Goal: Task Accomplishment & Management: Manage account settings

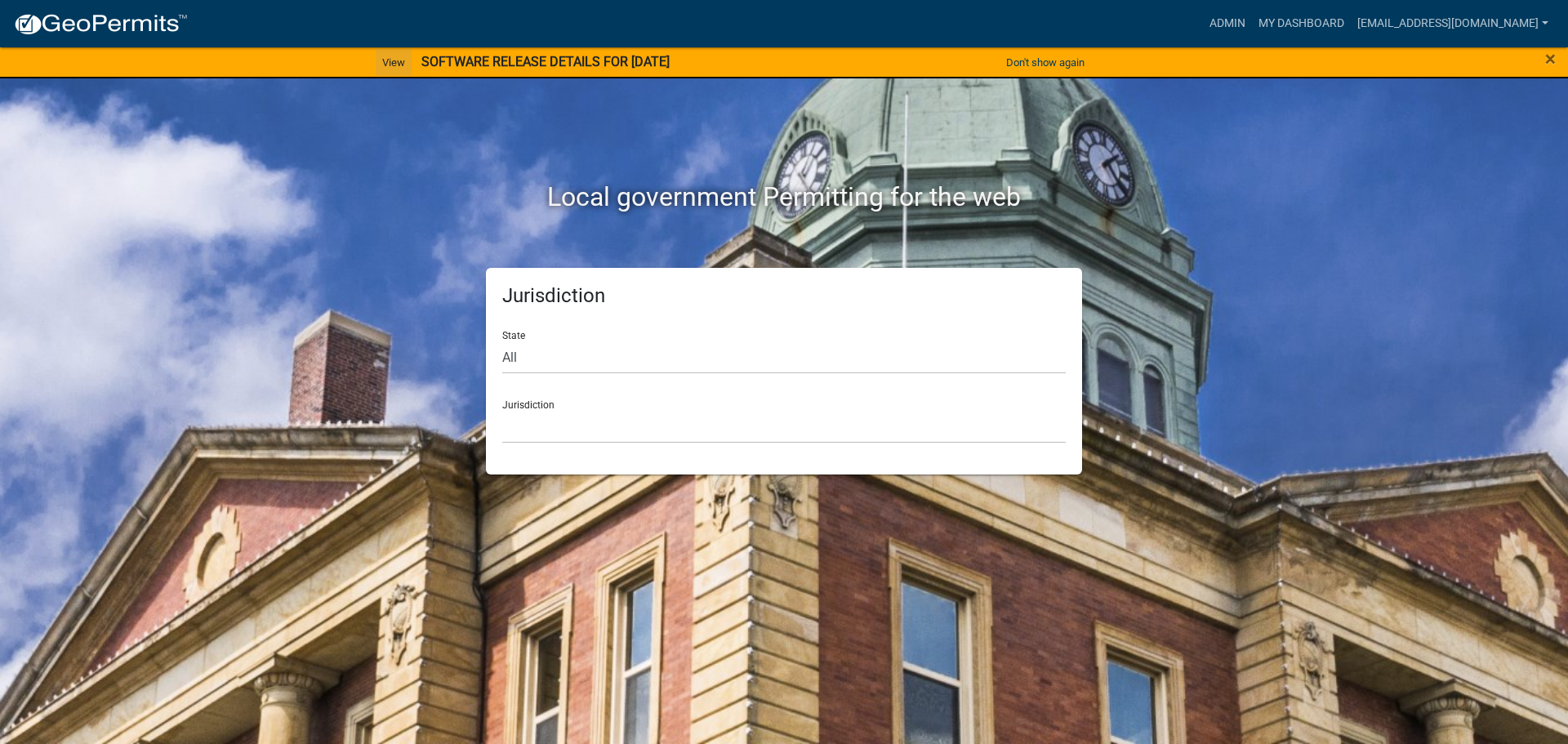
click at [388, 65] on link "View" at bounding box center [393, 61] width 36 height 27
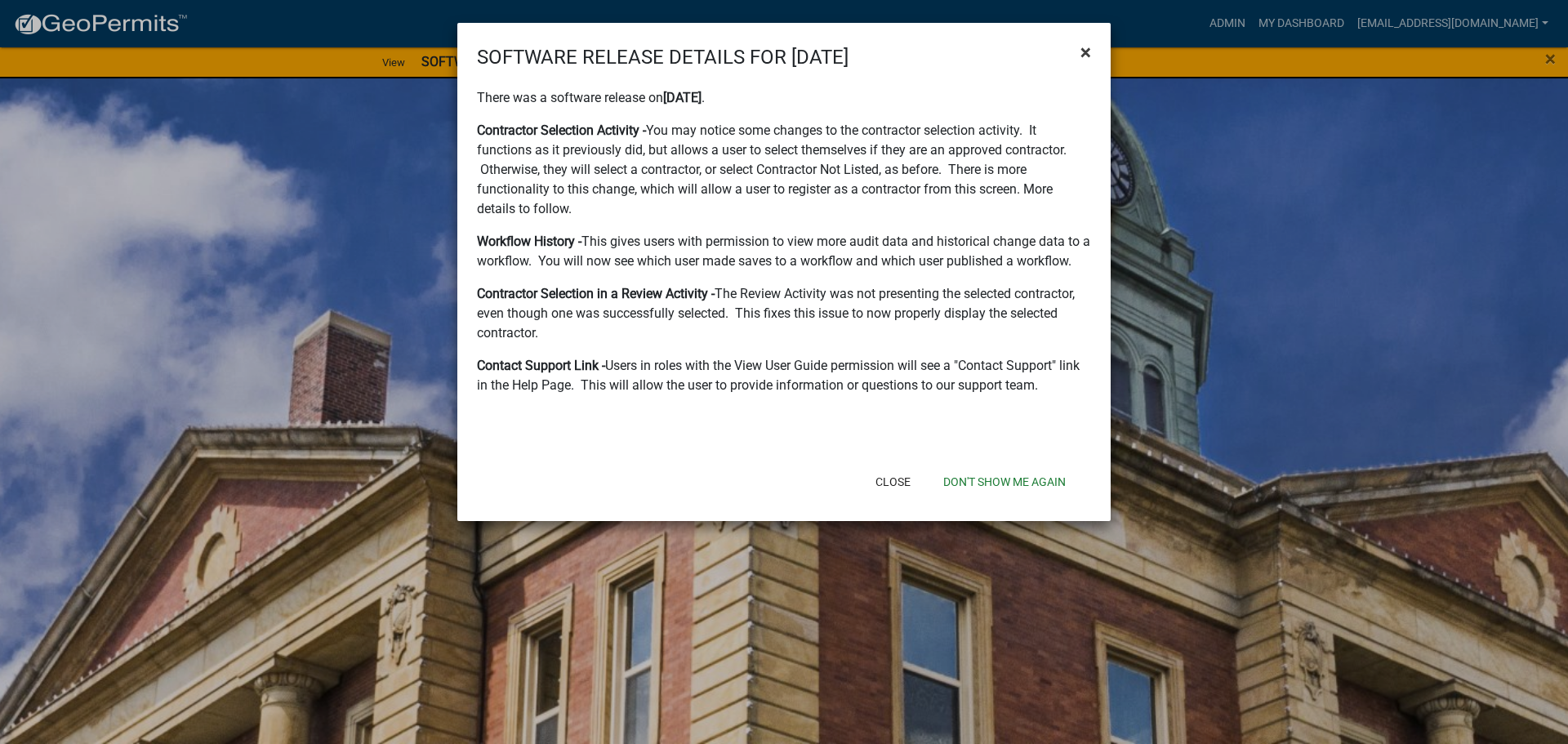
click at [1080, 52] on button "×" at bounding box center [1086, 53] width 37 height 46
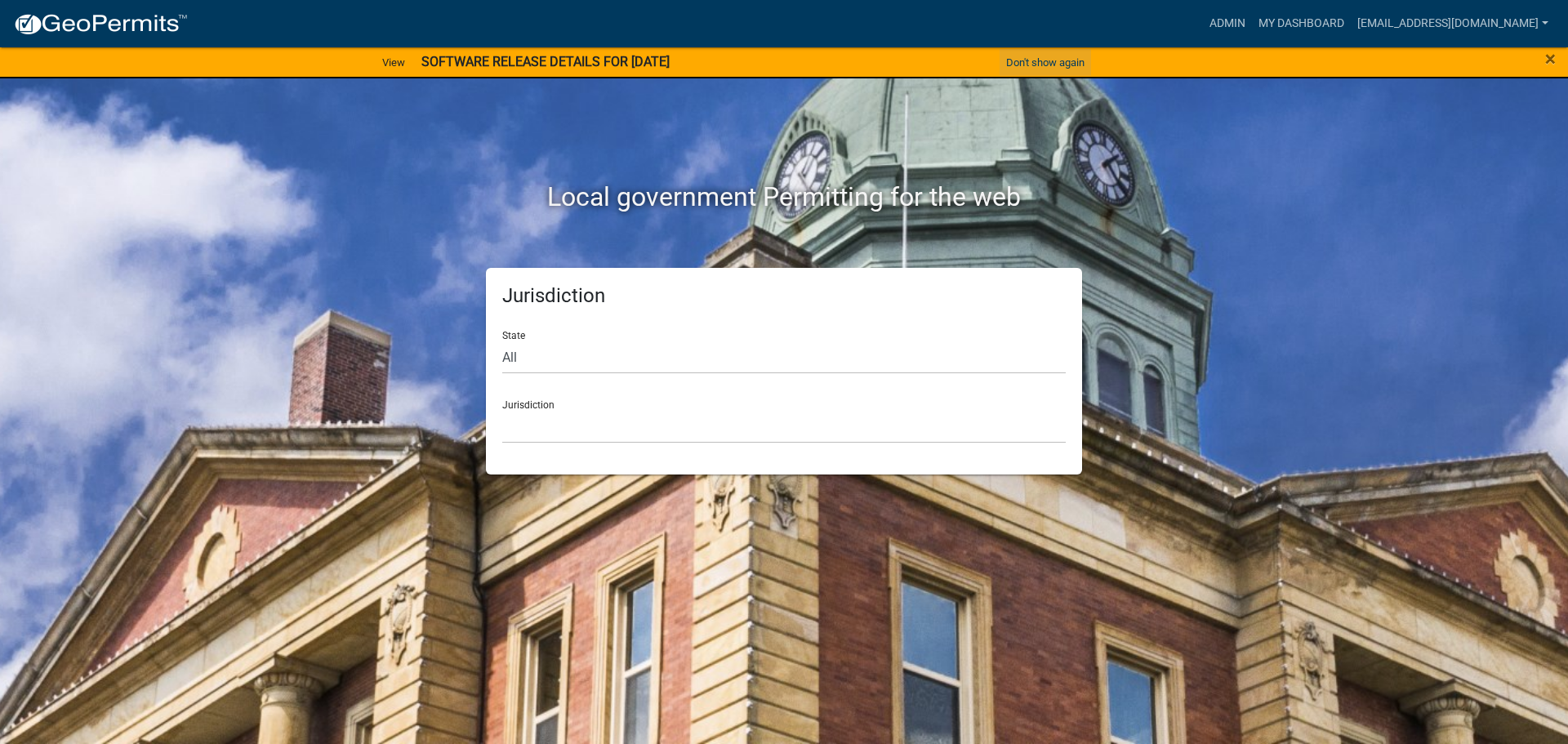
click at [1036, 63] on button "Don't show again" at bounding box center [1045, 61] width 91 height 27
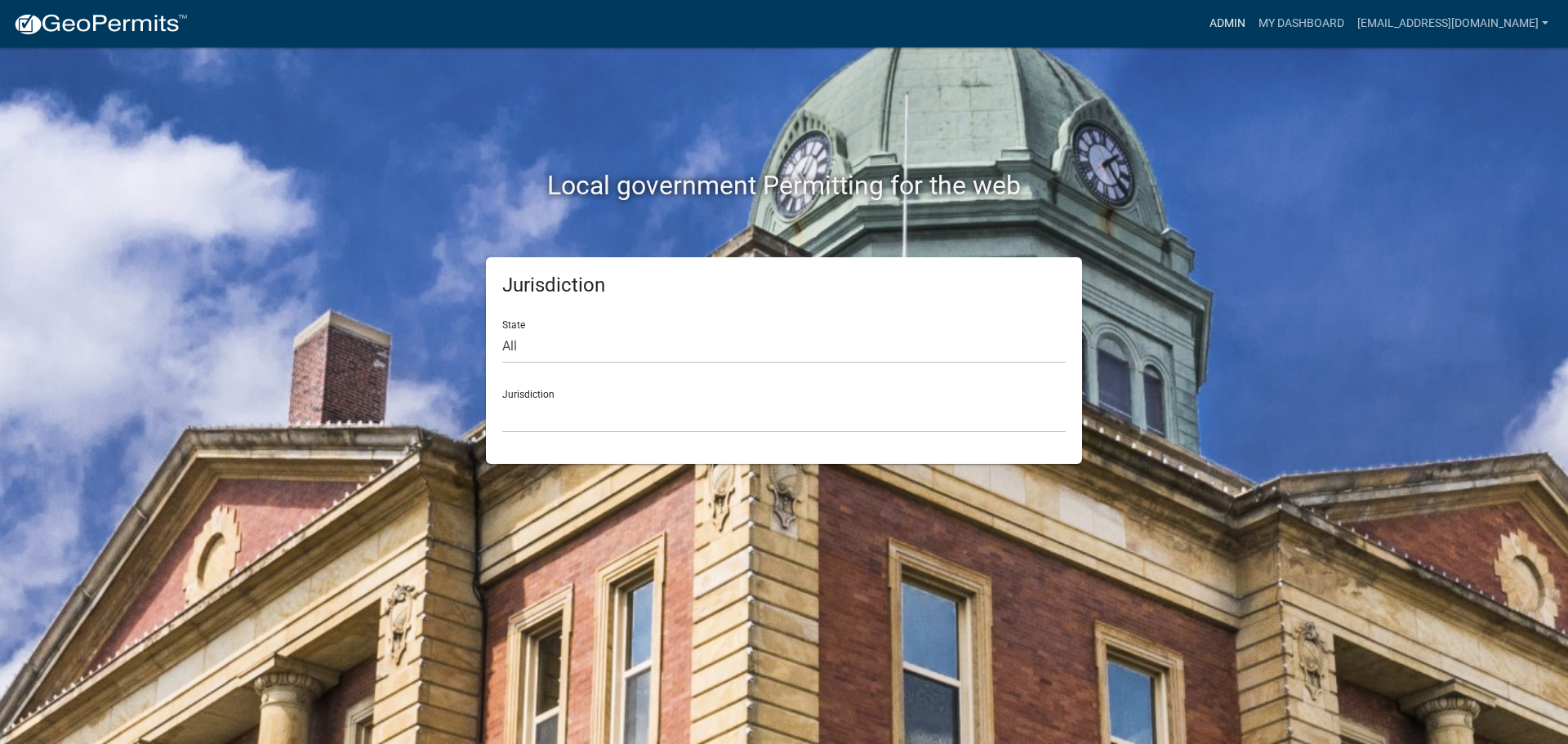
click at [1225, 21] on link "Admin" at bounding box center [1227, 23] width 49 height 31
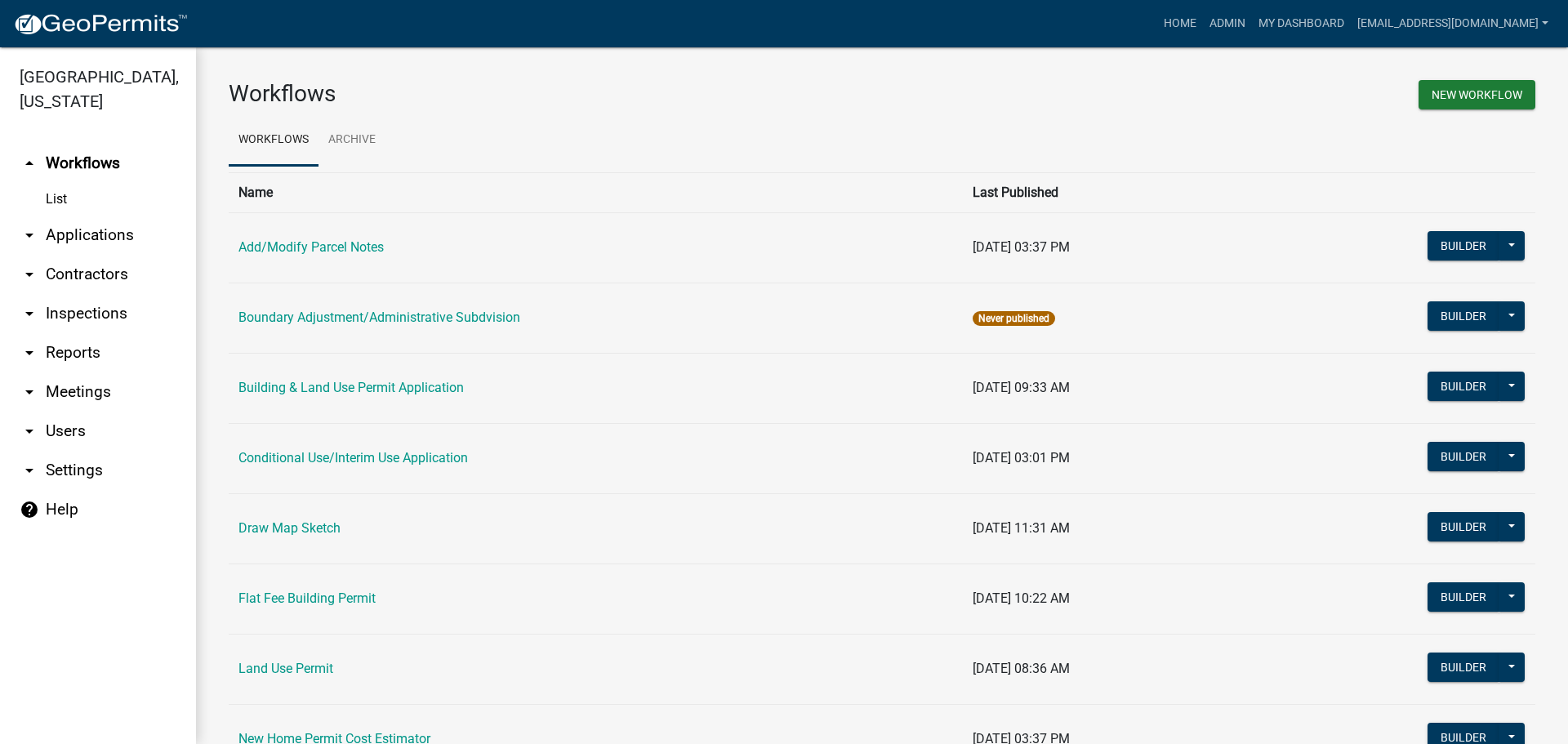
click at [71, 160] on link "arrow_drop_up Workflows" at bounding box center [98, 163] width 196 height 40
click at [296, 245] on link "Add/Modify Parcel Notes" at bounding box center [311, 248] width 146 height 16
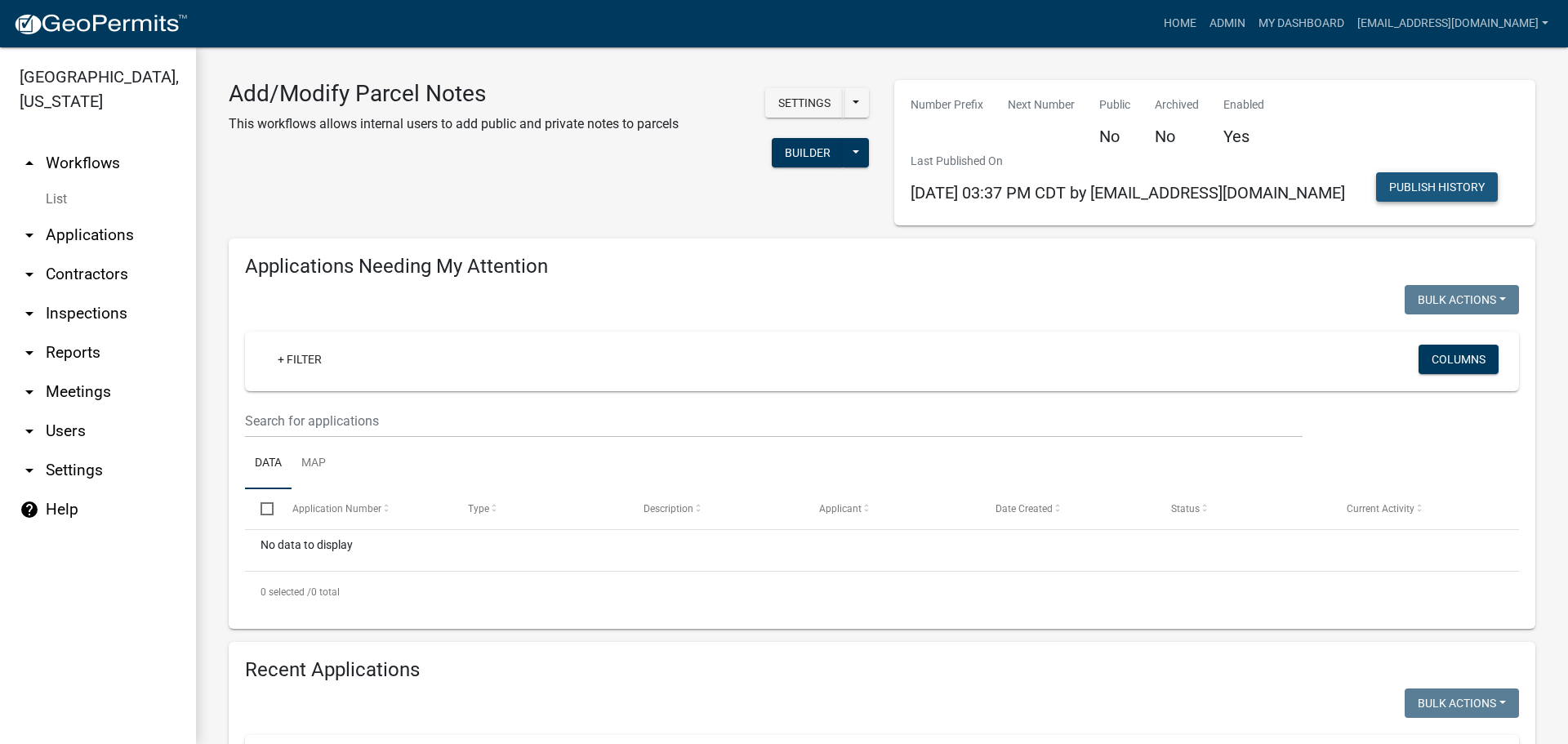
click at [1427, 181] on button "Publish History" at bounding box center [1437, 187] width 122 height 30
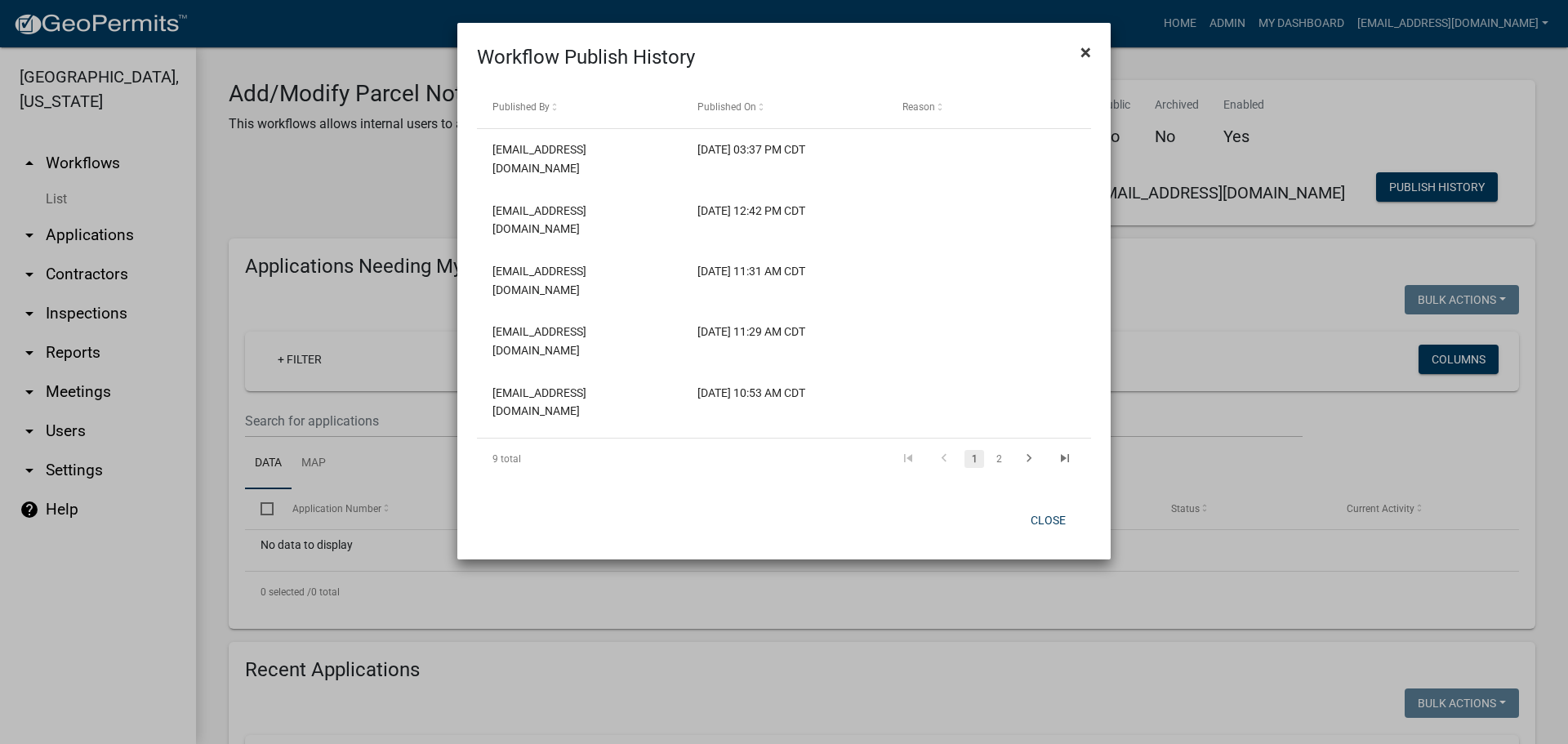
click at [1084, 46] on span "×" at bounding box center [1086, 52] width 11 height 23
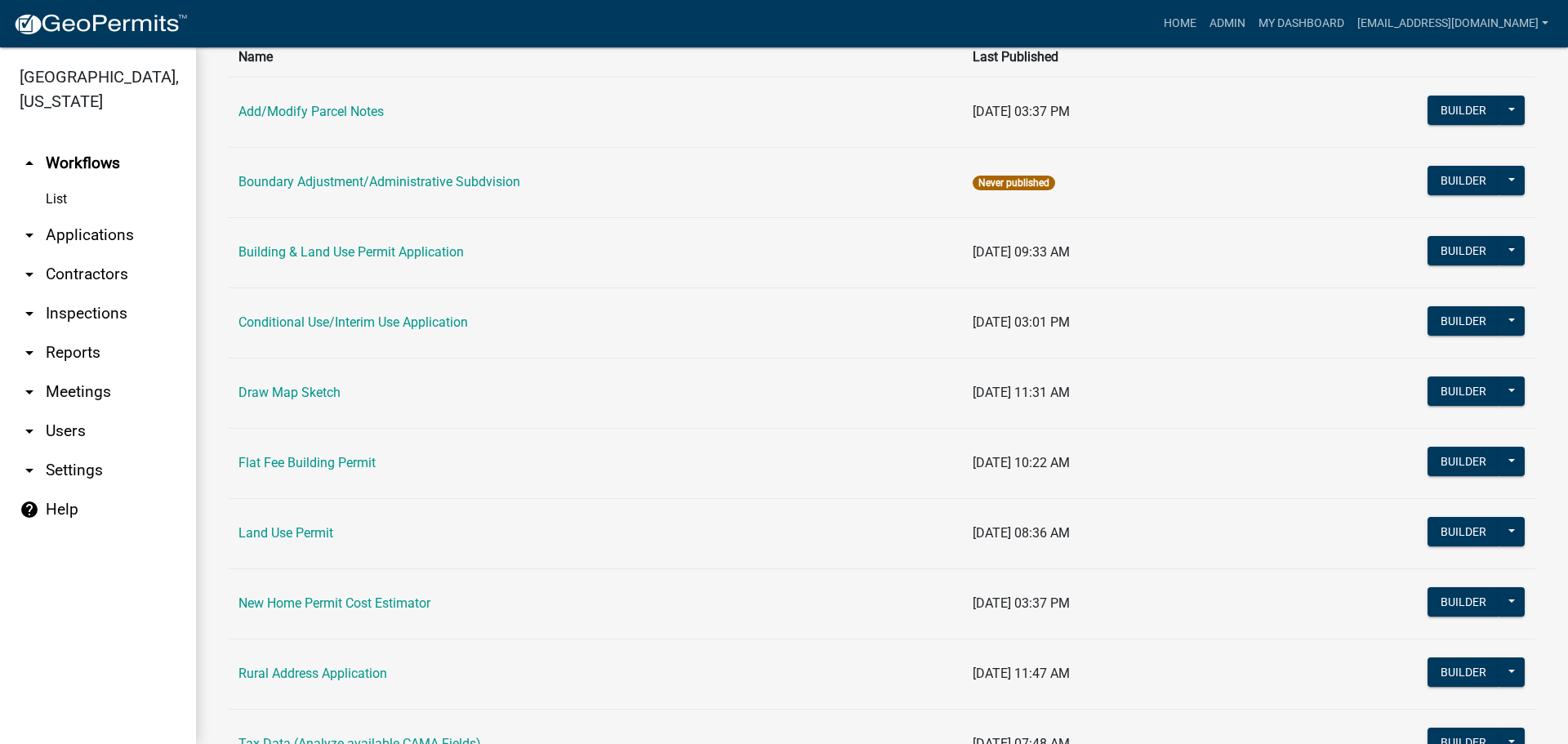
scroll to position [245, 0]
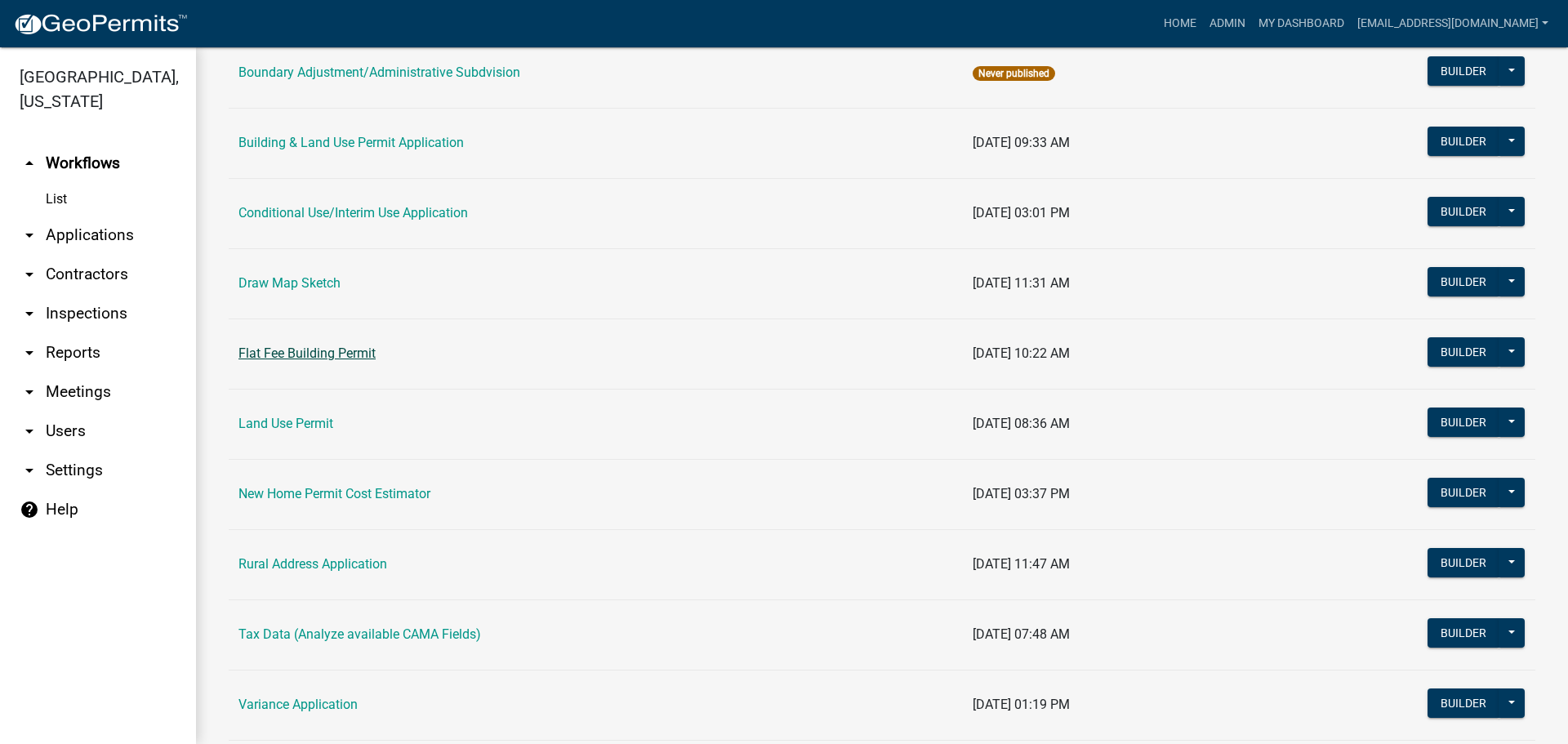
click at [286, 351] on link "Flat Fee Building Permit" at bounding box center [307, 354] width 138 height 16
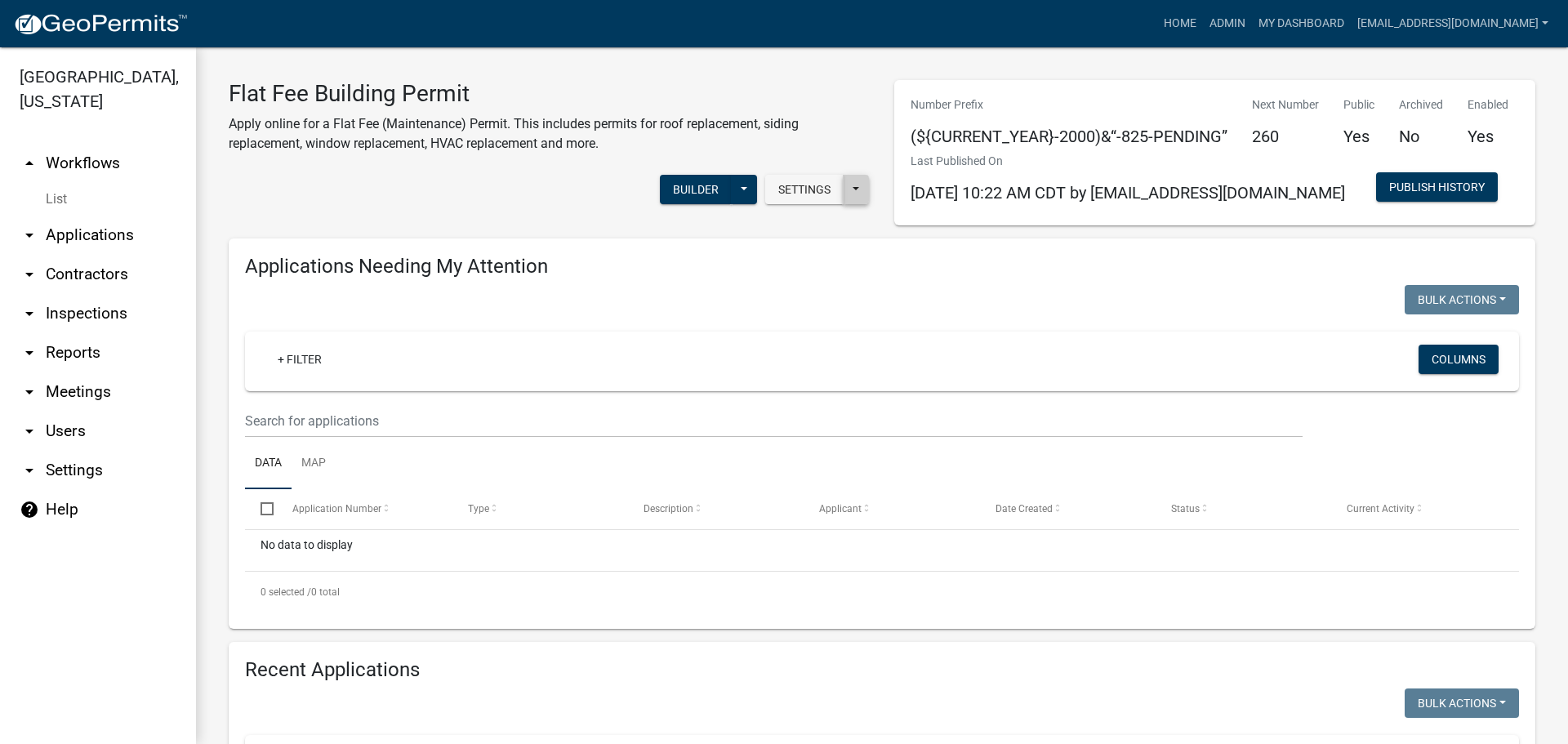
click at [854, 197] on button at bounding box center [856, 189] width 26 height 30
click at [435, 199] on div "Settings Start Application URL Start Application URL With Parcel ID Builder Pub…" at bounding box center [550, 191] width 666 height 50
click at [1436, 181] on button "Publish History" at bounding box center [1437, 187] width 122 height 30
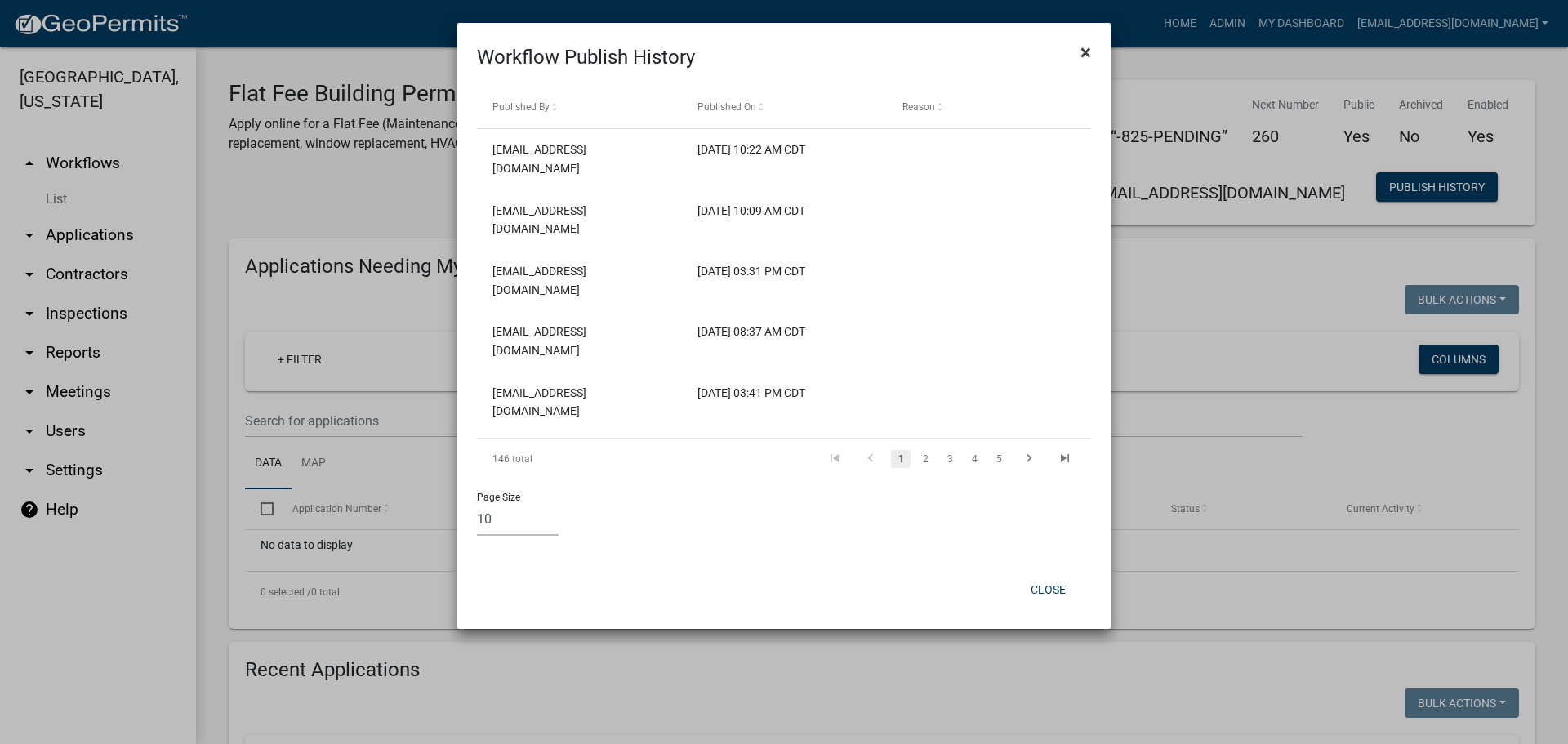
click at [1093, 53] on button "×" at bounding box center [1086, 53] width 37 height 46
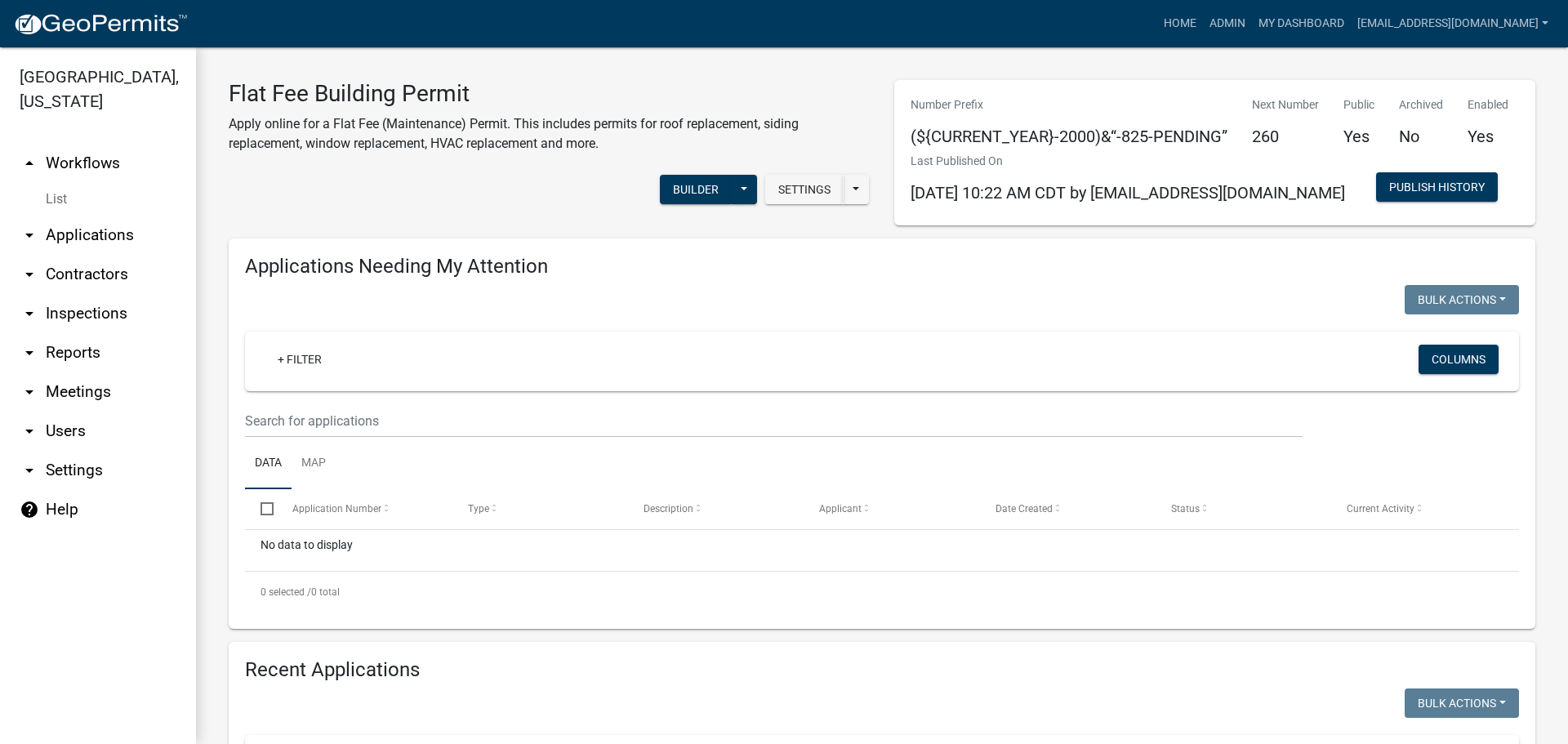
click at [75, 157] on link "arrow_drop_up Workflows" at bounding box center [98, 163] width 196 height 40
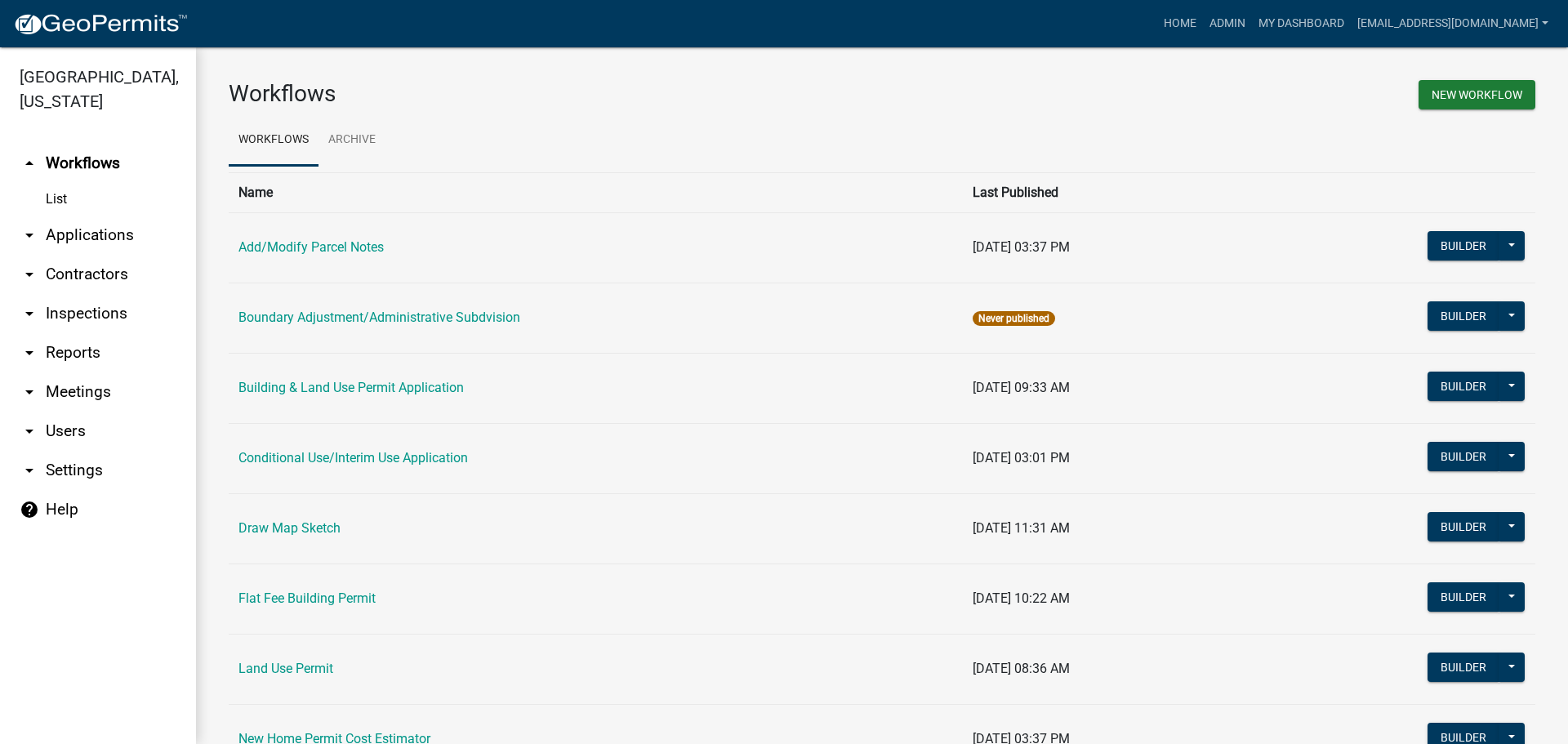
click at [111, 231] on link "arrow_drop_down Applications" at bounding box center [98, 236] width 196 height 40
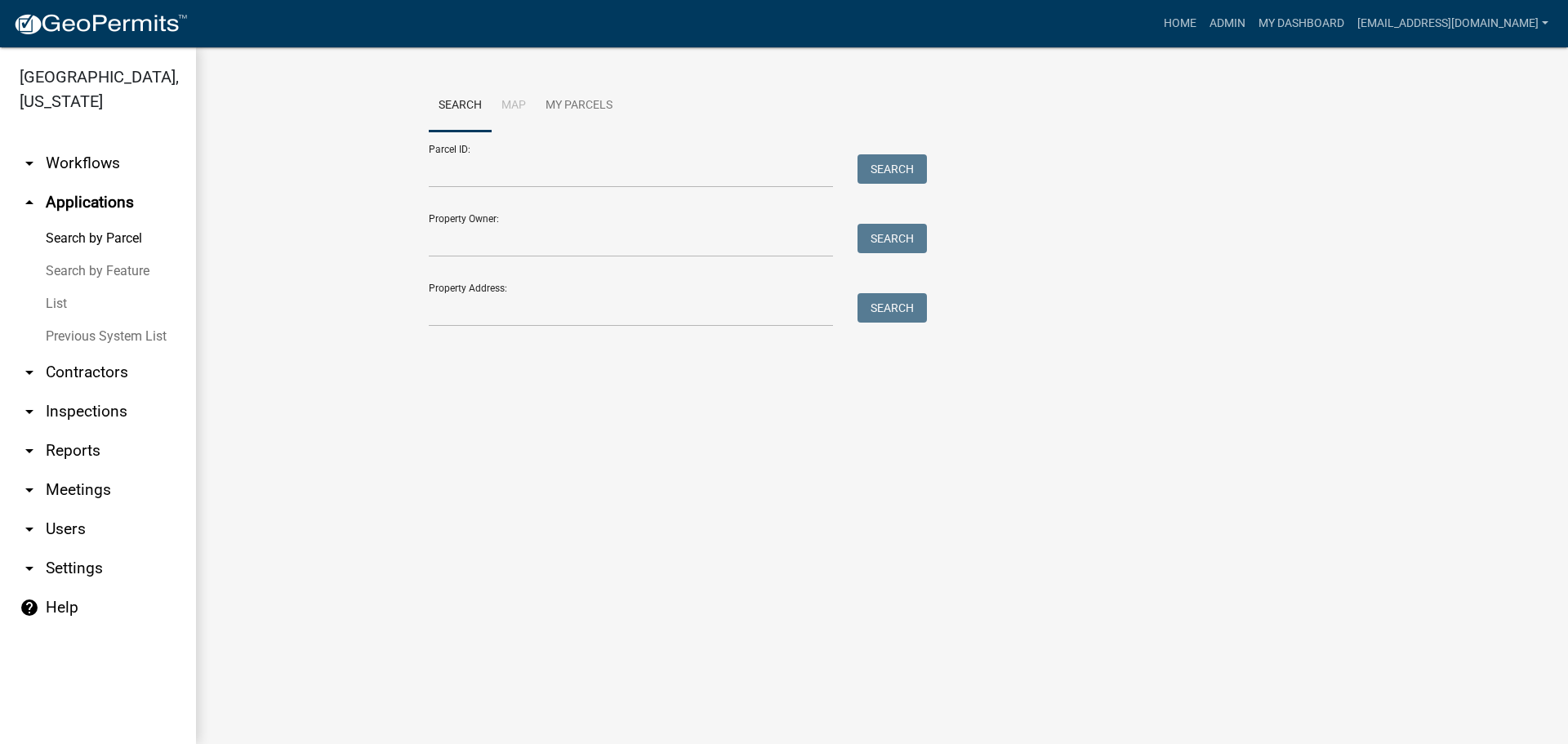
click at [59, 305] on link "List" at bounding box center [98, 303] width 196 height 33
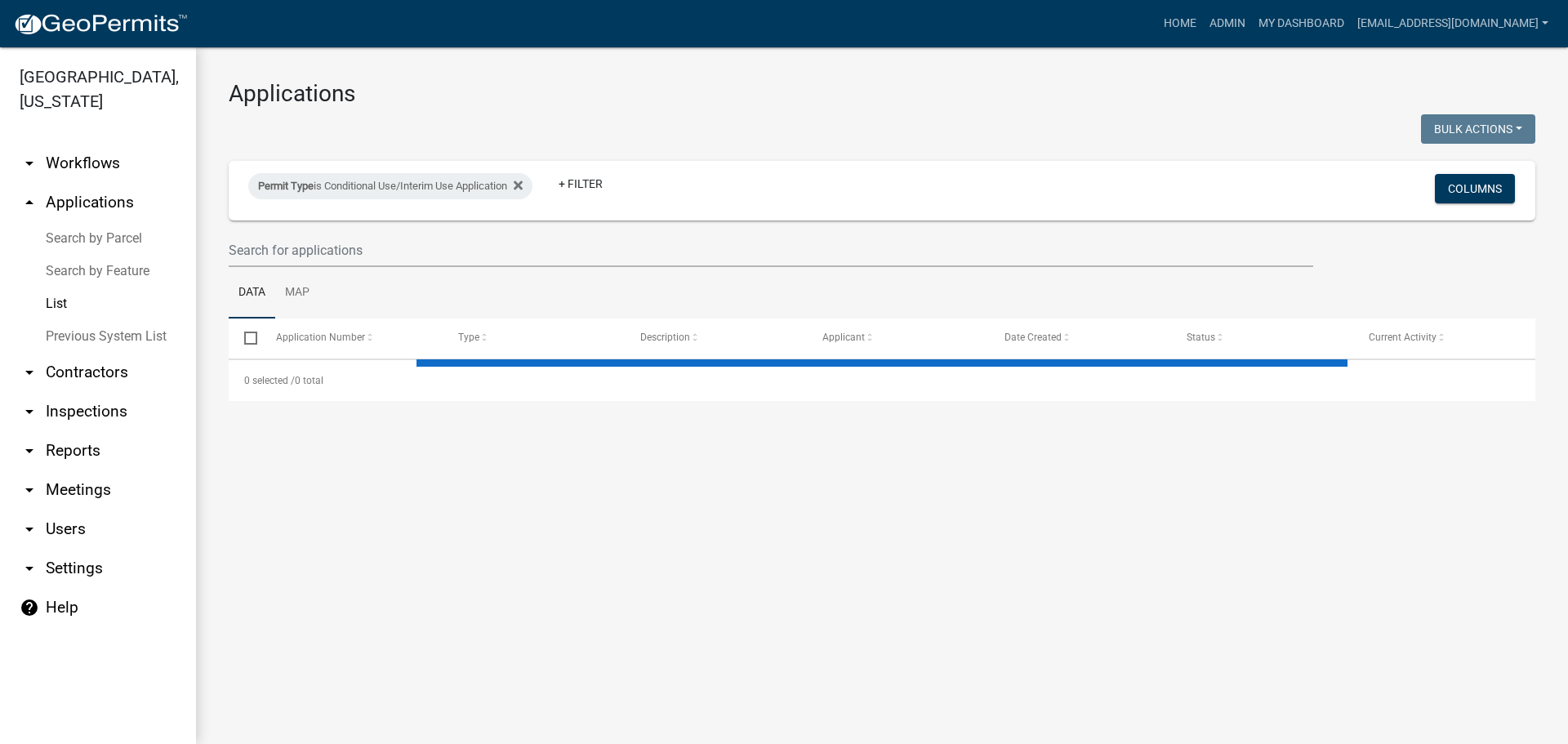
select select "2: 50"
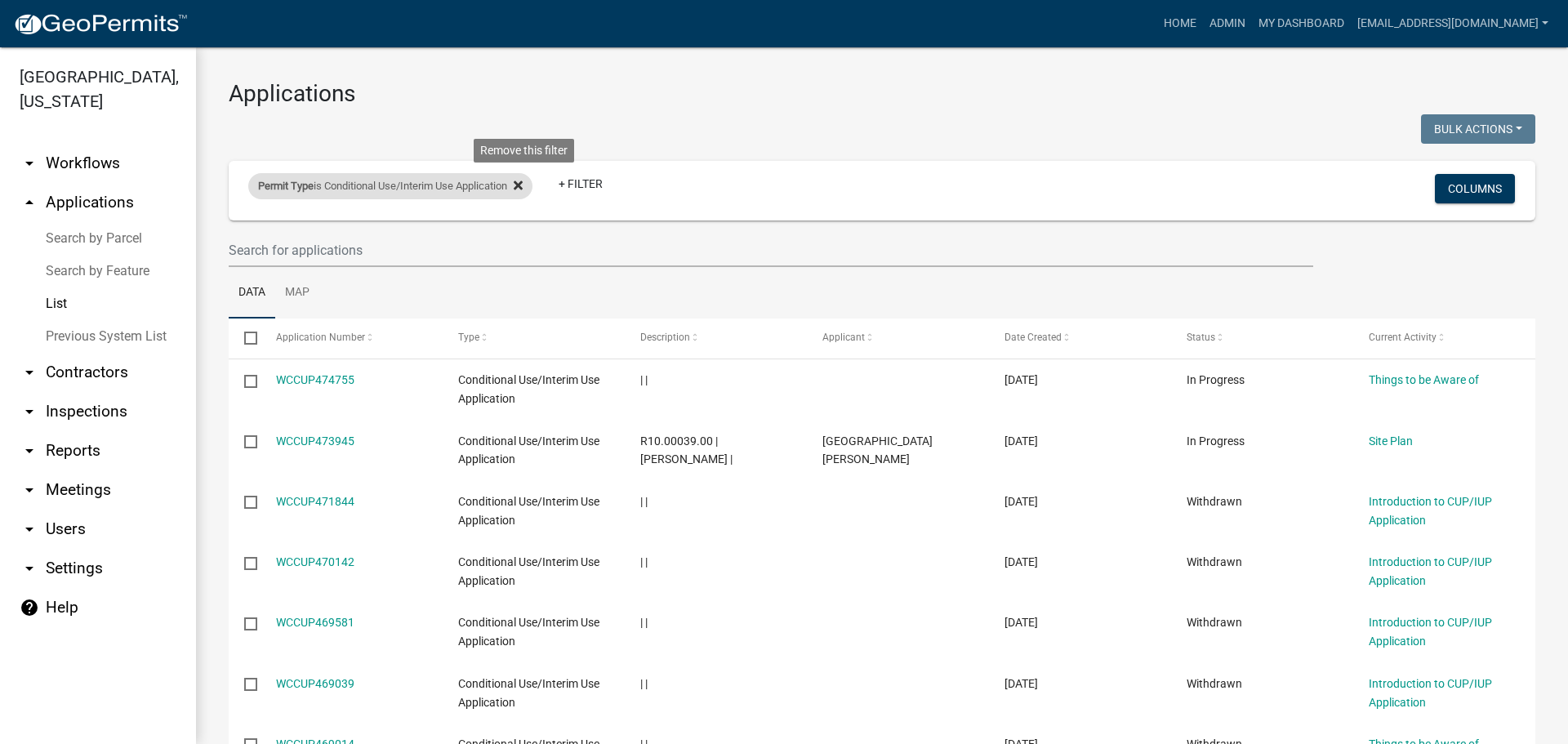
click at [519, 179] on fa-icon at bounding box center [515, 186] width 16 height 26
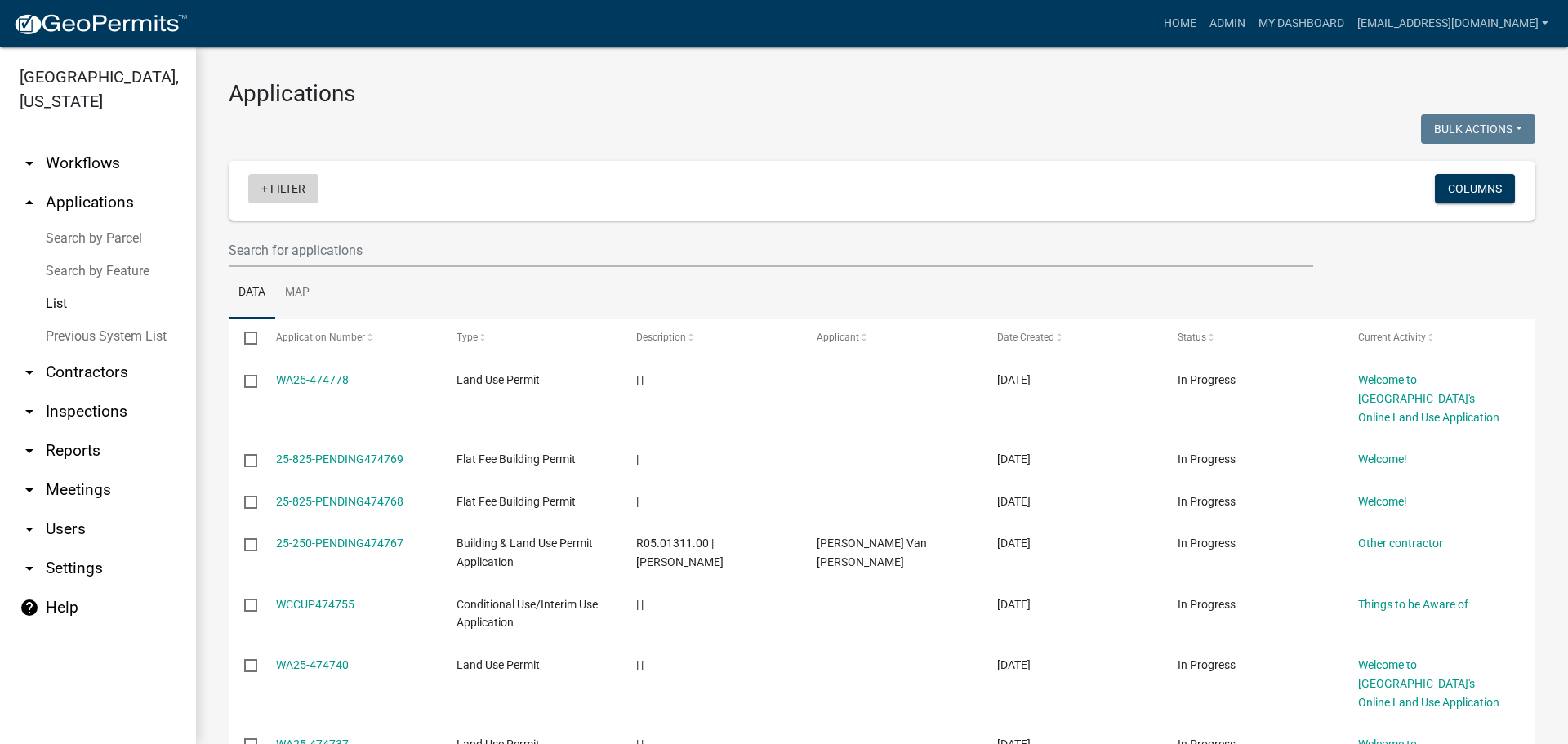
click at [284, 188] on link "+ Filter" at bounding box center [283, 189] width 70 height 30
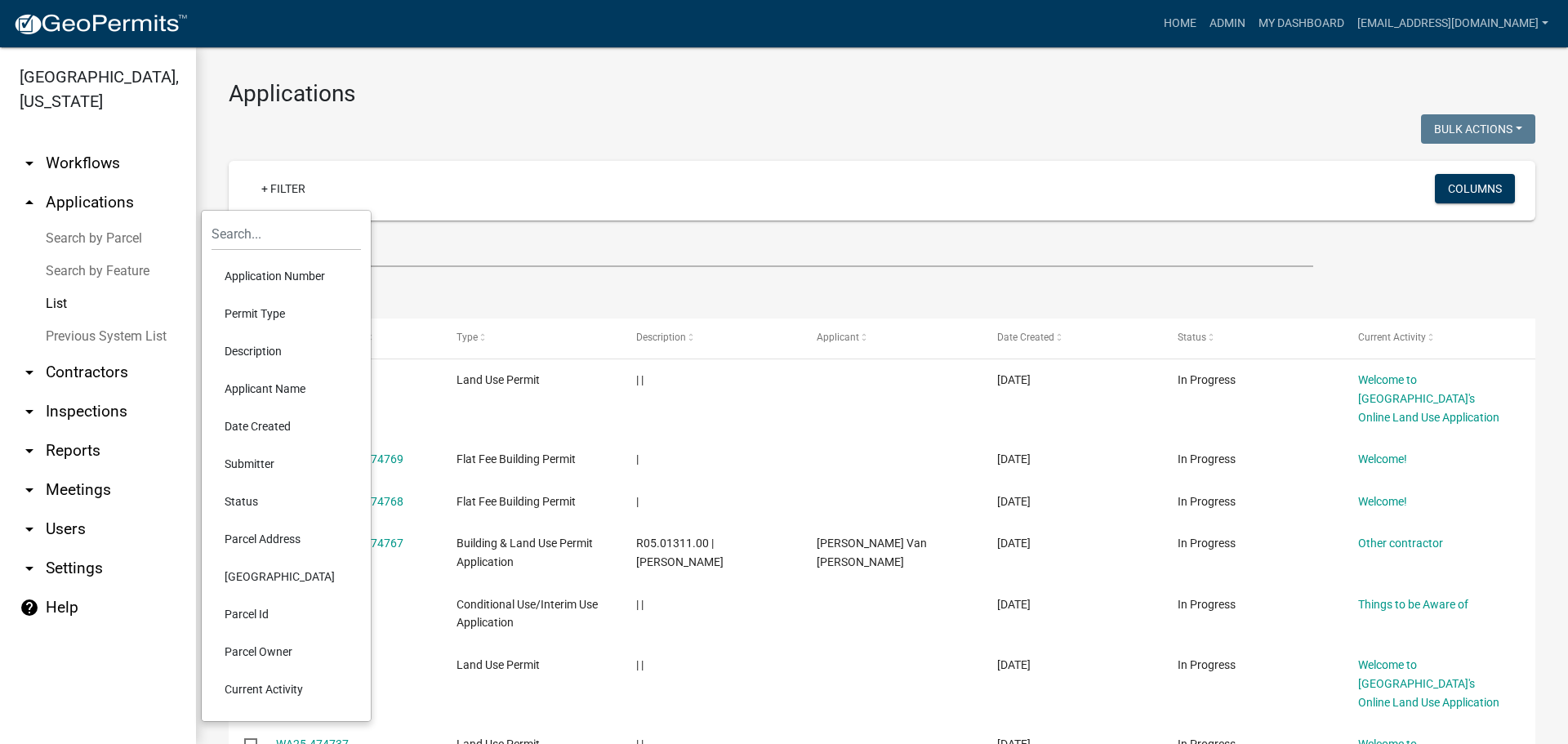
click at [263, 496] on li "Status" at bounding box center [286, 501] width 150 height 38
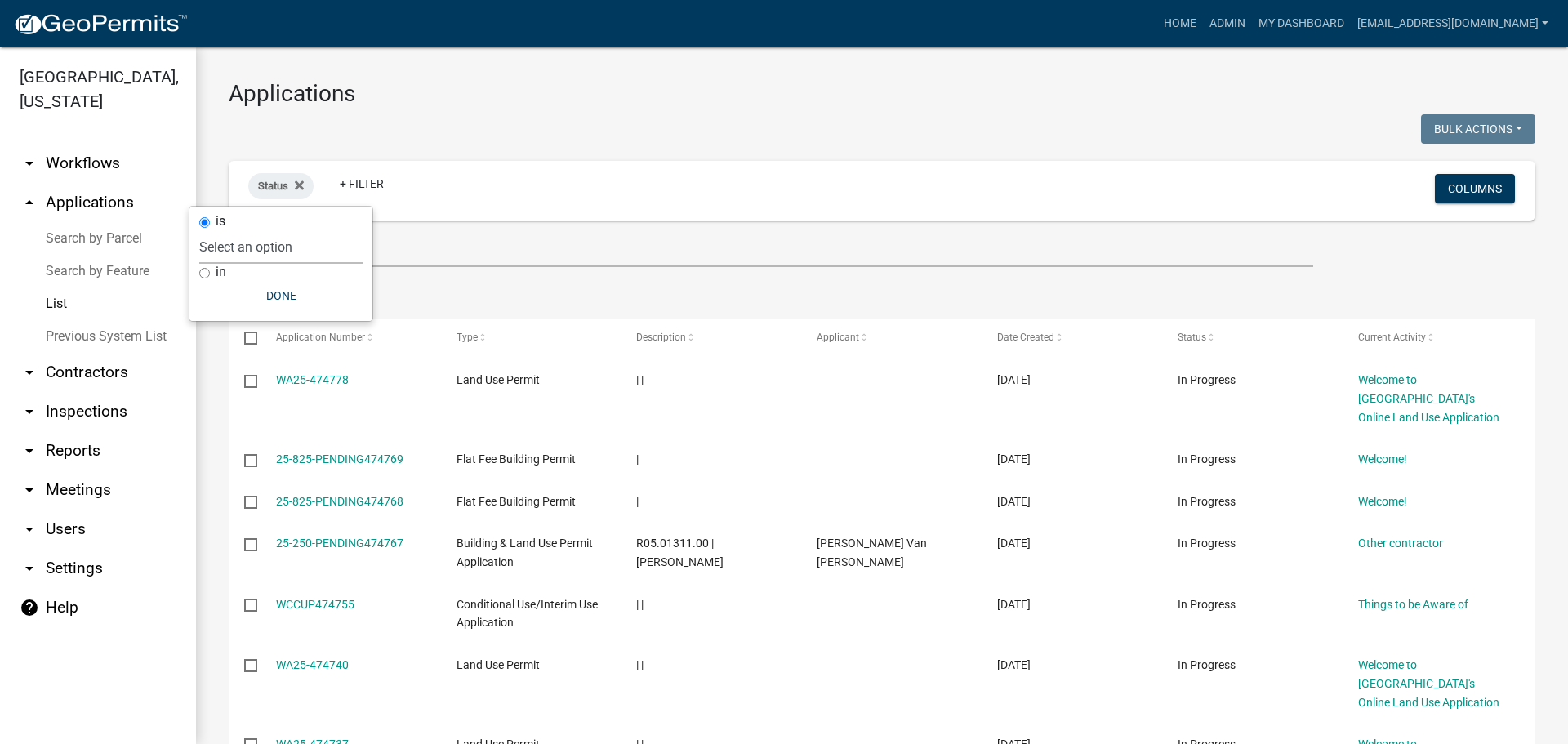
click at [283, 260] on select "Select an option Not Started In Progress Completed Expired Locked Withdrawn Voi…" at bounding box center [280, 248] width 163 height 34
select select "1"
click at [233, 231] on select "Select an option Not Started In Progress Completed Expired Locked Withdrawn Voi…" at bounding box center [280, 248] width 163 height 34
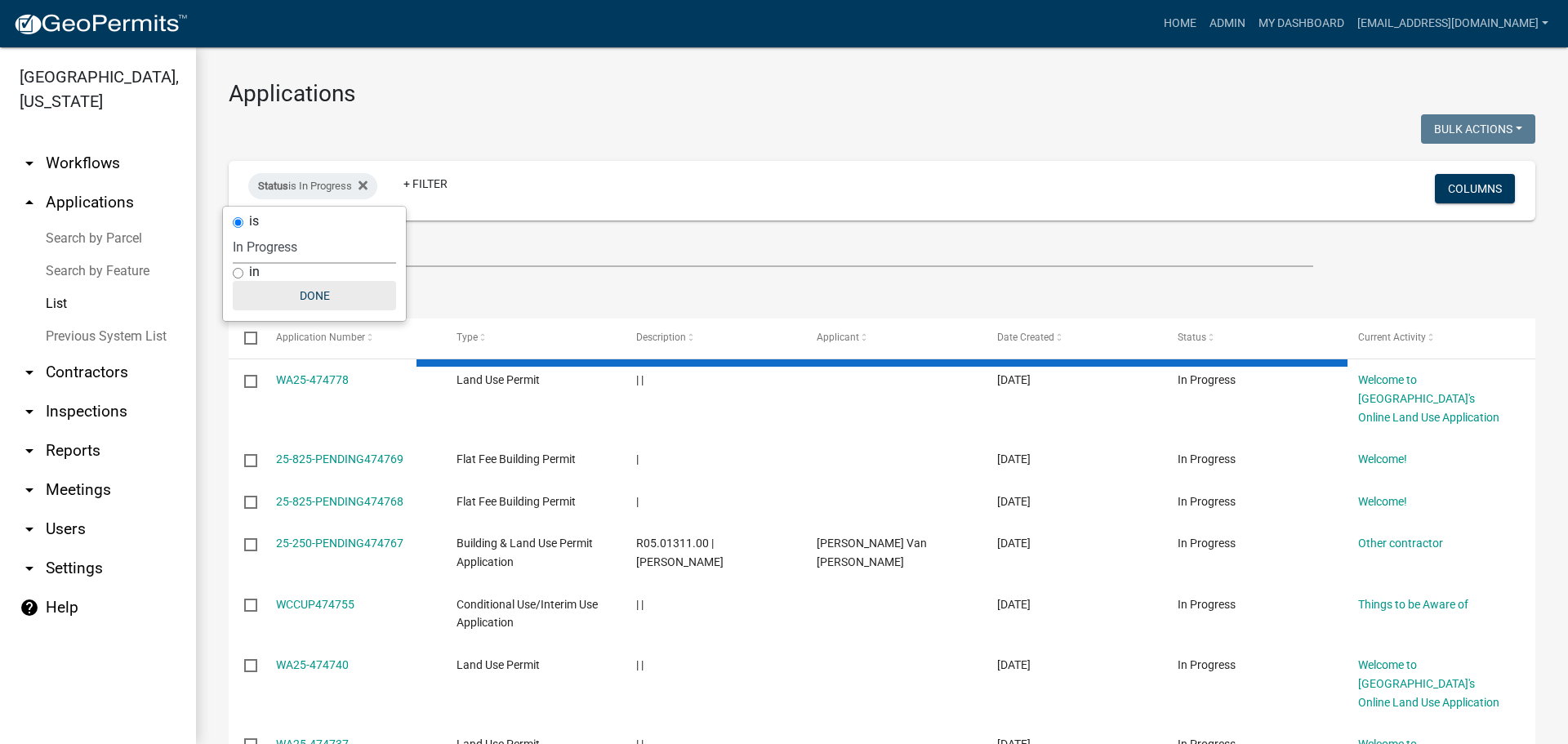
click at [305, 303] on button "Done" at bounding box center [314, 296] width 163 height 30
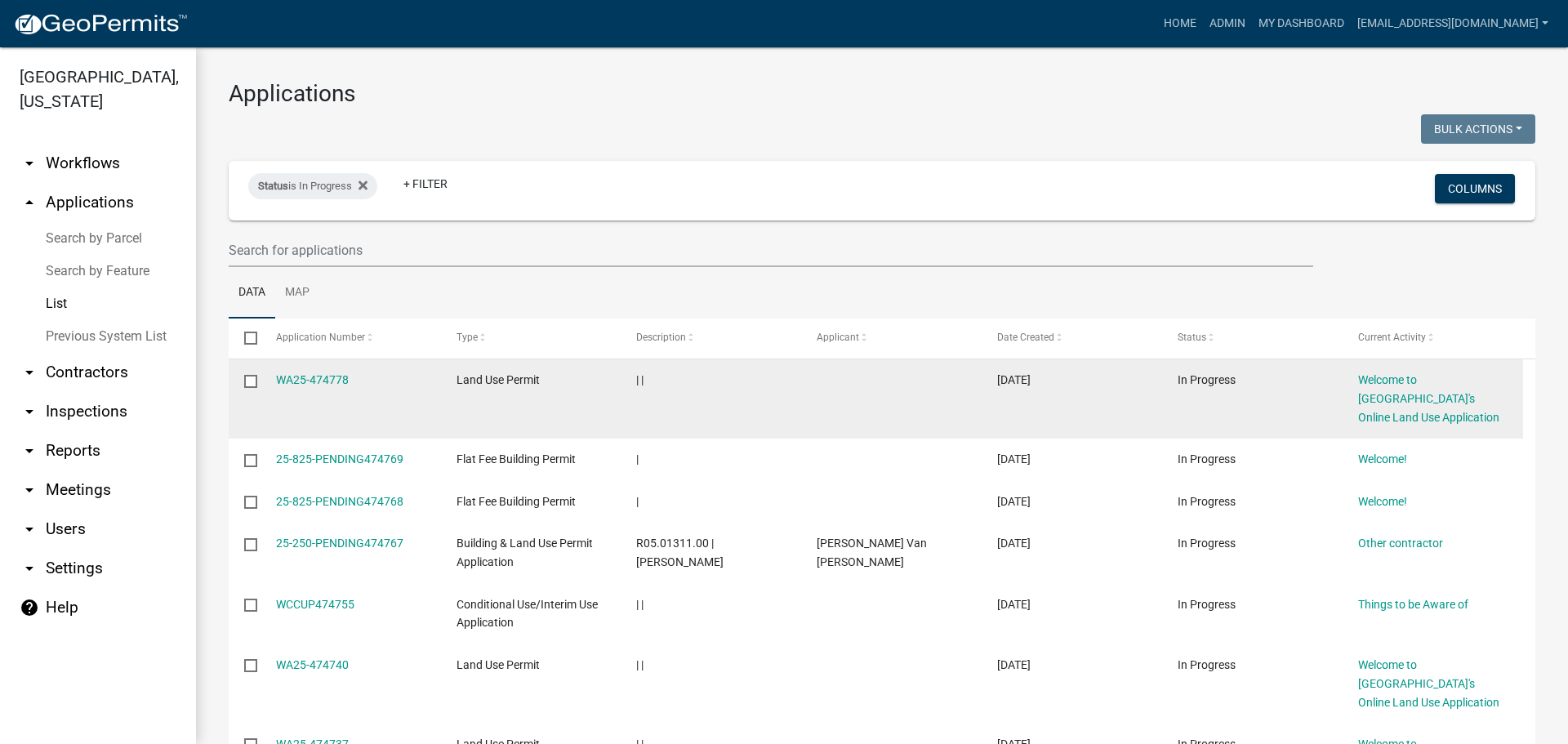
click at [251, 381] on input "checkbox" at bounding box center [250, 380] width 11 height 11
checkbox input "true"
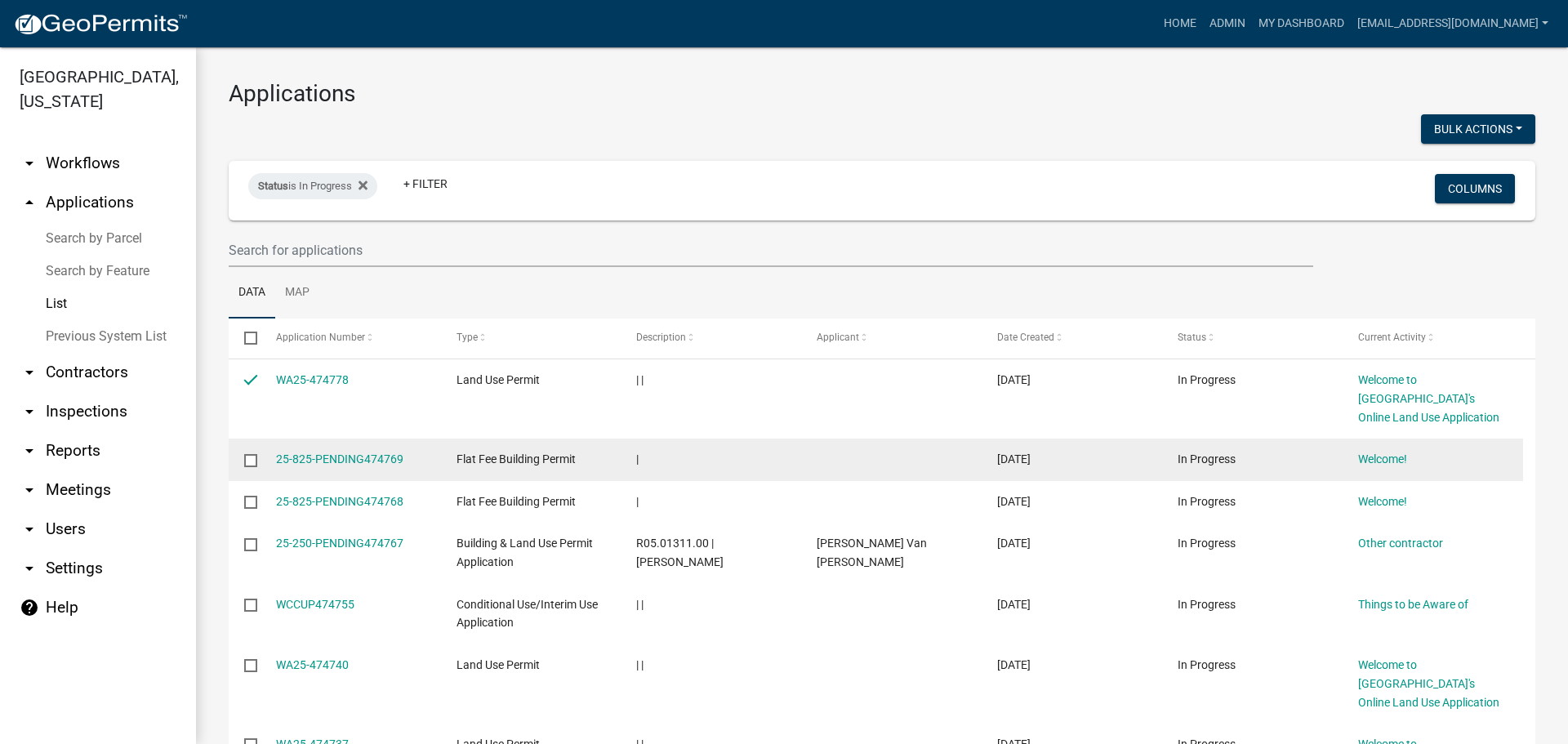
click at [250, 459] on input "checkbox" at bounding box center [250, 460] width 11 height 11
checkbox input "true"
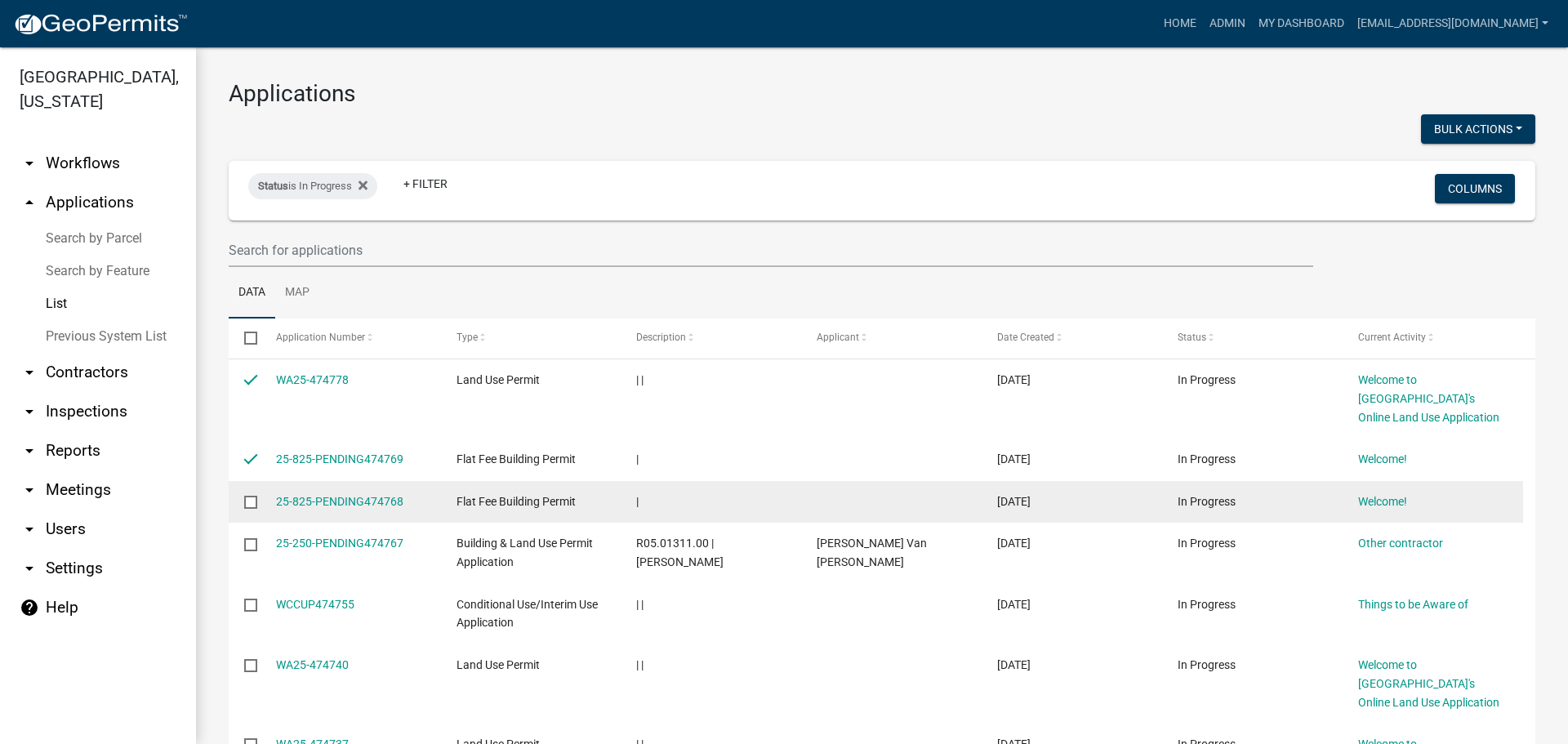
click at [251, 502] on input "checkbox" at bounding box center [250, 501] width 11 height 11
checkbox input "true"
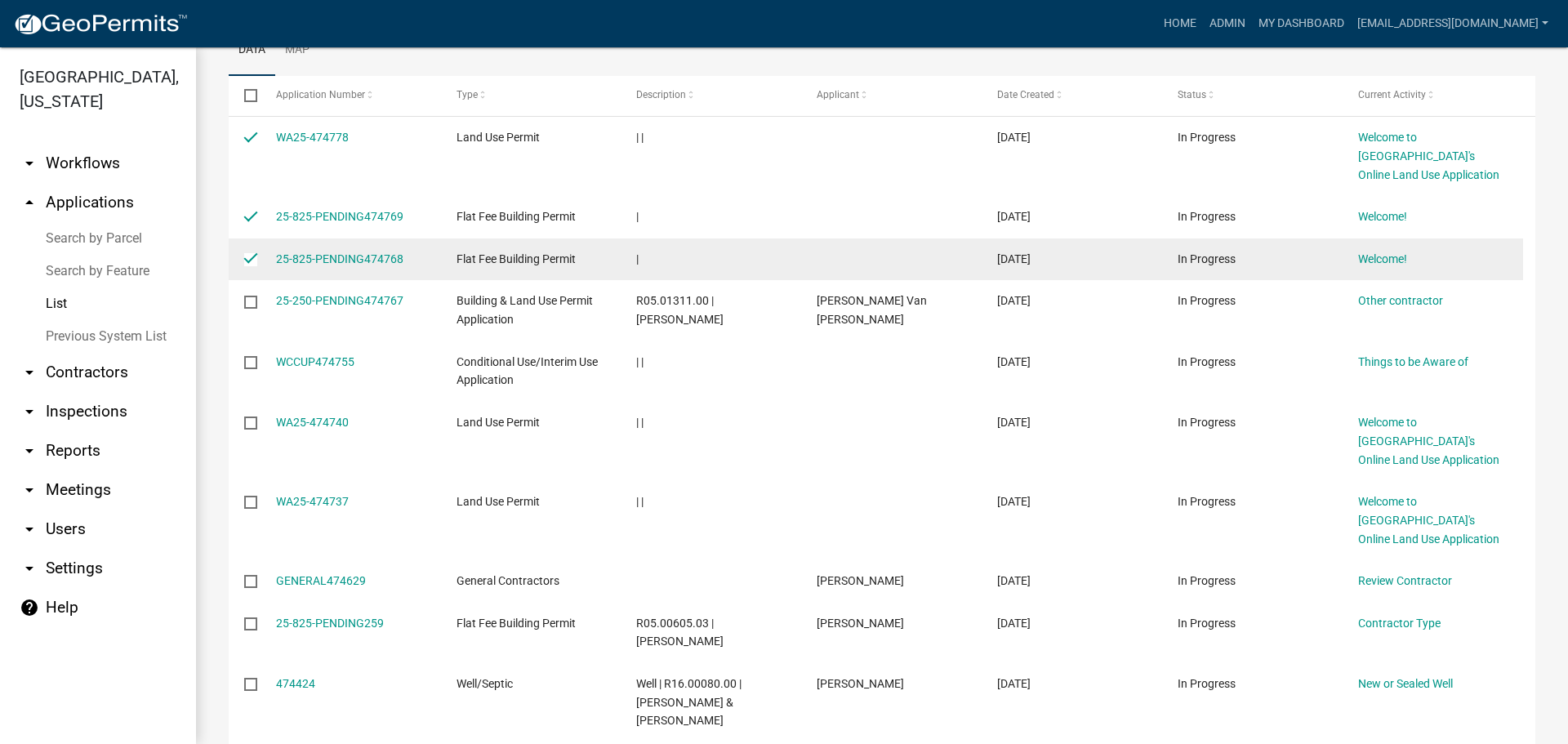
scroll to position [245, 0]
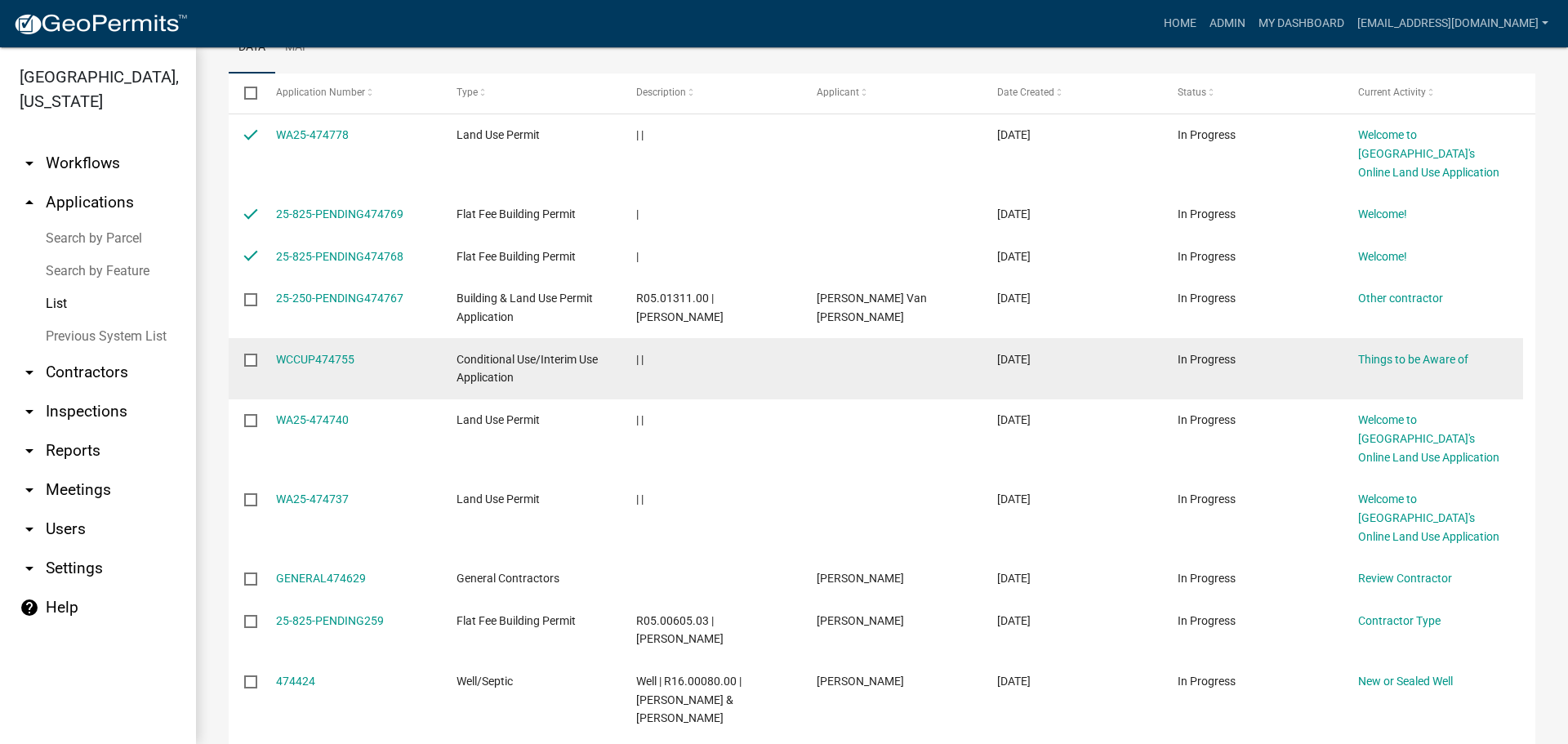
click at [253, 360] on input "checkbox" at bounding box center [250, 359] width 11 height 11
checkbox input "true"
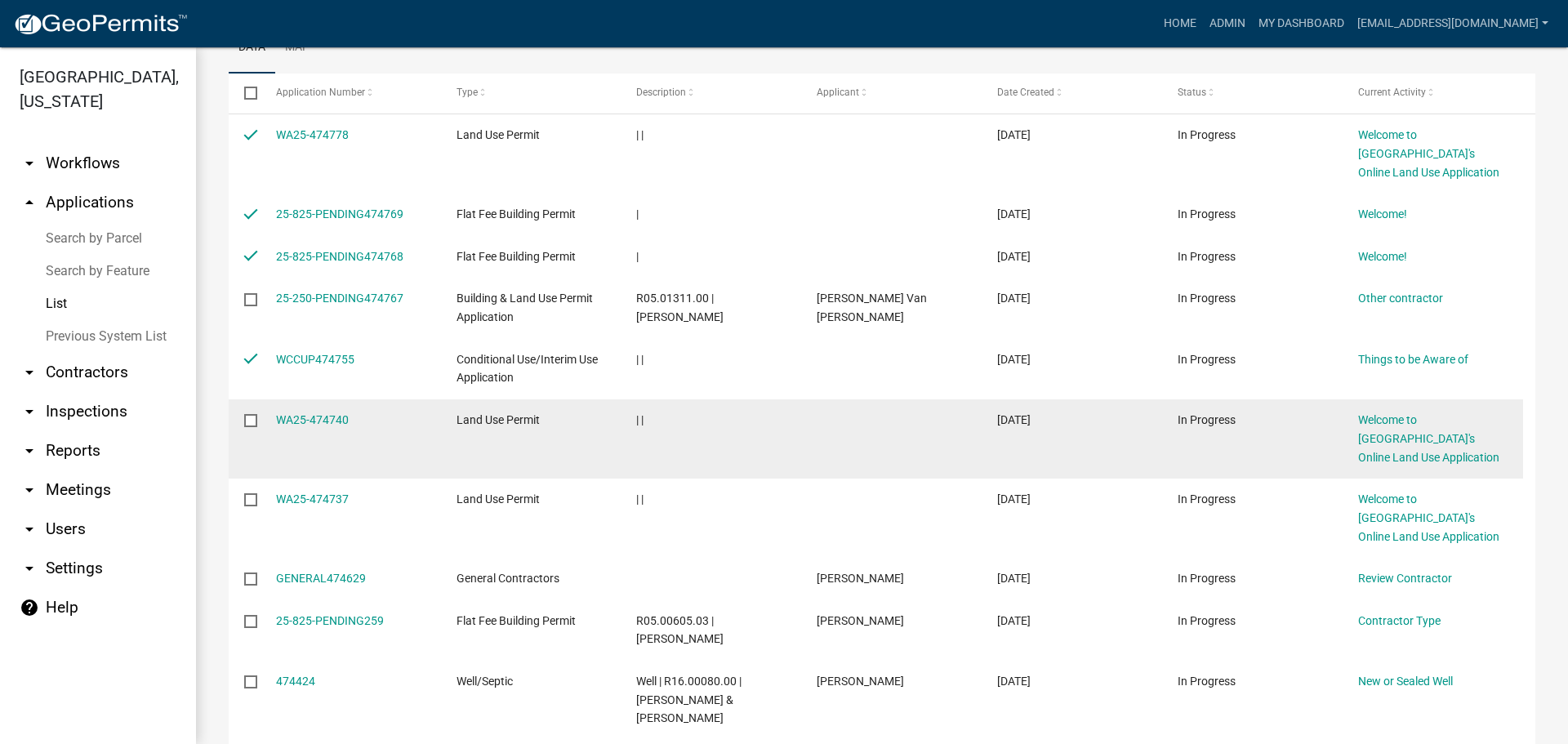
click at [252, 418] on input "checkbox" at bounding box center [250, 419] width 11 height 11
checkbox input "true"
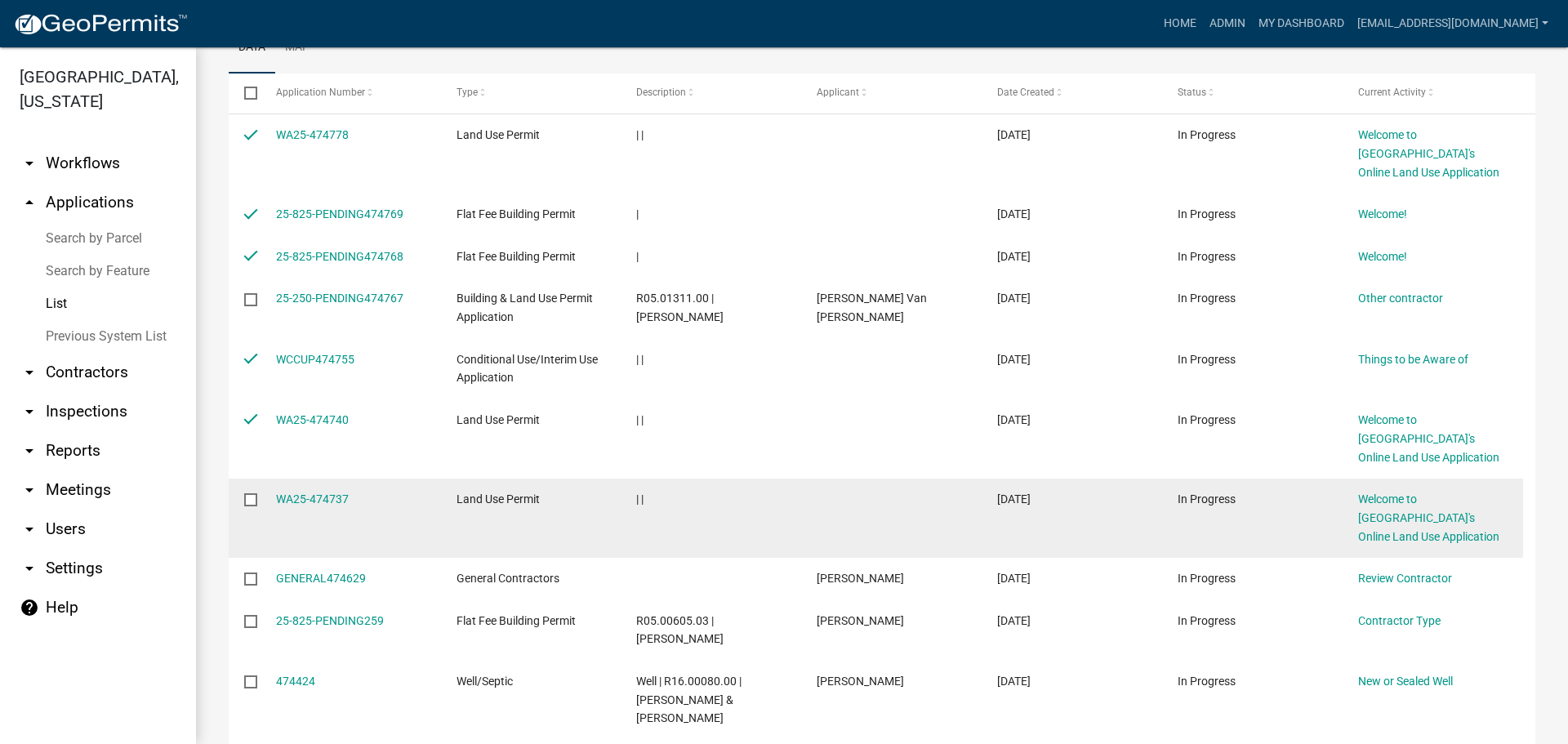
click at [255, 501] on input "checkbox" at bounding box center [250, 498] width 11 height 11
checkbox input "true"
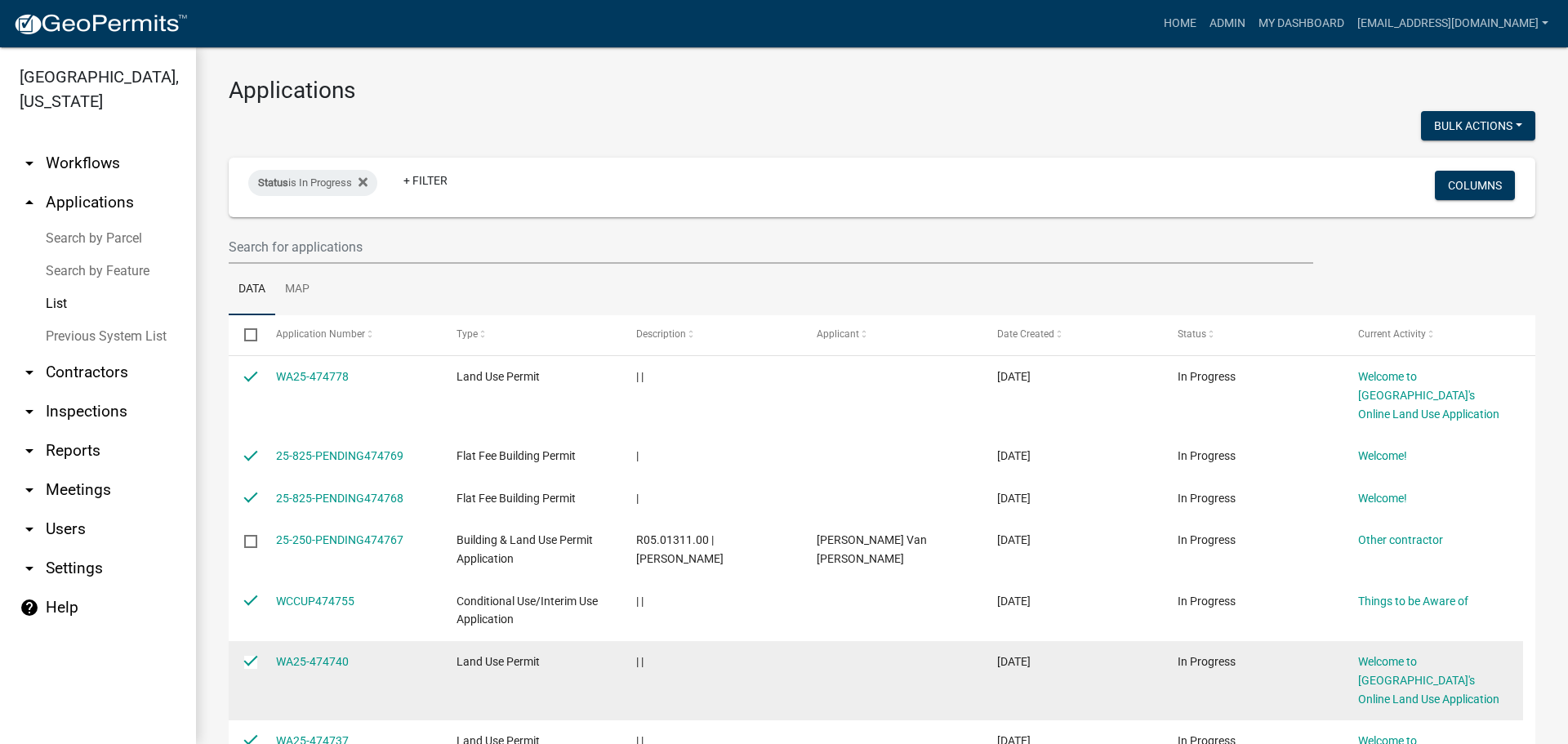
scroll to position [0, 0]
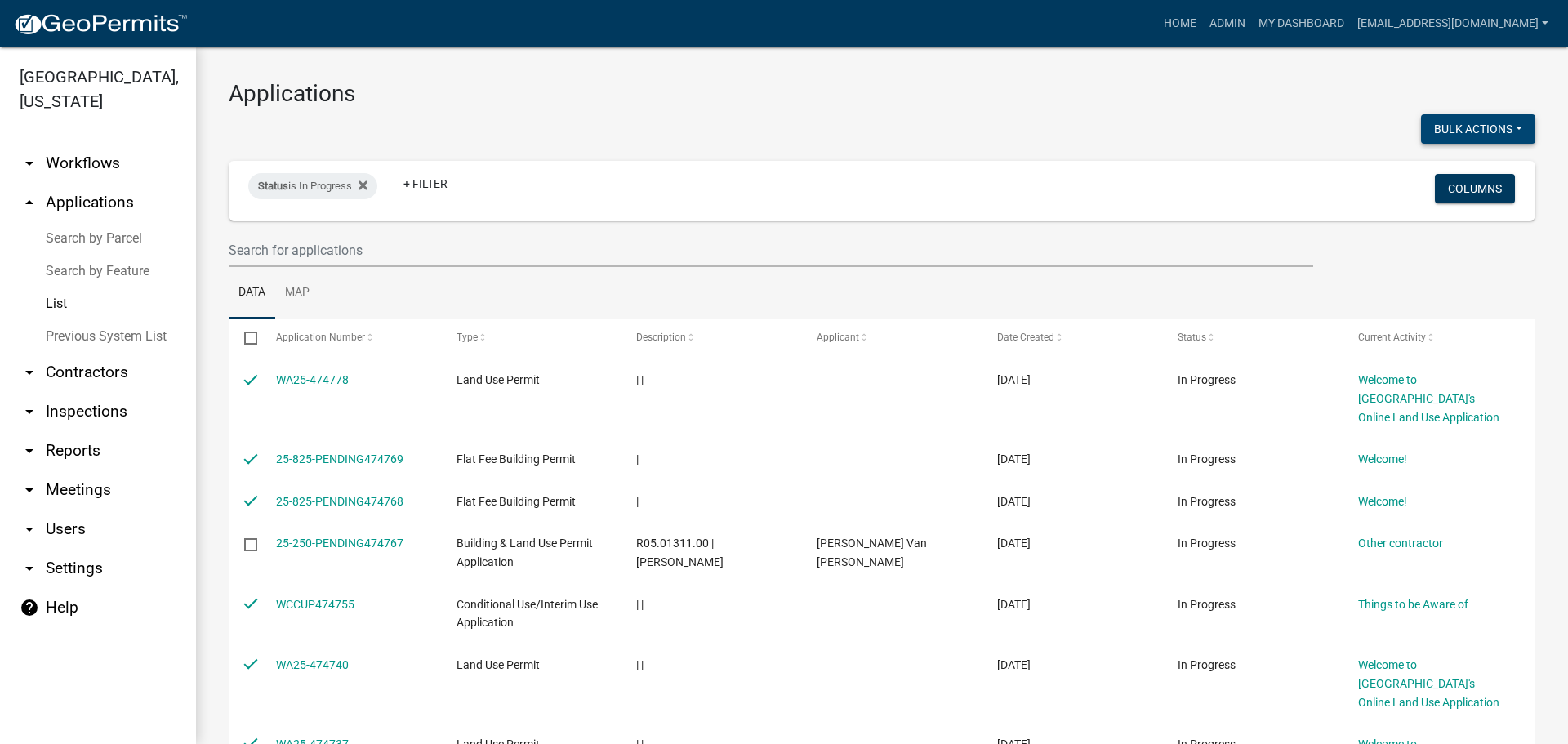
click at [1470, 124] on button "Bulk Actions" at bounding box center [1478, 129] width 114 height 30
click at [1432, 176] on button "Void" at bounding box center [1470, 171] width 131 height 40
checkbox input "false"
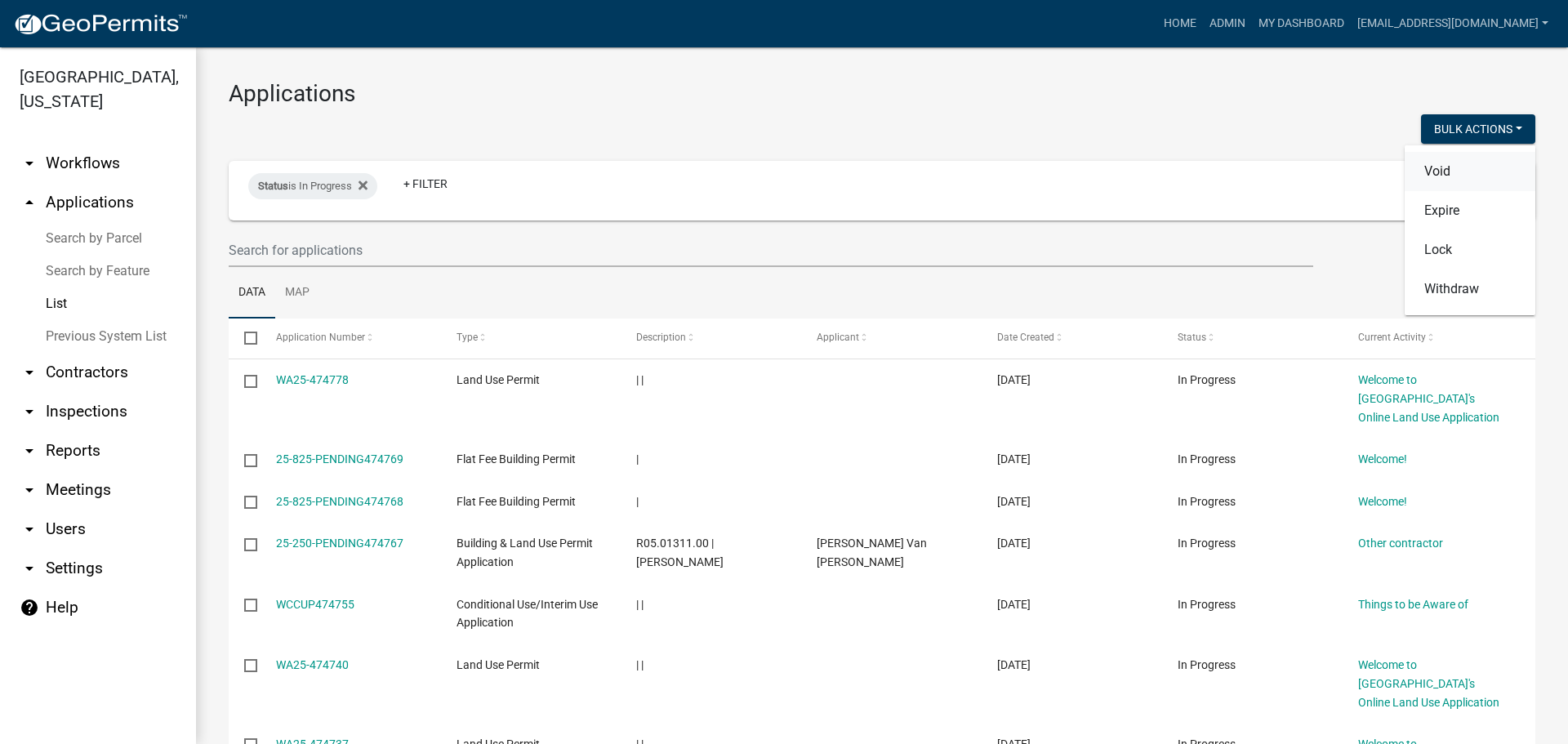
checkbox input "false"
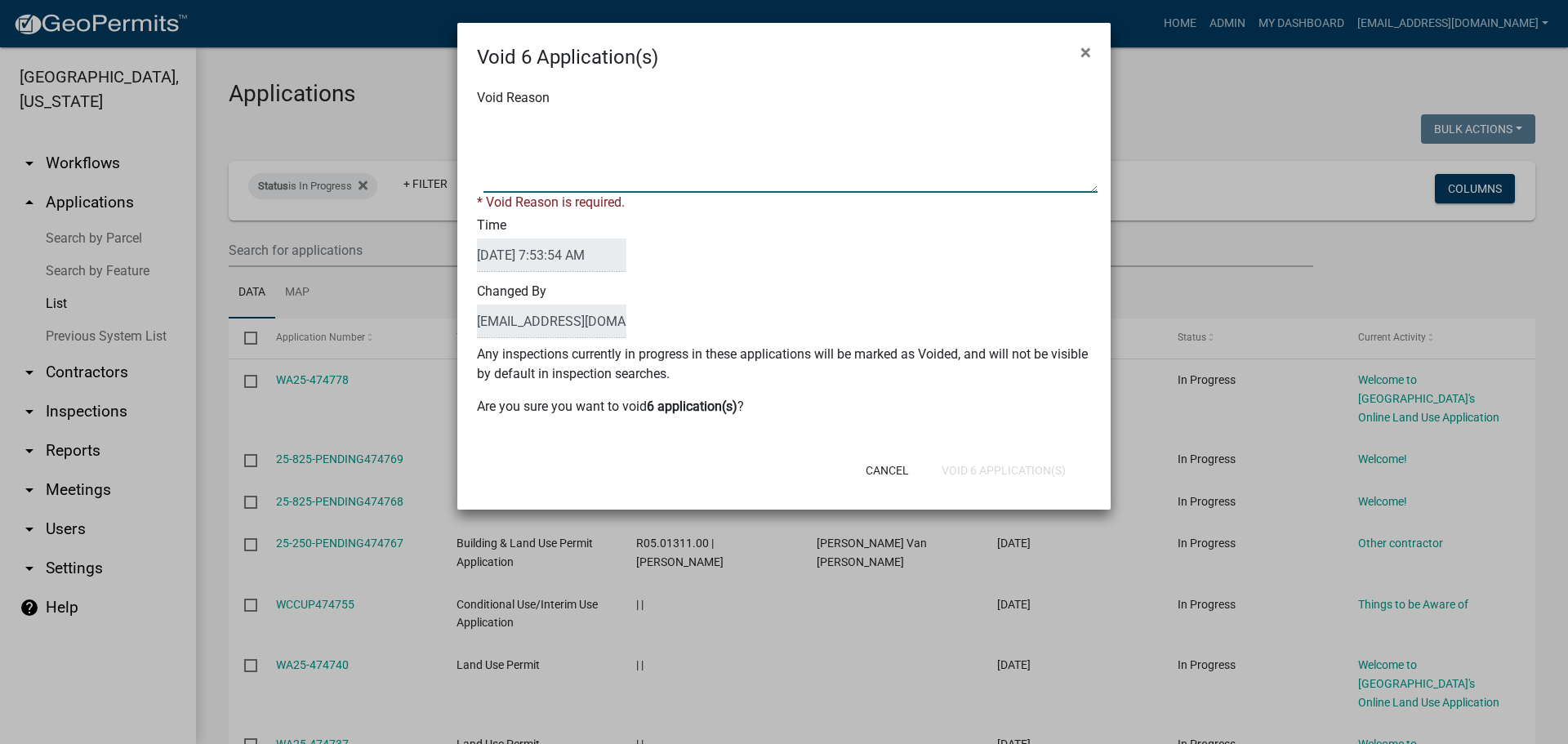
click at [584, 115] on textarea "Void Reason" at bounding box center [790, 152] width 614 height 81
type textarea "a"
type textarea "Application Abandoned"
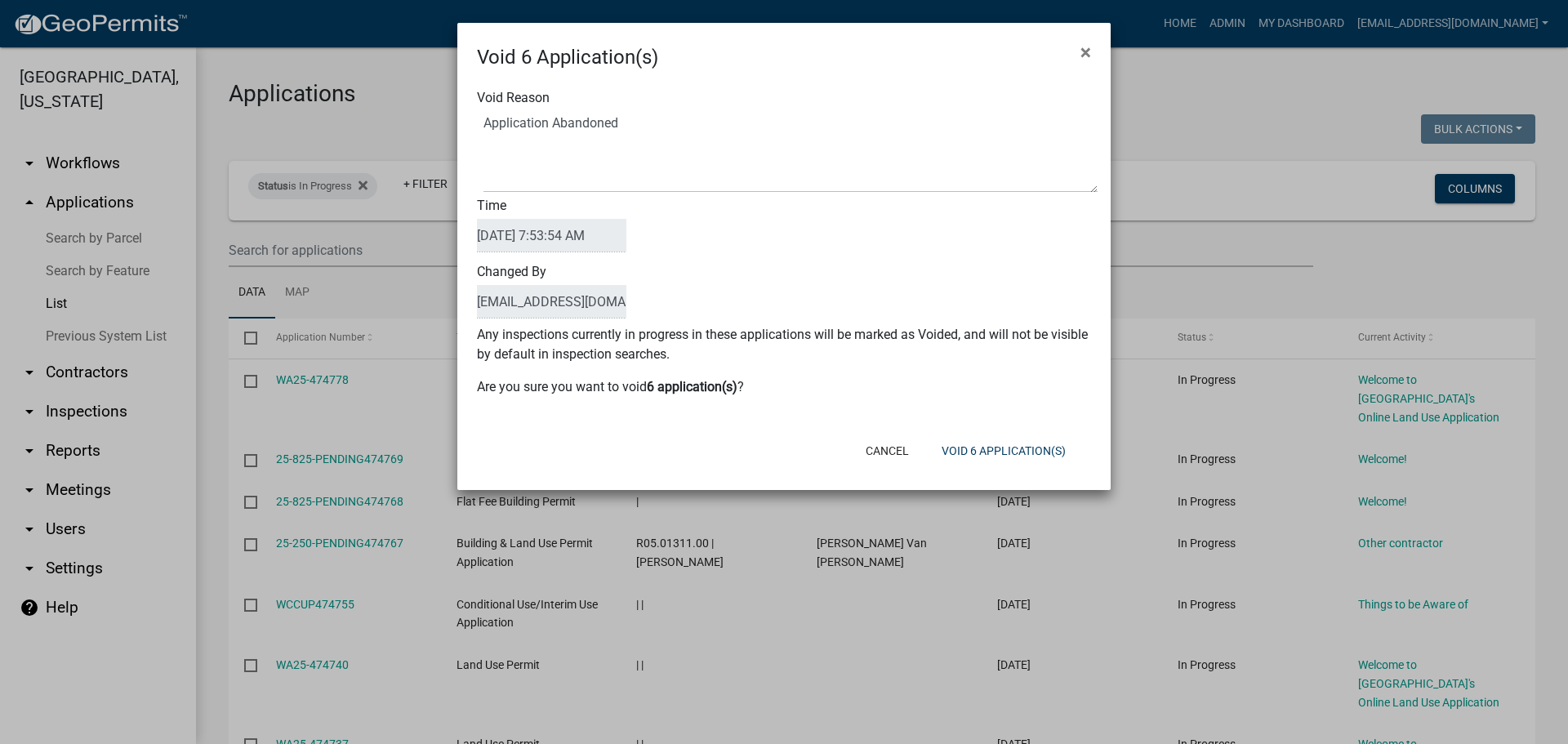
click at [836, 243] on div "Time [DATE] 7:53:54 AM" at bounding box center [784, 226] width 639 height 66
click at [1031, 452] on button "Void 6 Application(s)" at bounding box center [1004, 451] width 151 height 30
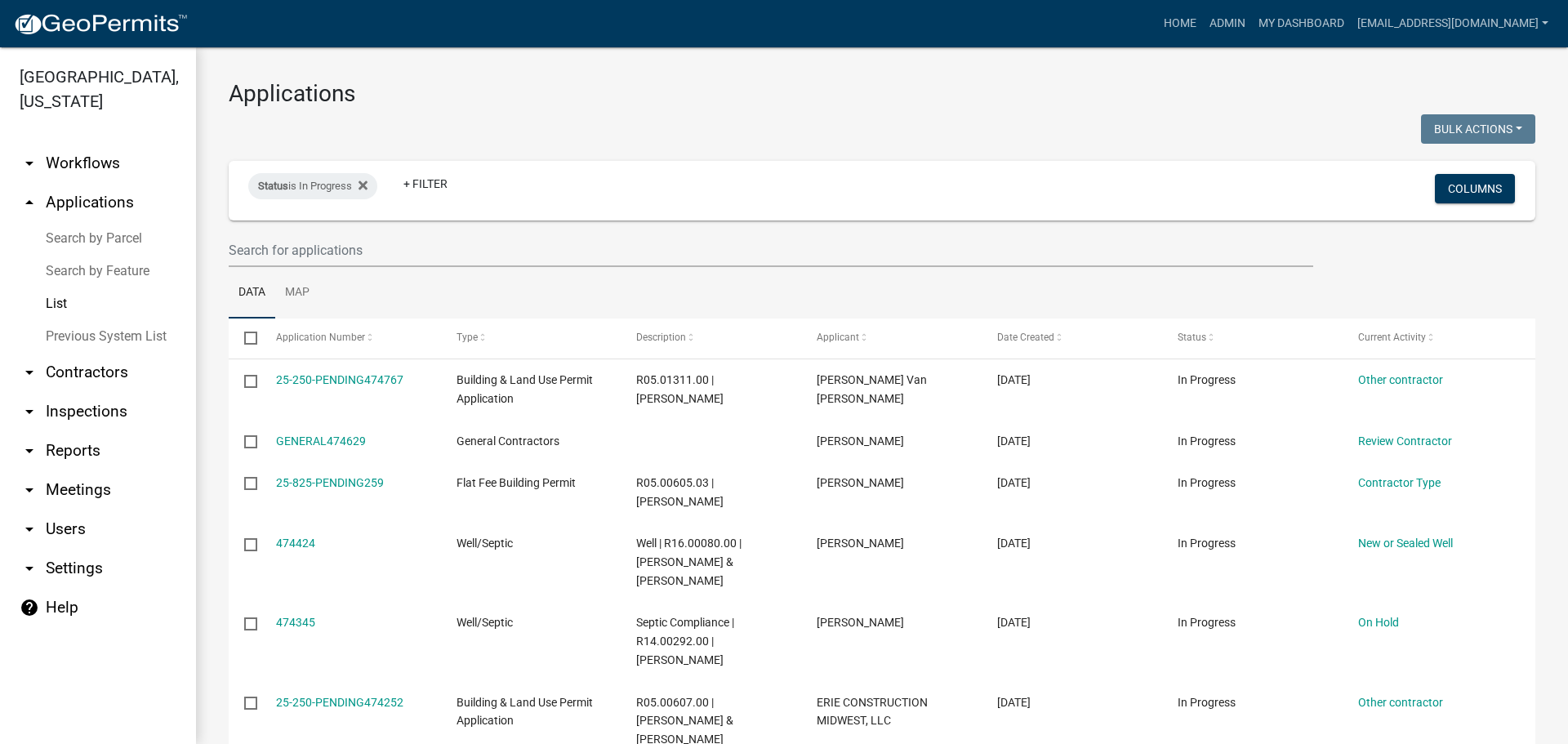
click at [82, 450] on link "arrow_drop_down Reports" at bounding box center [98, 451] width 196 height 40
select select "0: null"
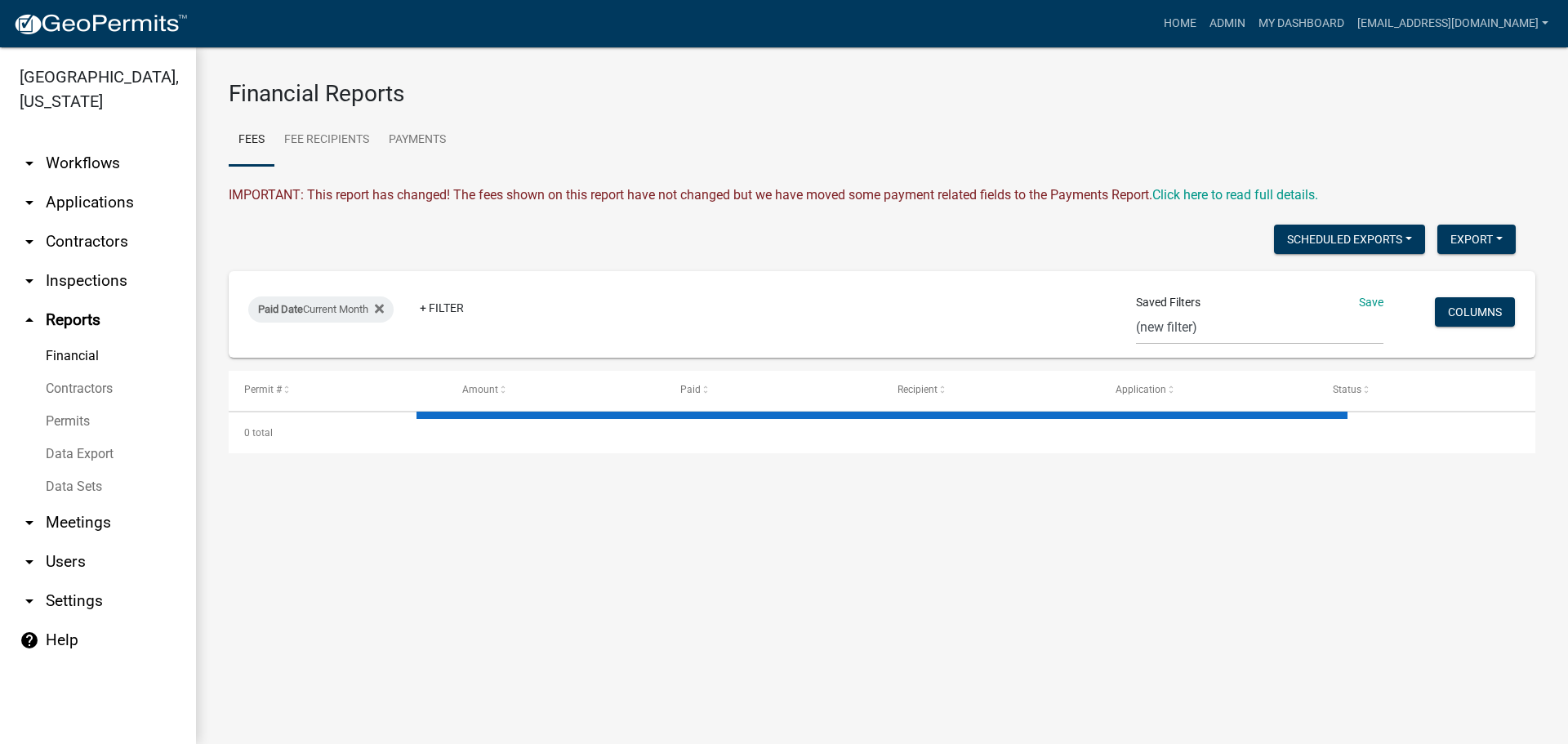
click at [67, 357] on link "Financial" at bounding box center [98, 356] width 196 height 33
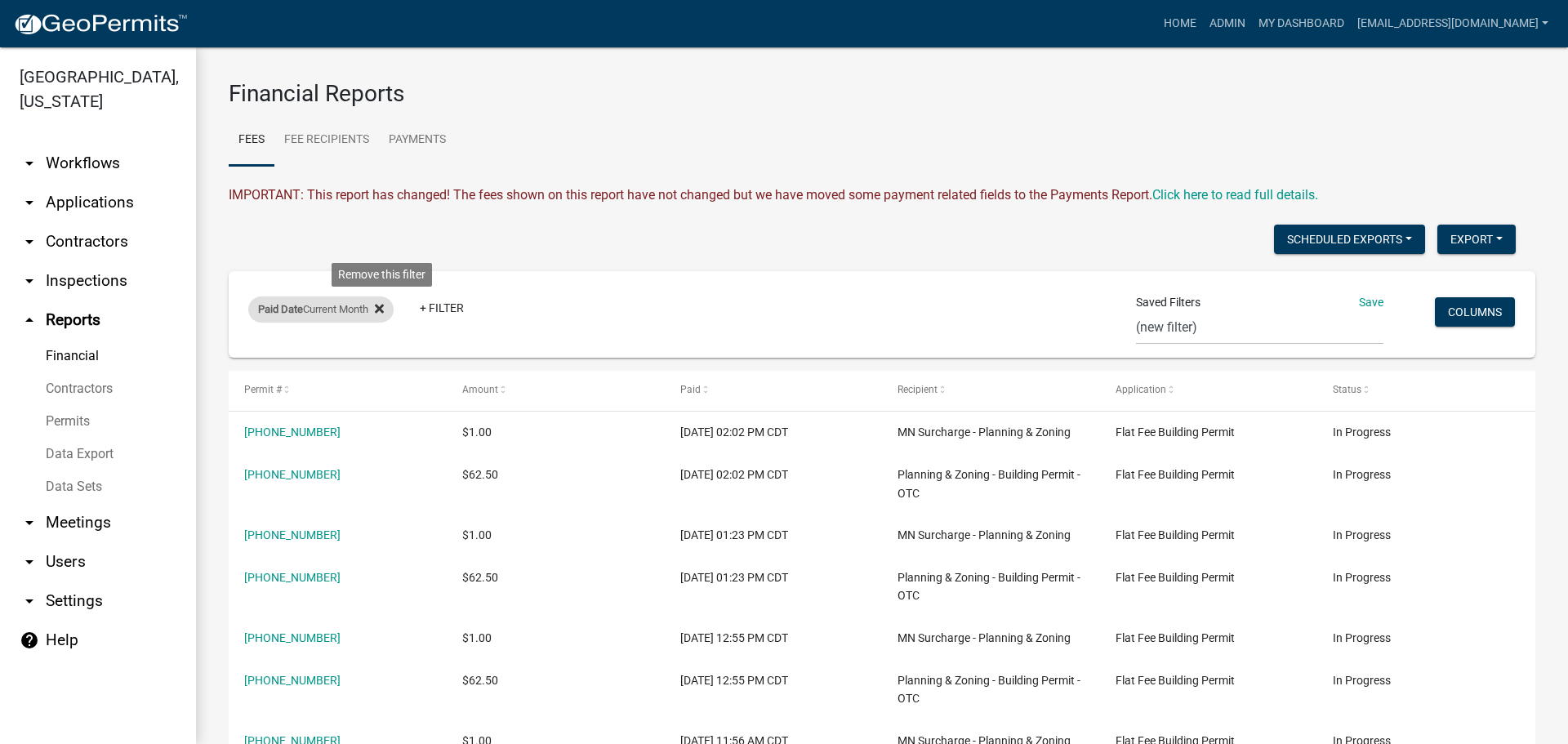
click at [384, 310] on icon at bounding box center [379, 309] width 9 height 9
click at [278, 310] on link "+ Filter" at bounding box center [283, 312] width 70 height 30
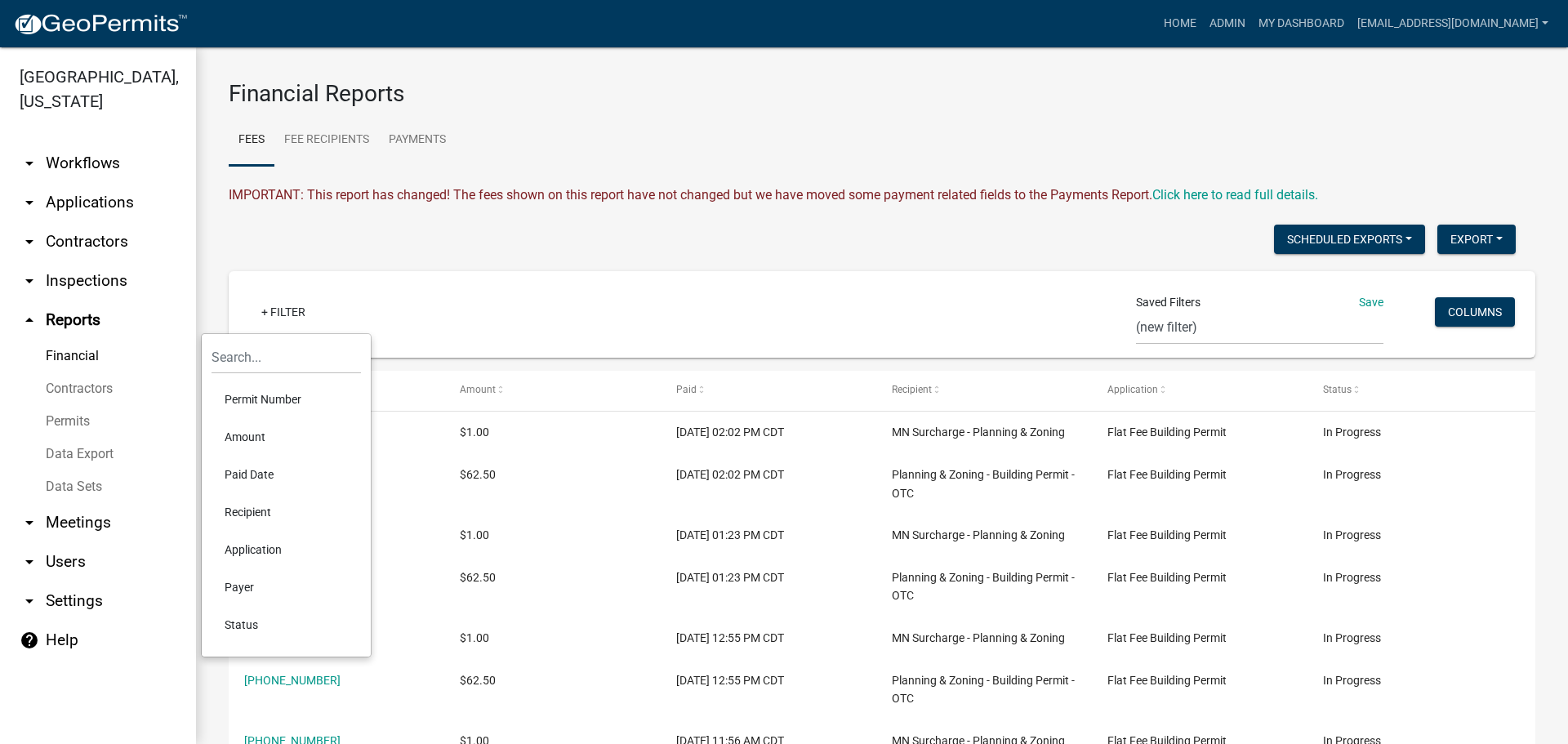
click at [233, 548] on li "Application" at bounding box center [286, 550] width 150 height 38
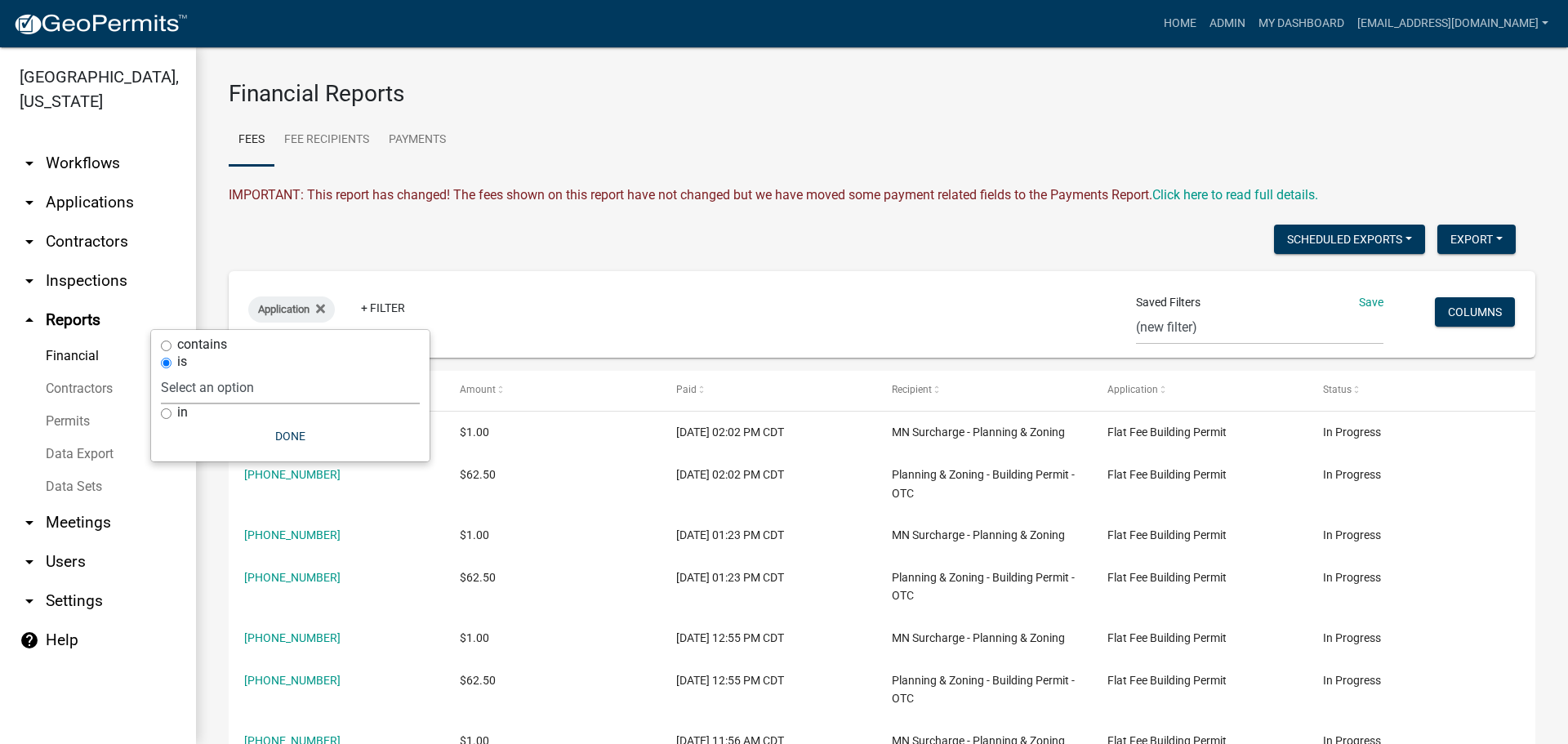
click at [296, 393] on select "Select an option Add/Modify Parcel Notes Building & Land Use Permit Application…" at bounding box center [289, 387] width 259 height 34
select select "e0e2ad87-2b85-4e07-a817-d8a9ddfe680c"
click at [262, 371] on select "Select an option Add/Modify Parcel Notes Building & Land Use Permit Application…" at bounding box center [289, 387] width 259 height 34
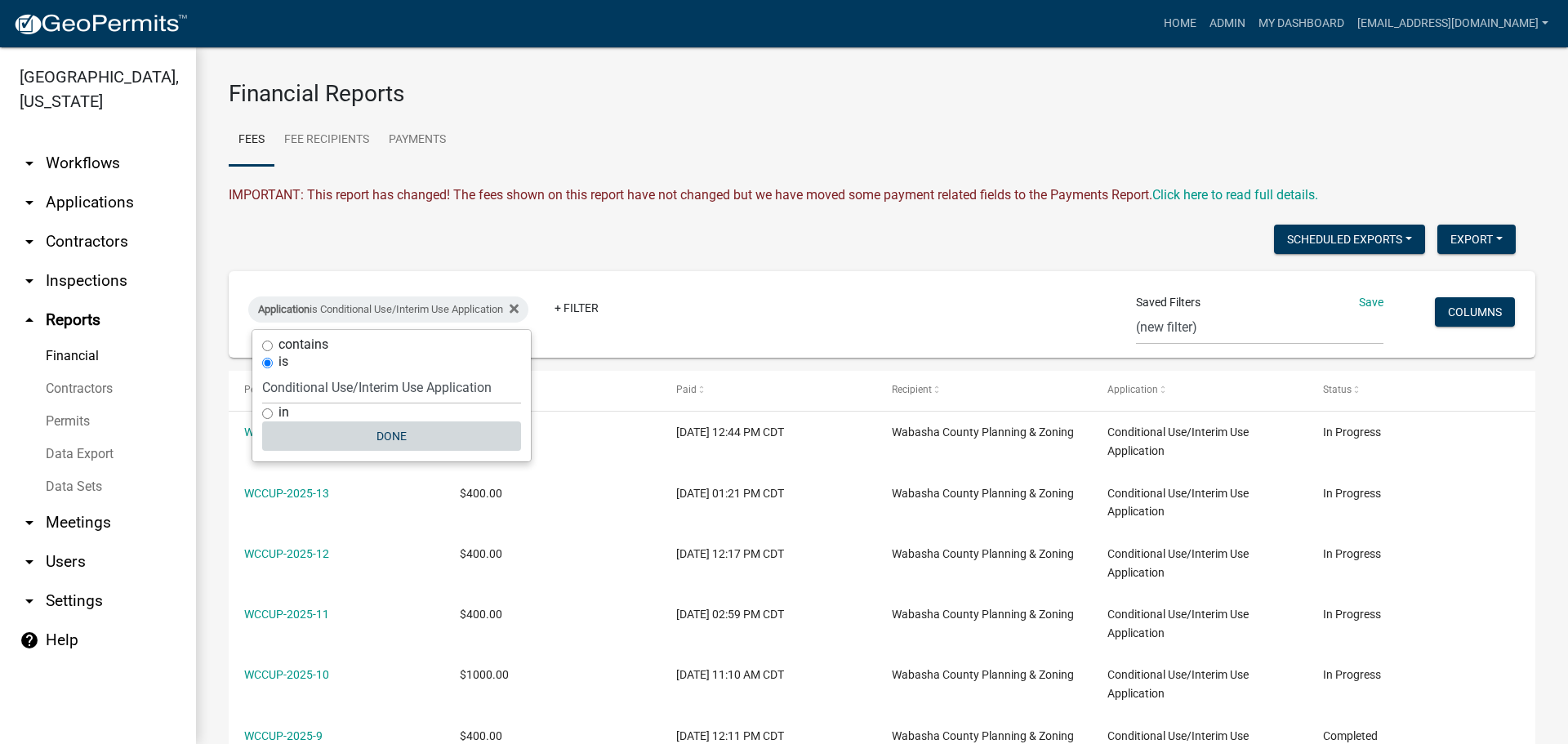
click at [364, 431] on button "Done" at bounding box center [391, 437] width 259 height 30
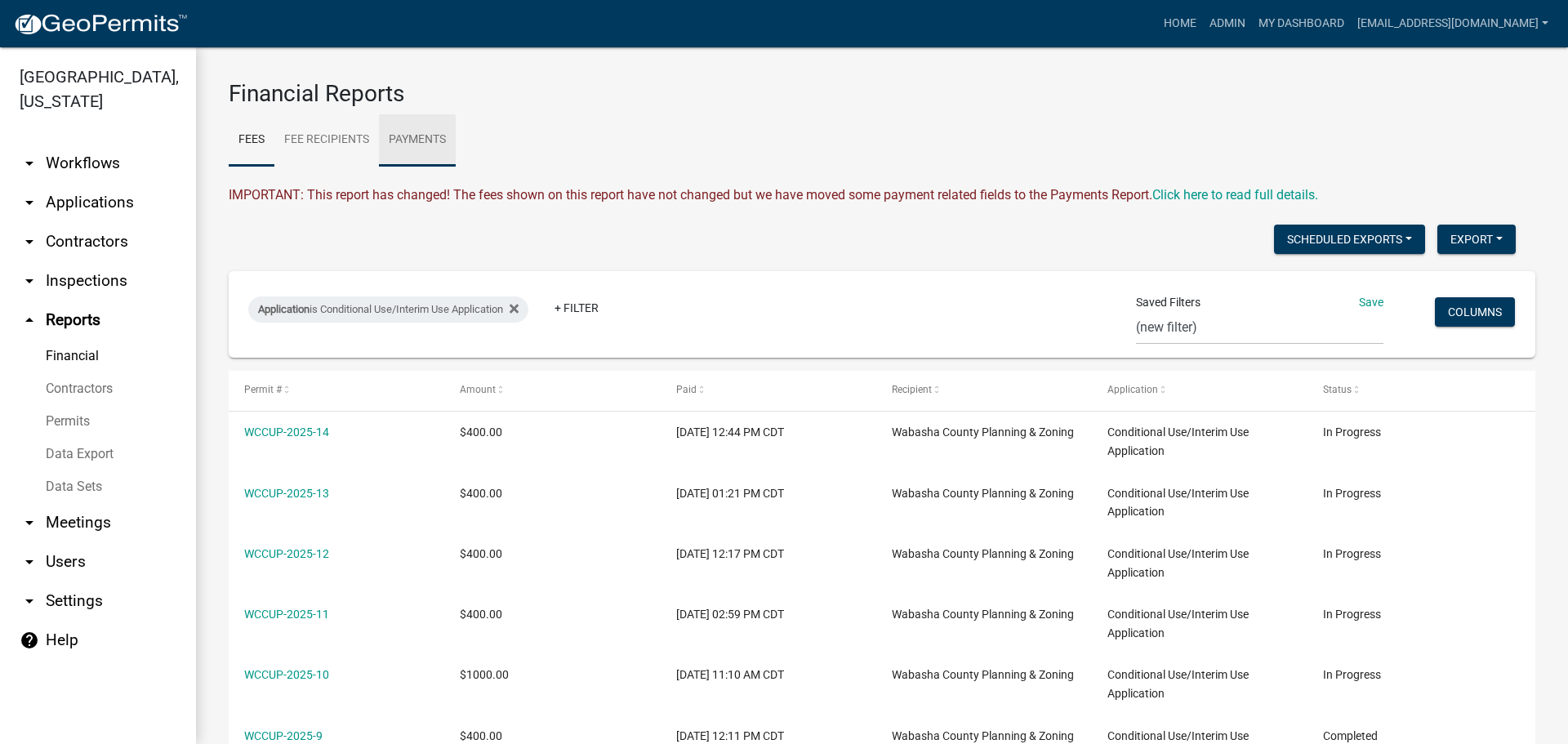
click at [422, 144] on link "Payments" at bounding box center [418, 140] width 77 height 53
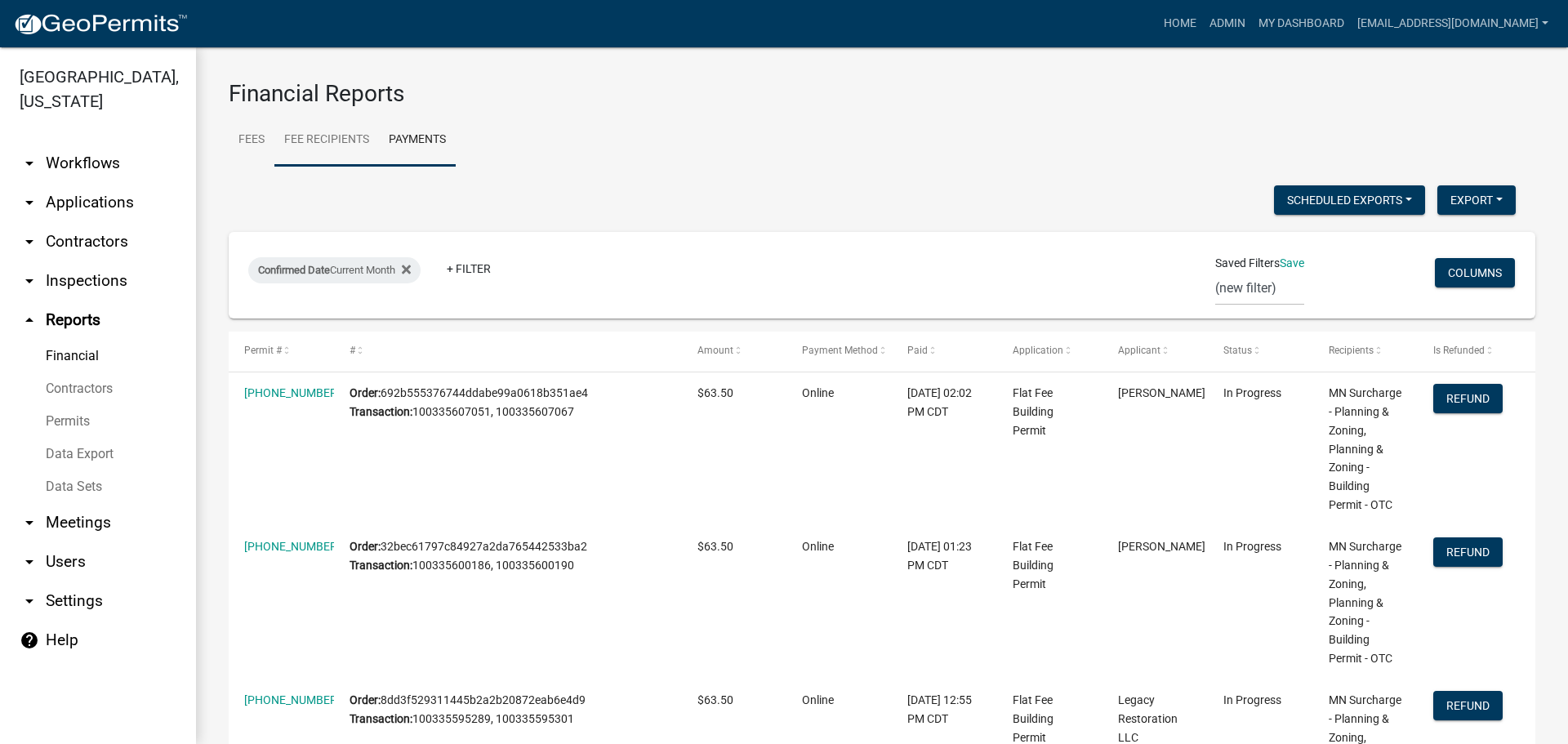
click at [335, 131] on link "Fee Recipients" at bounding box center [327, 140] width 105 height 53
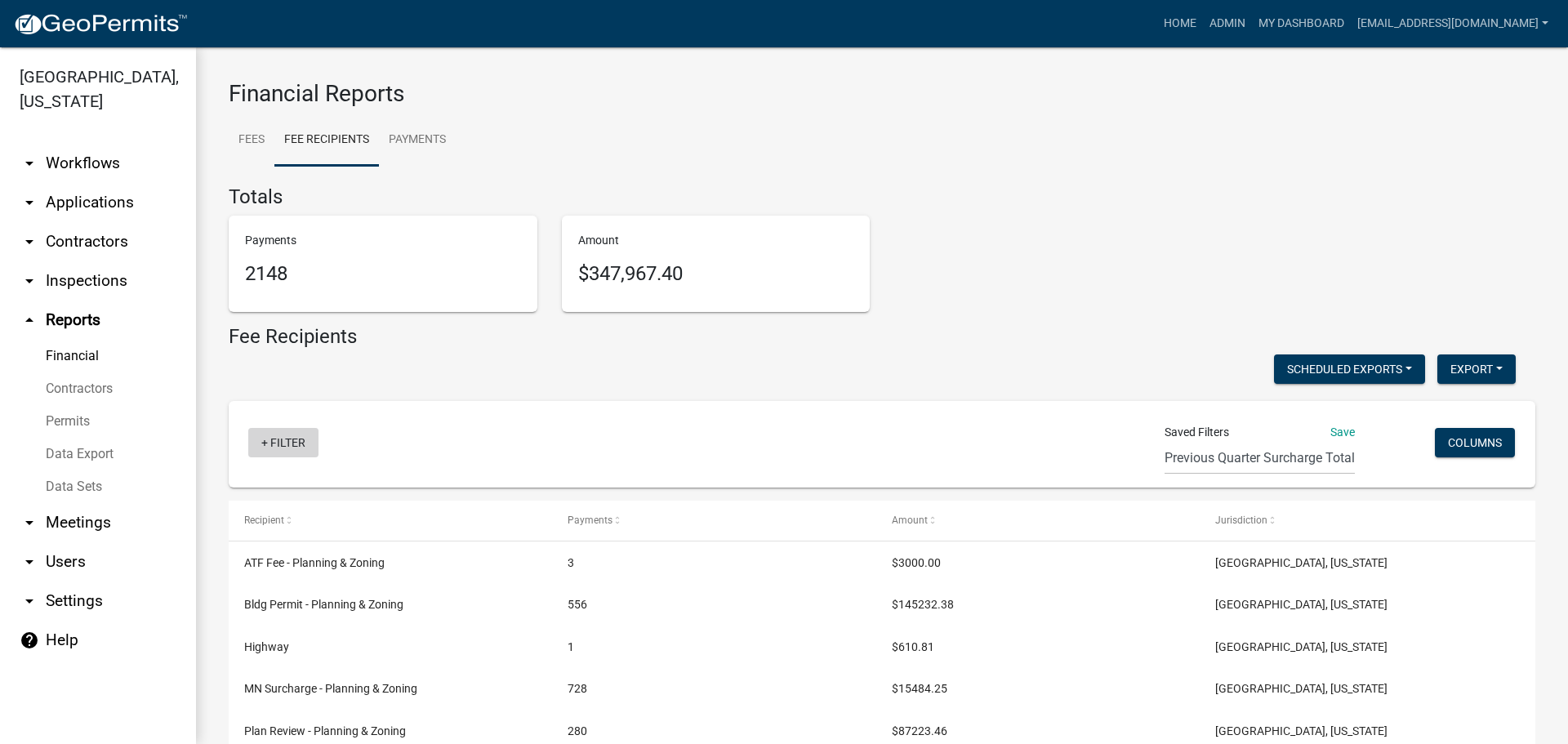
click at [282, 441] on link "+ Filter" at bounding box center [283, 443] width 70 height 30
click at [240, 598] on li "Confirmed Date" at bounding box center [286, 605] width 150 height 38
click at [353, 503] on select "[DATE] [DATE] Current Week Previous Week Current Month Last Month Current Calen…" at bounding box center [358, 500] width 163 height 34
select select "previous_1_months"
click at [276, 483] on select "[DATE] [DATE] Current Week Previous Week Current Month Last Month Current Calen…" at bounding box center [358, 500] width 163 height 34
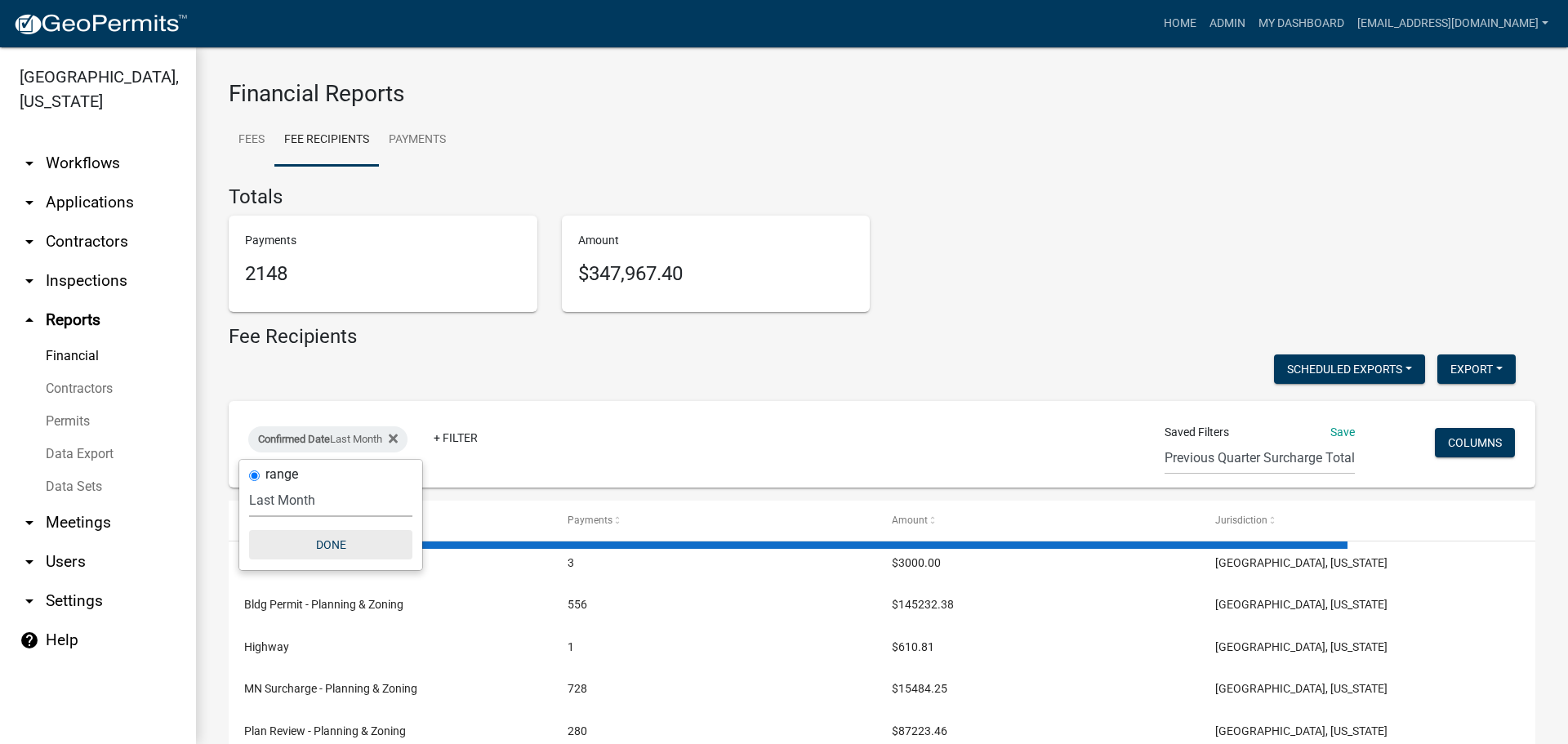
drag, startPoint x: 316, startPoint y: 548, endPoint x: 657, endPoint y: 592, distance: 343.8
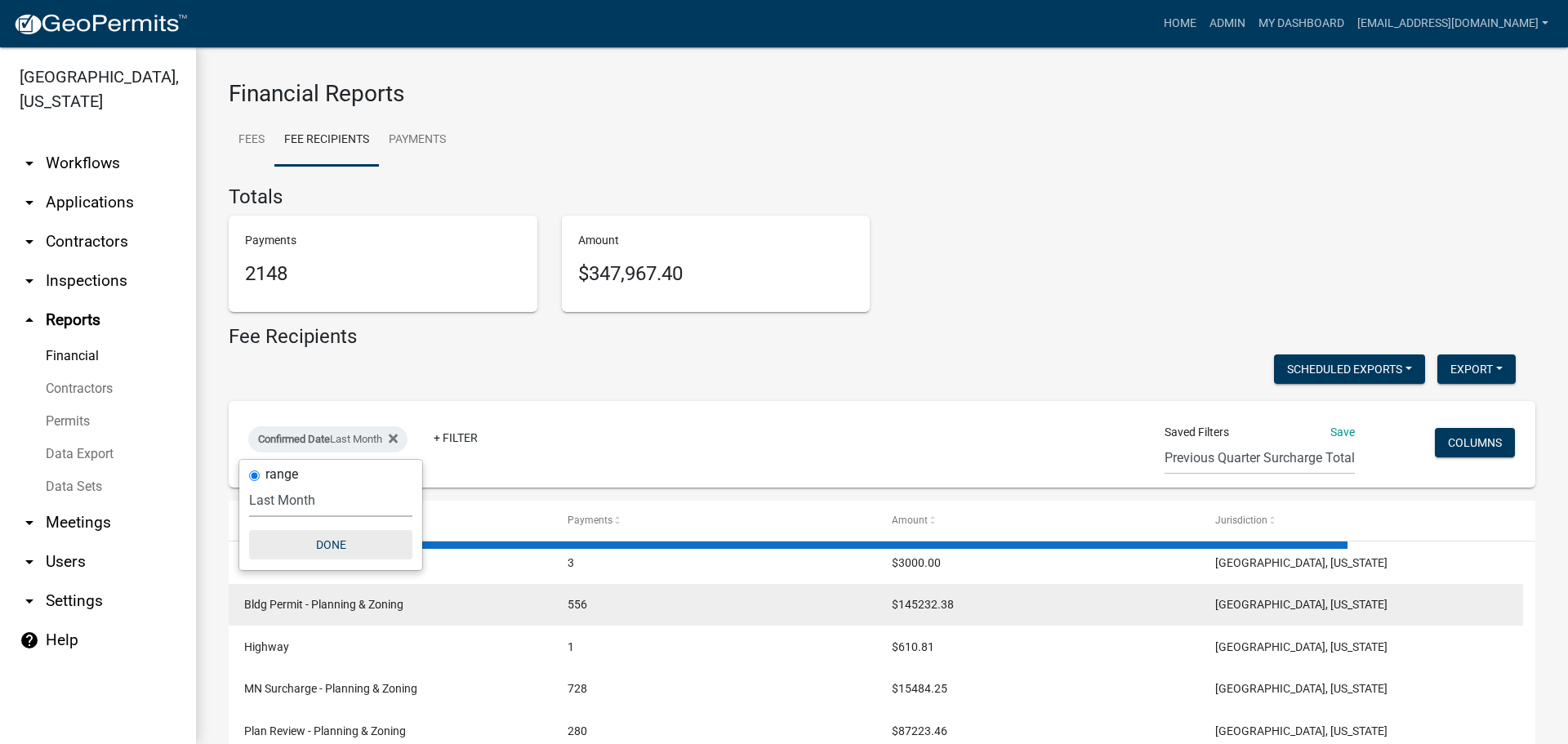
click at [317, 548] on button "Done" at bounding box center [331, 545] width 163 height 30
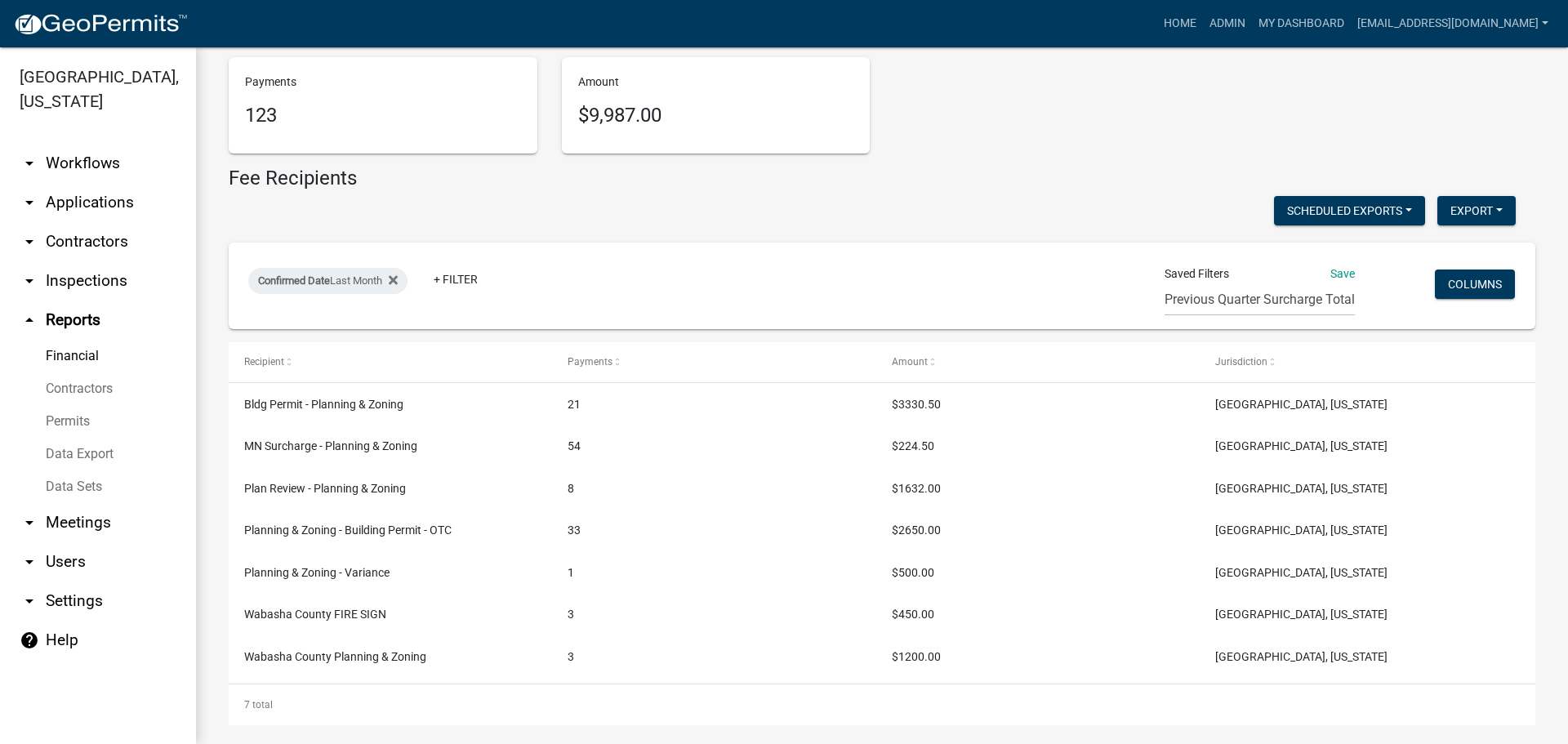
scroll to position [172, 0]
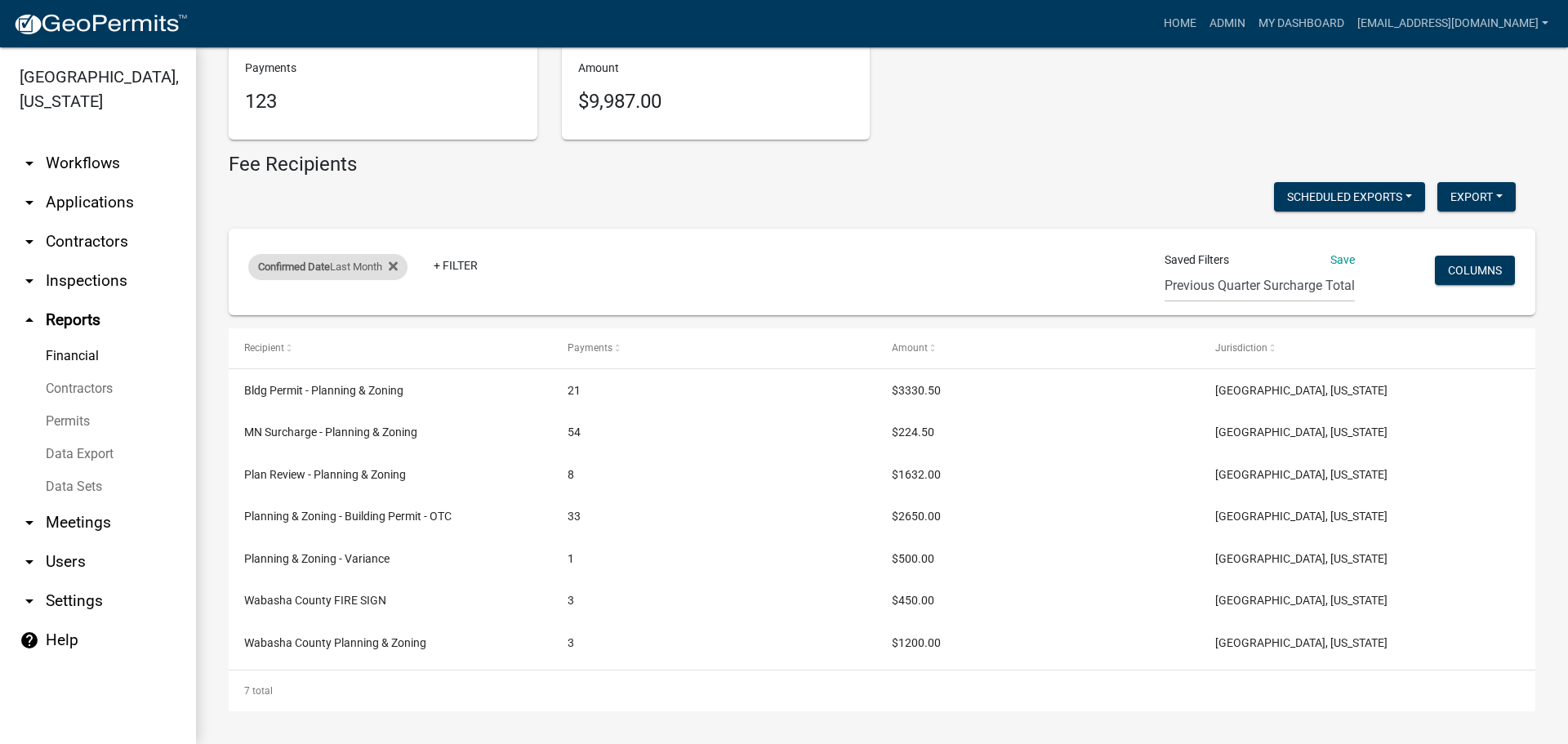
click at [355, 260] on div "Confirmed Date Last Month" at bounding box center [328, 266] width 159 height 26
click at [320, 328] on select "[DATE] [DATE] Current Week Previous Week Current Month Last Month Current Calen…" at bounding box center [331, 328] width 163 height 34
select select "this_1_years"
click at [252, 311] on select "[DATE] [DATE] Current Week Previous Week Current Month Last Month Current Calen…" at bounding box center [331, 328] width 163 height 34
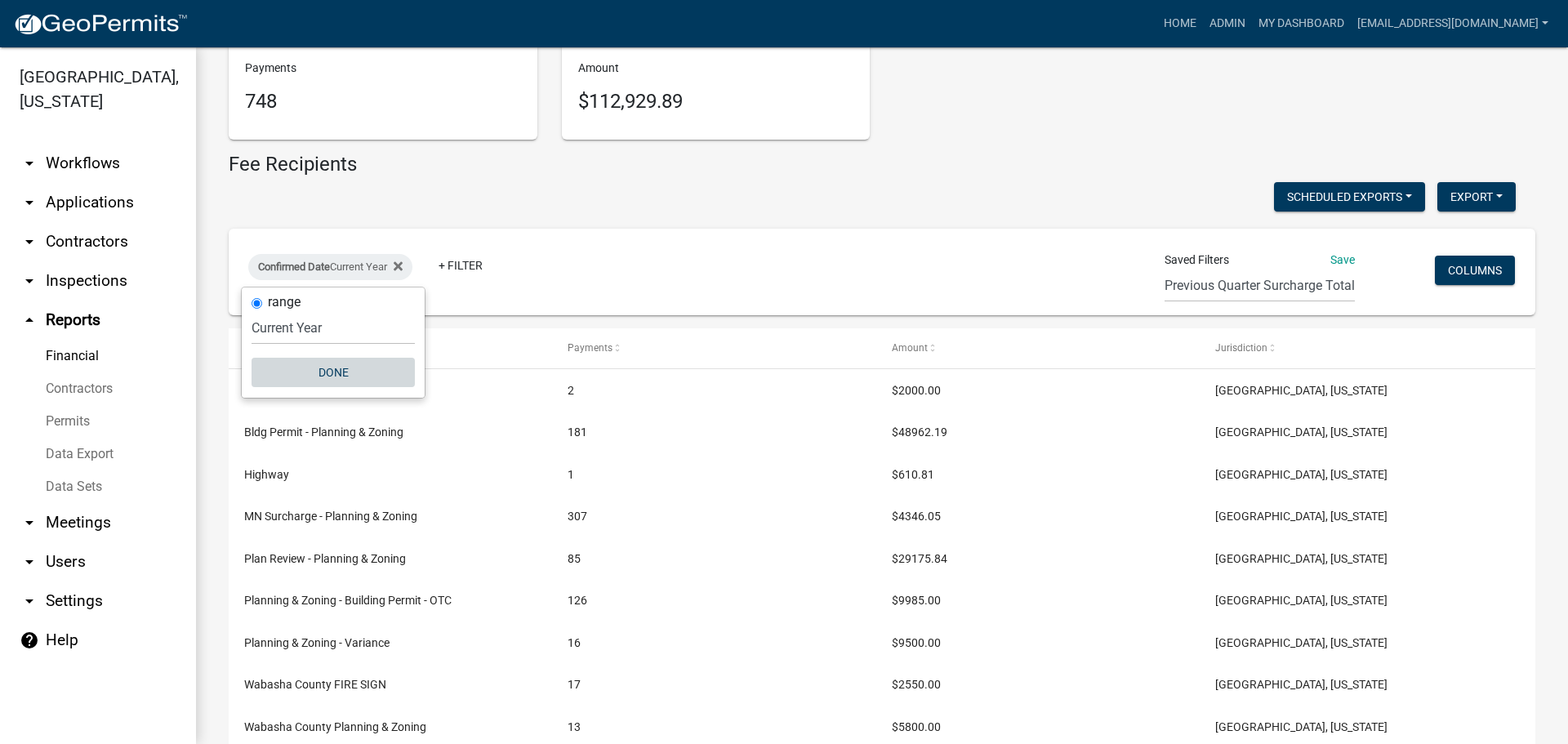
click at [333, 366] on button "Done" at bounding box center [333, 372] width 163 height 30
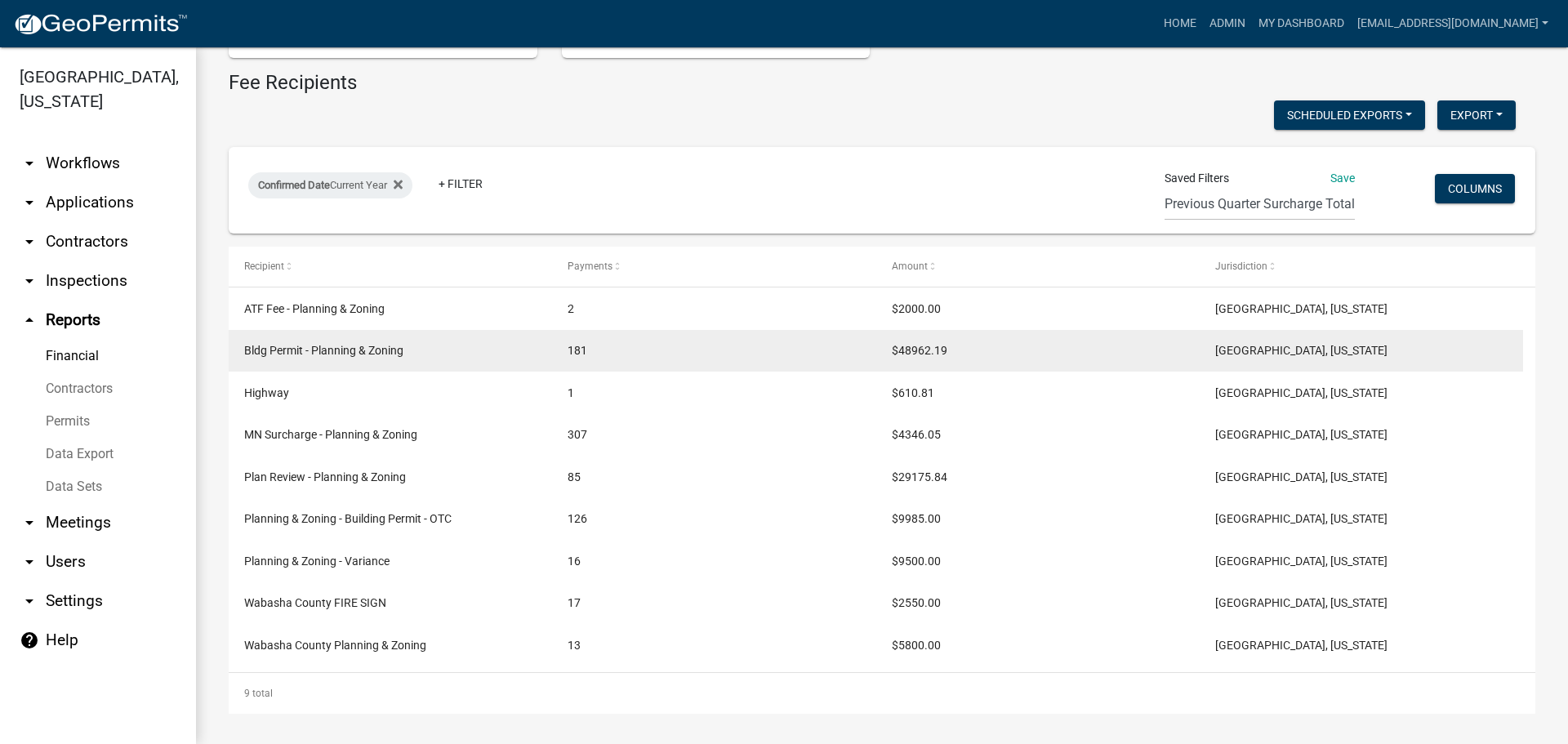
scroll to position [257, 0]
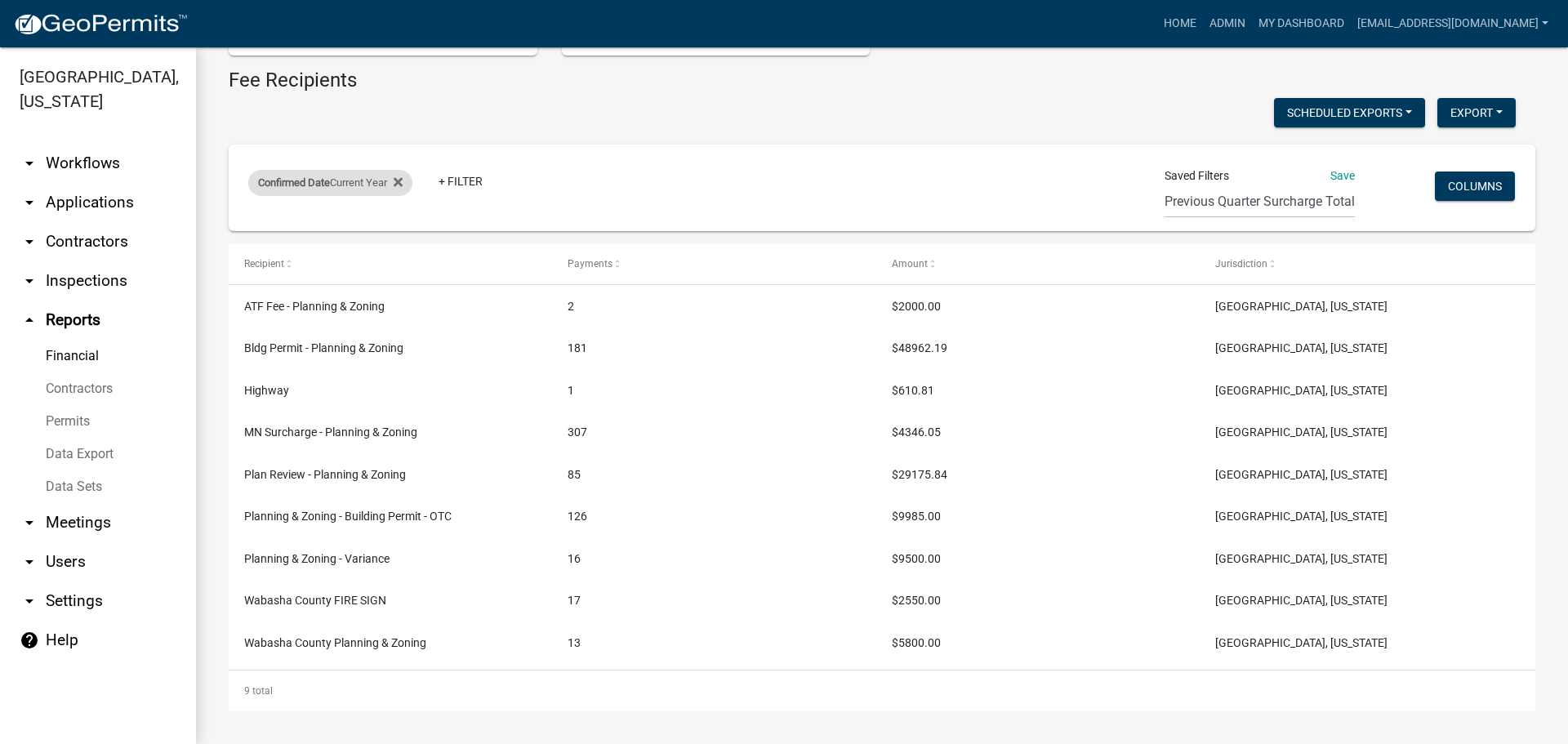
click at [353, 179] on div "Confirmed Date Current Year" at bounding box center [331, 183] width 164 height 26
click at [332, 244] on select "[DATE] [DATE] Current Week Previous Week Current Month Last Month Current Calen…" at bounding box center [333, 244] width 163 height 34
select select "previous_1_years"
click at [252, 227] on select "[DATE] [DATE] Current Week Previous Week Current Month Last Month Current Calen…" at bounding box center [333, 244] width 163 height 34
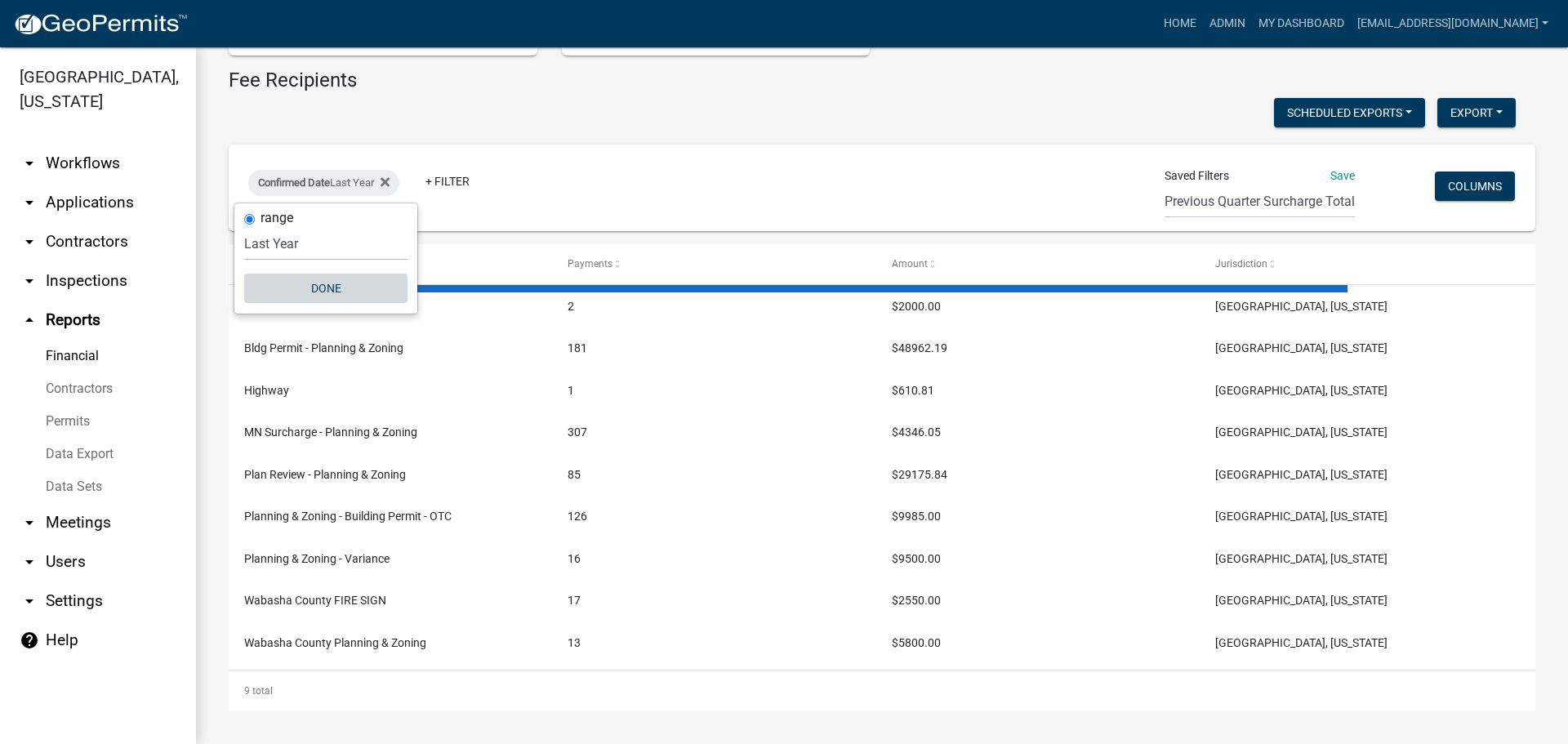
click at [317, 291] on button "Done" at bounding box center [326, 288] width 163 height 30
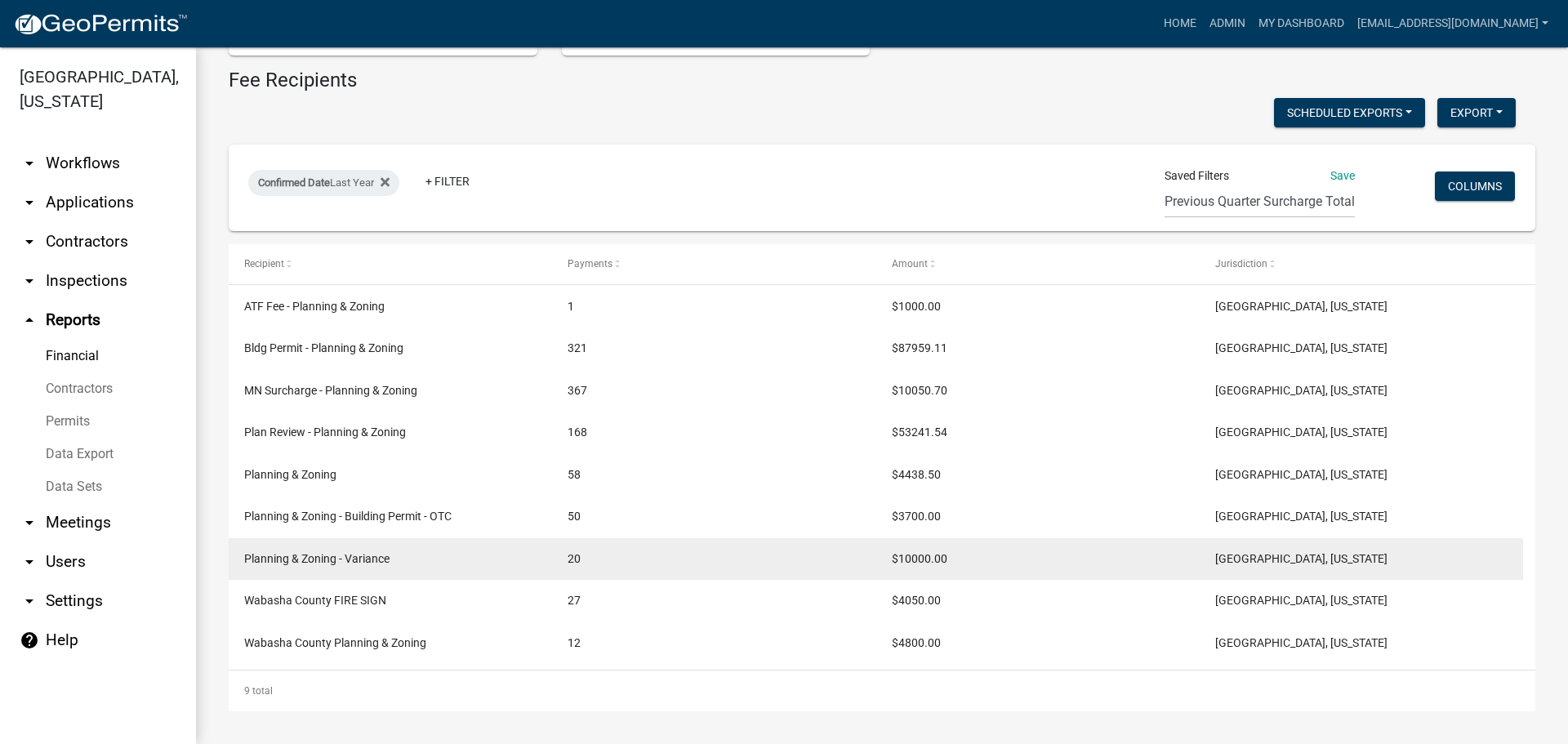
click at [658, 555] on div "20" at bounding box center [713, 559] width 292 height 19
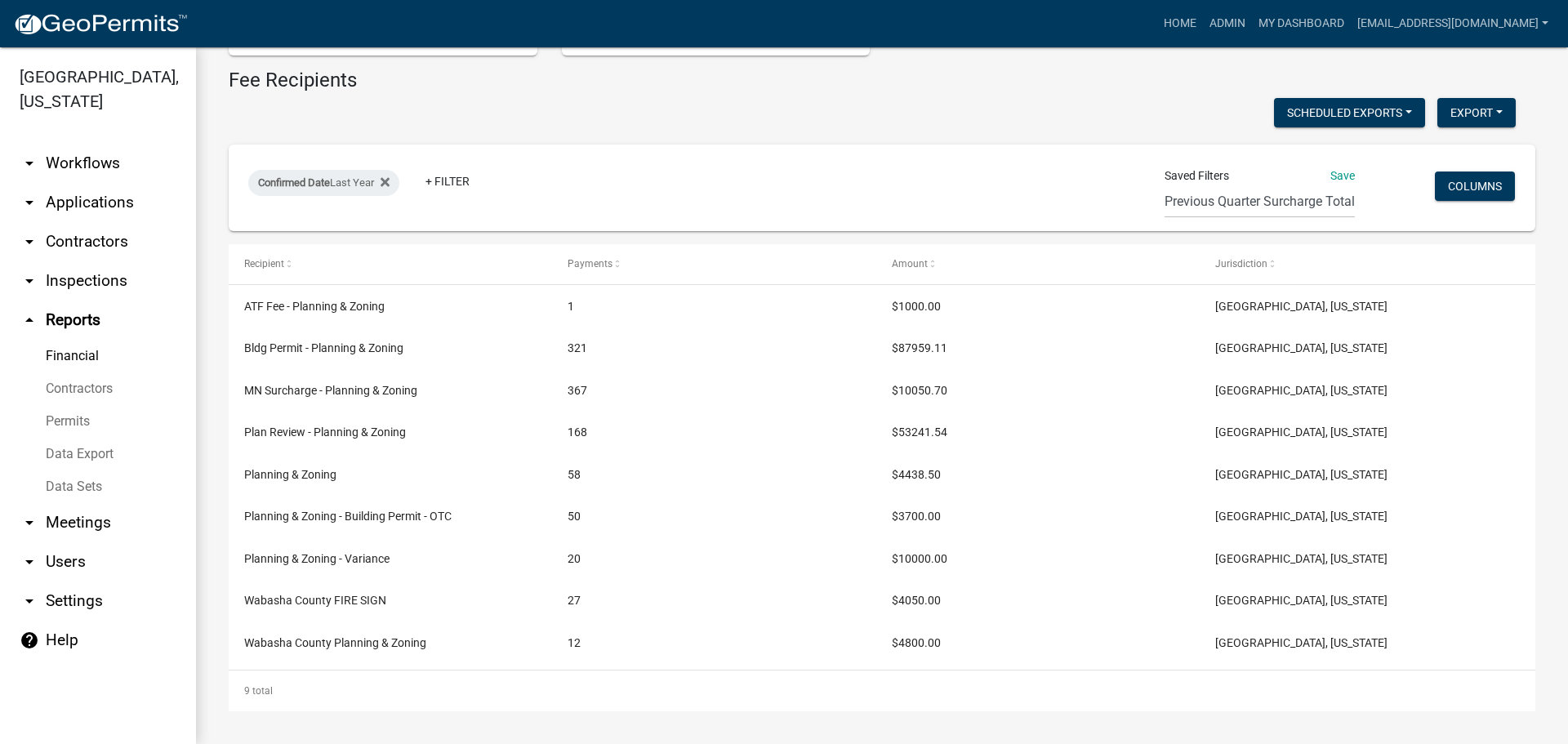
click at [71, 347] on link "Financial" at bounding box center [98, 356] width 196 height 33
click at [389, 184] on icon at bounding box center [384, 182] width 9 height 9
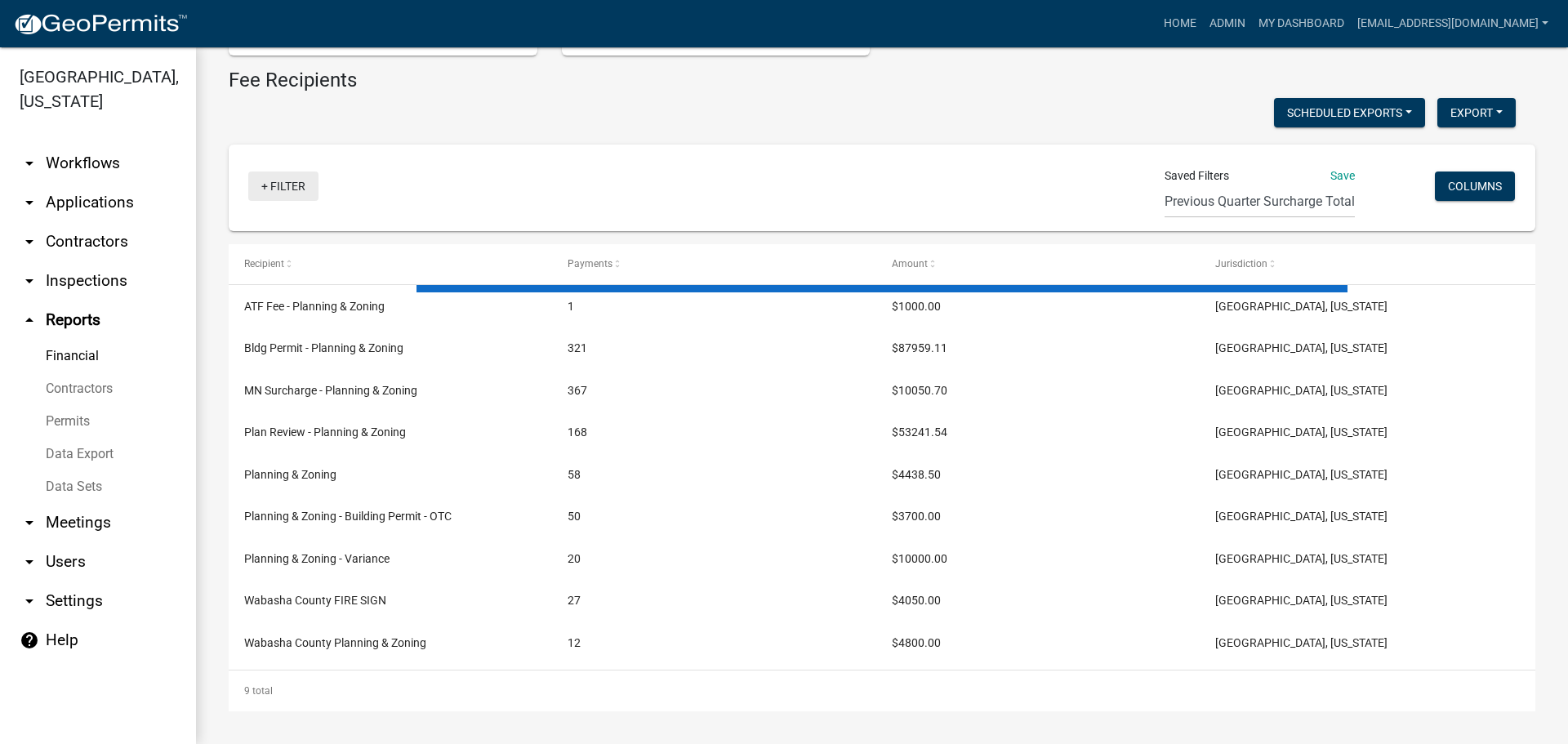
click at [287, 189] on link "+ Filter" at bounding box center [283, 186] width 70 height 30
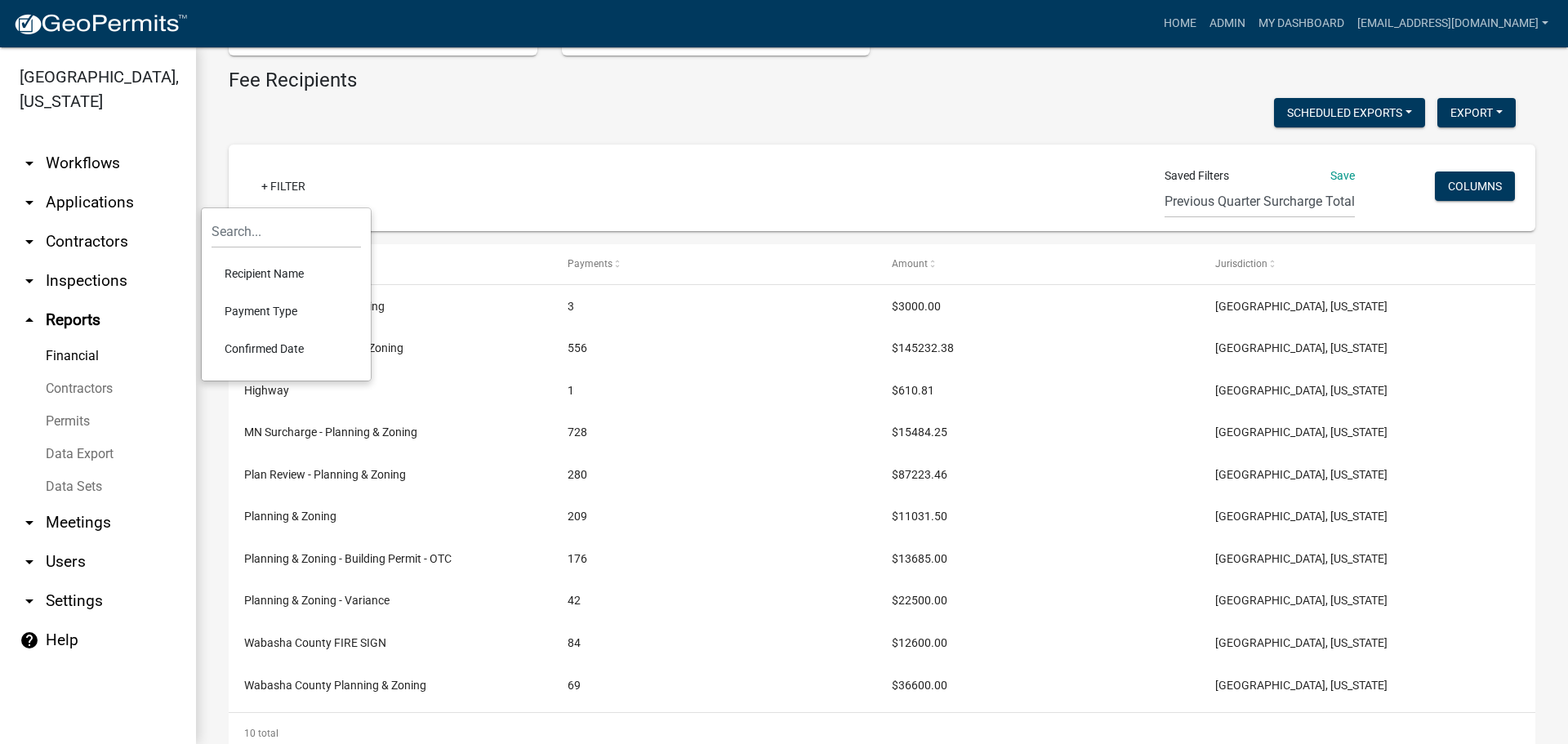
click at [265, 348] on li "Confirmed Date" at bounding box center [286, 349] width 150 height 38
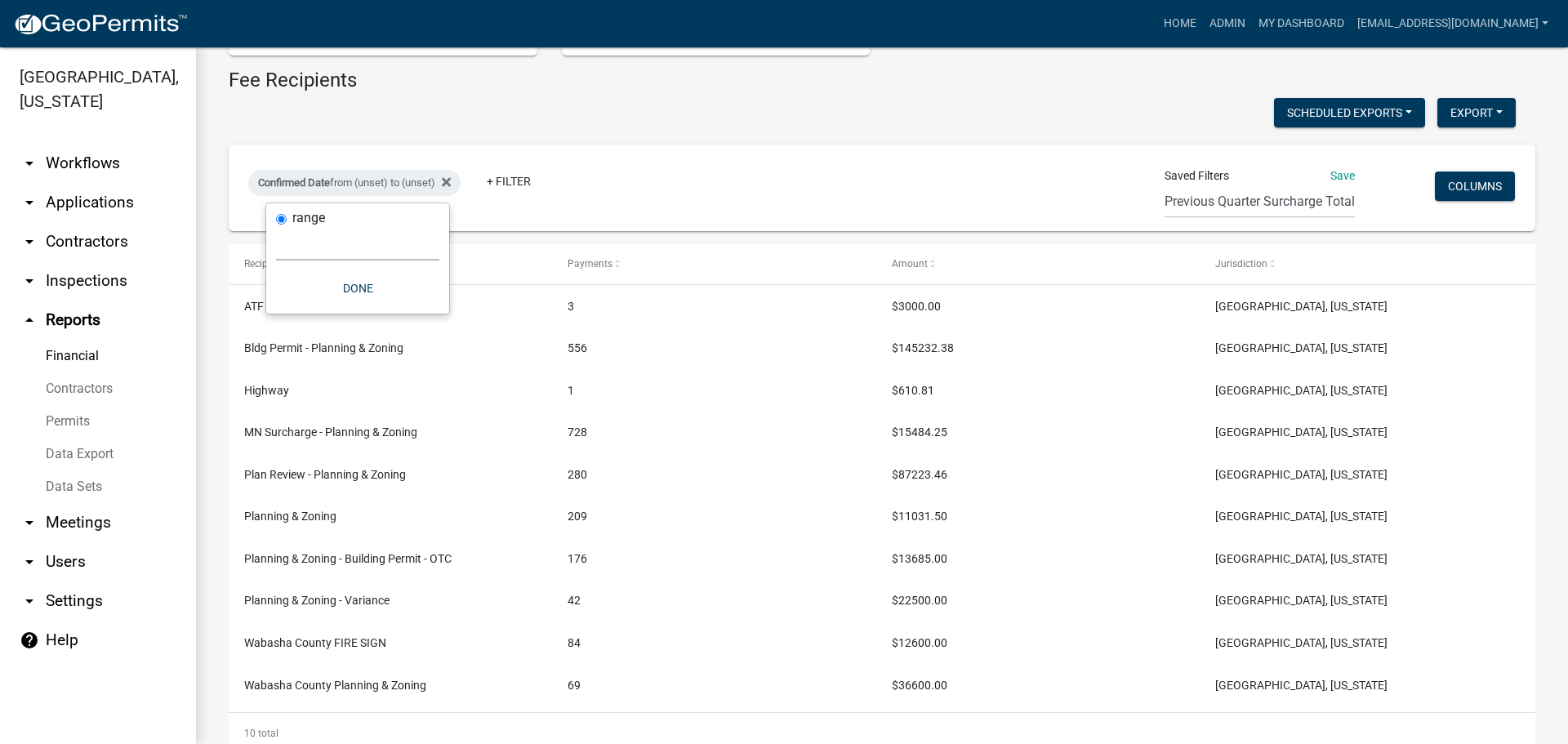
click at [326, 258] on select "[DATE] [DATE] Current Week Previous Week Current Month Last Month Current Calen…" at bounding box center [358, 244] width 163 height 34
select select "previous_1_weeks"
click at [276, 227] on select "[DATE] [DATE] Current Week Previous Week Current Month Last Month Current Calen…" at bounding box center [358, 244] width 163 height 34
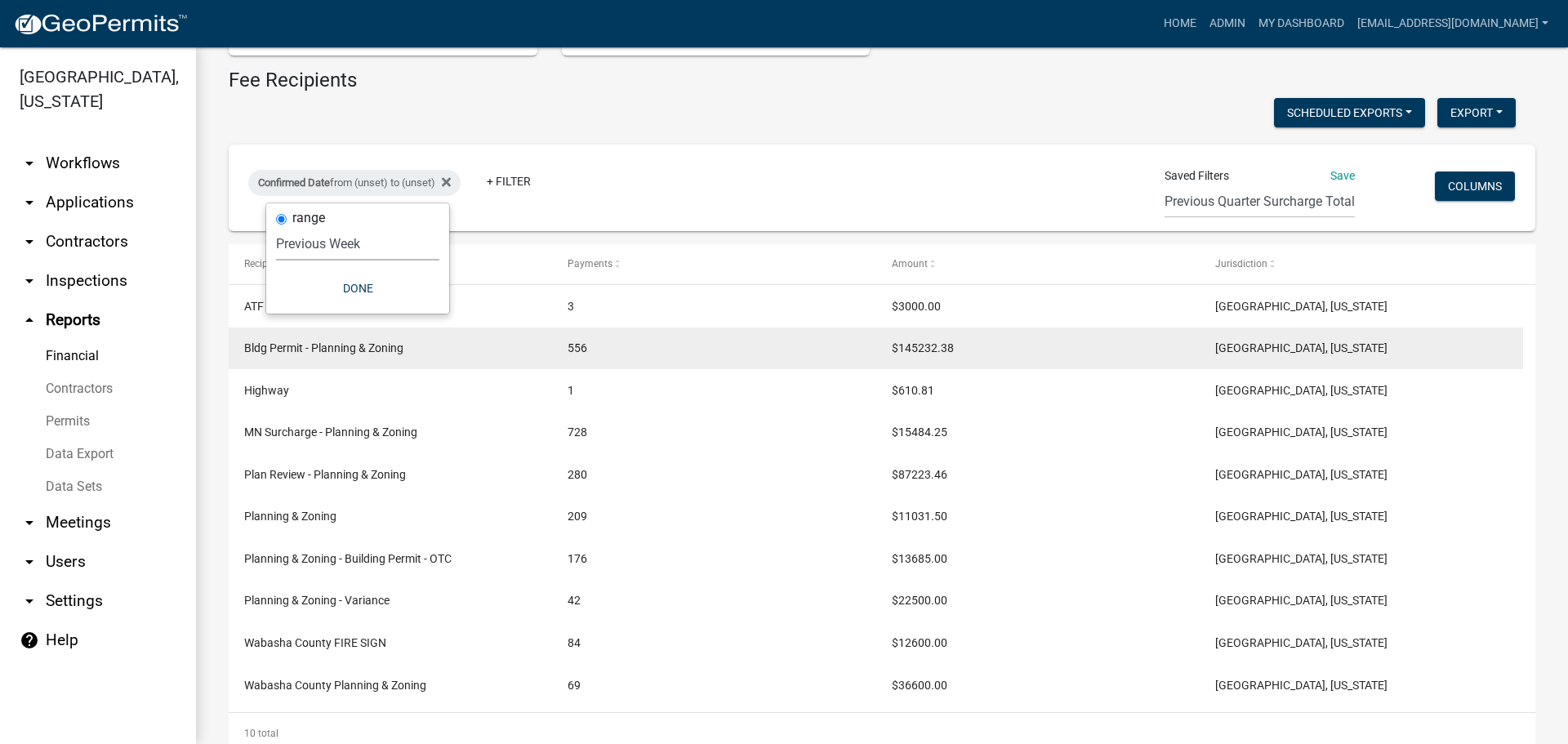
click at [301, 343] on span "Bldg Permit - Planning & Zoning" at bounding box center [324, 348] width 159 height 13
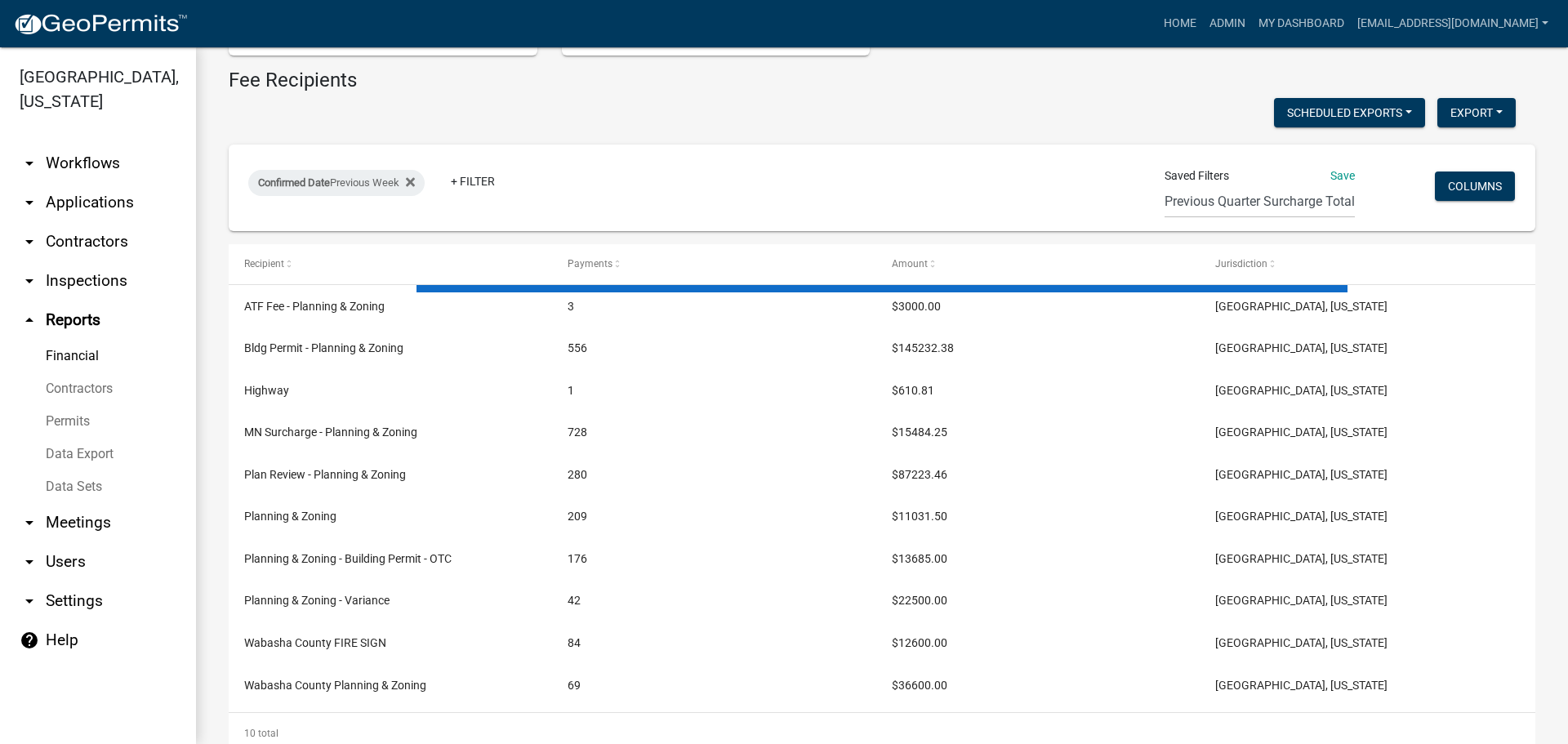
scroll to position [46, 0]
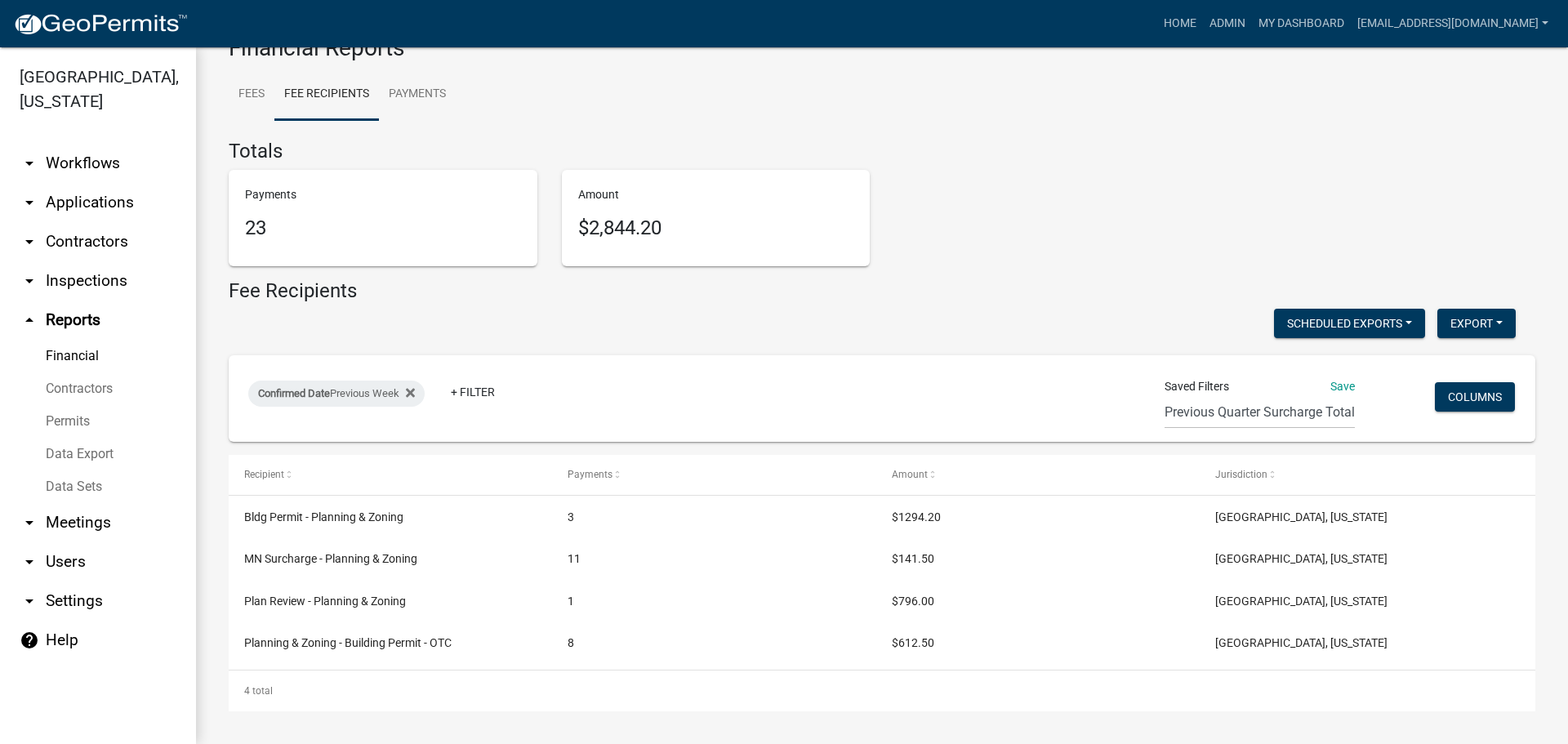
click at [365, 188] on p "Payments" at bounding box center [382, 194] width 276 height 17
click at [347, 382] on div "Confirmed Date Previous Week" at bounding box center [337, 393] width 176 height 26
click at [290, 446] on select "[DATE] [DATE] Current Week Previous Week Current Month Last Month Current Calen…" at bounding box center [339, 455] width 163 height 34
select select "previous_1_months"
click at [258, 438] on select "[DATE] [DATE] Current Week Previous Week Current Month Last Month Current Calen…" at bounding box center [339, 455] width 163 height 34
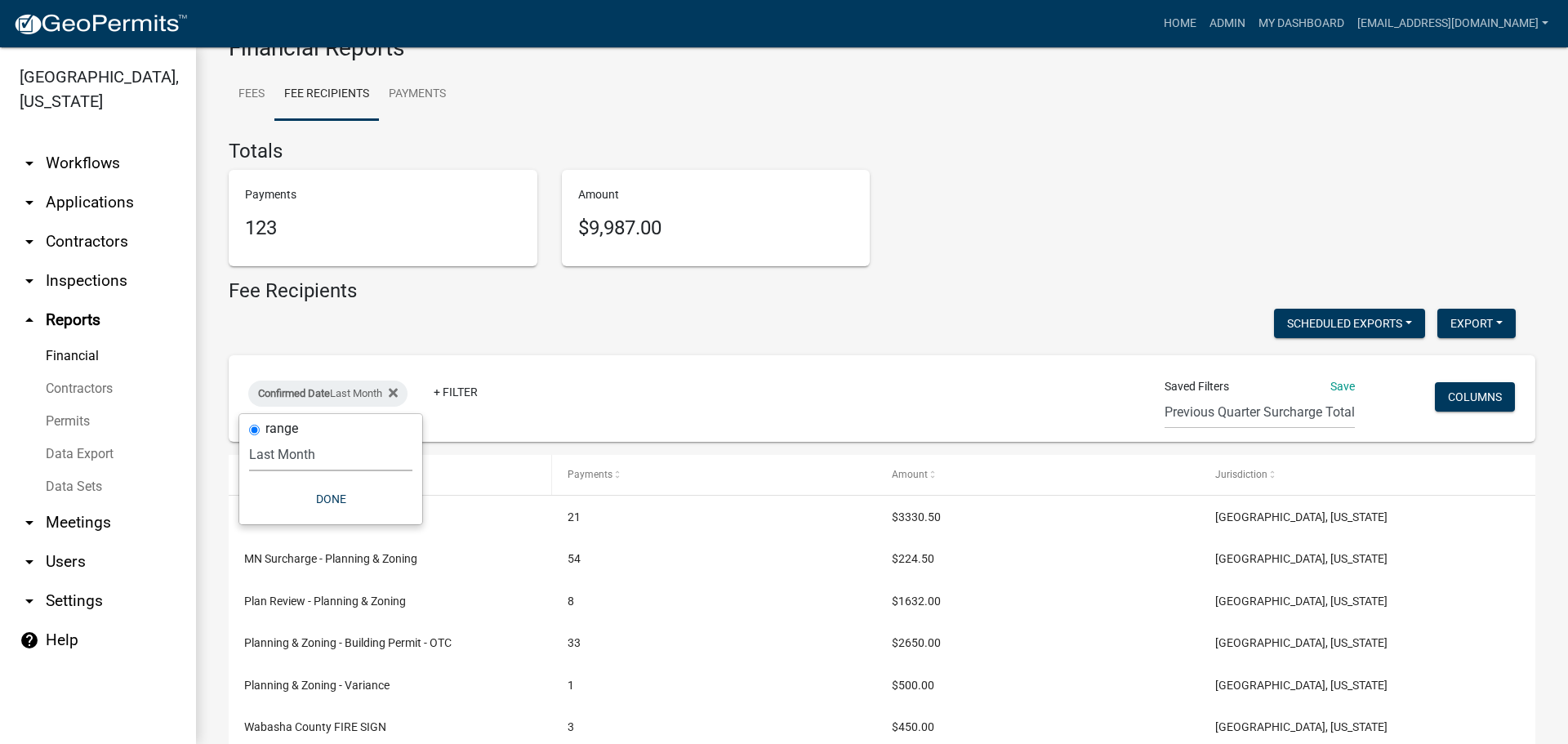
click at [519, 465] on datatable-header-cell "Recipient" at bounding box center [390, 475] width 324 height 40
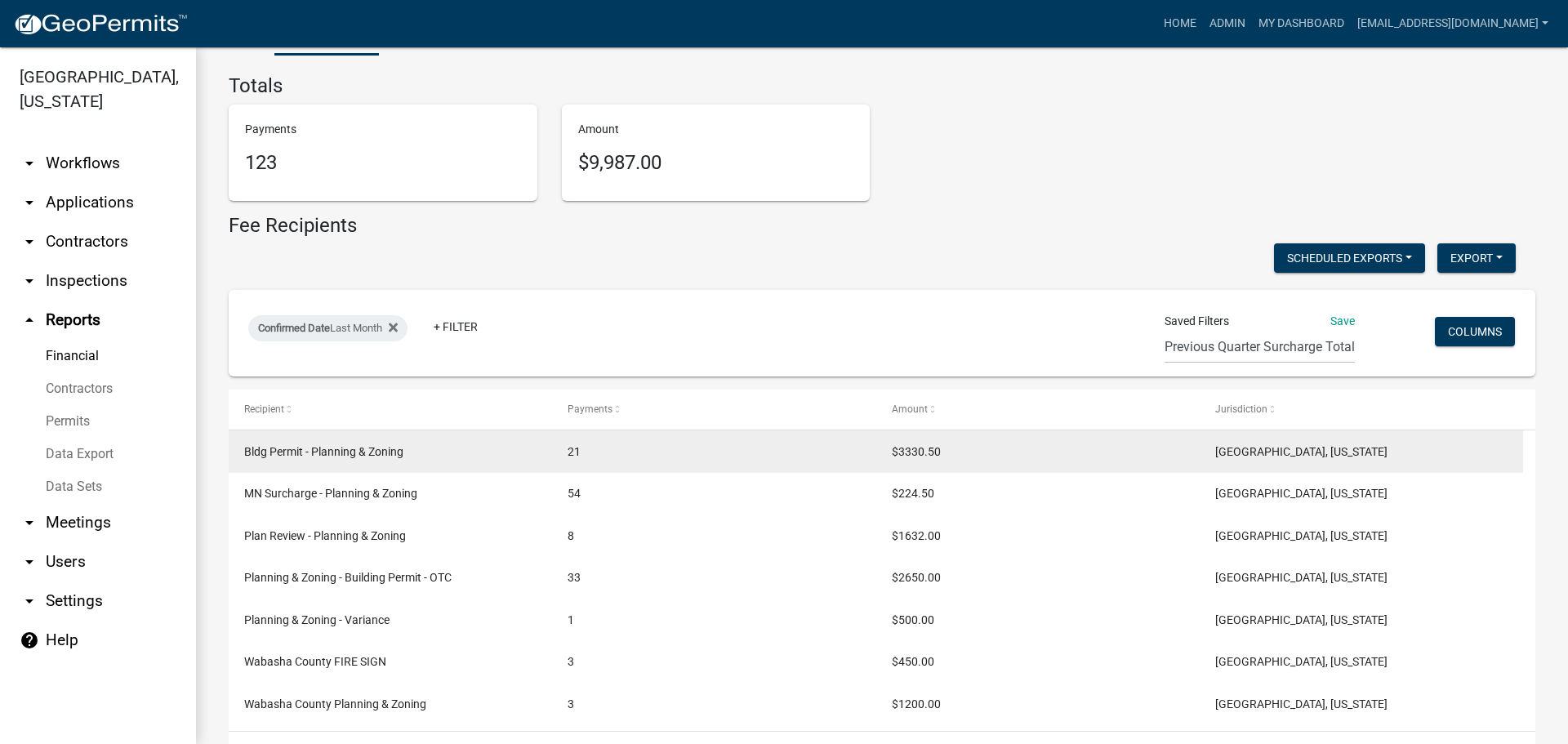
scroll to position [172, 0]
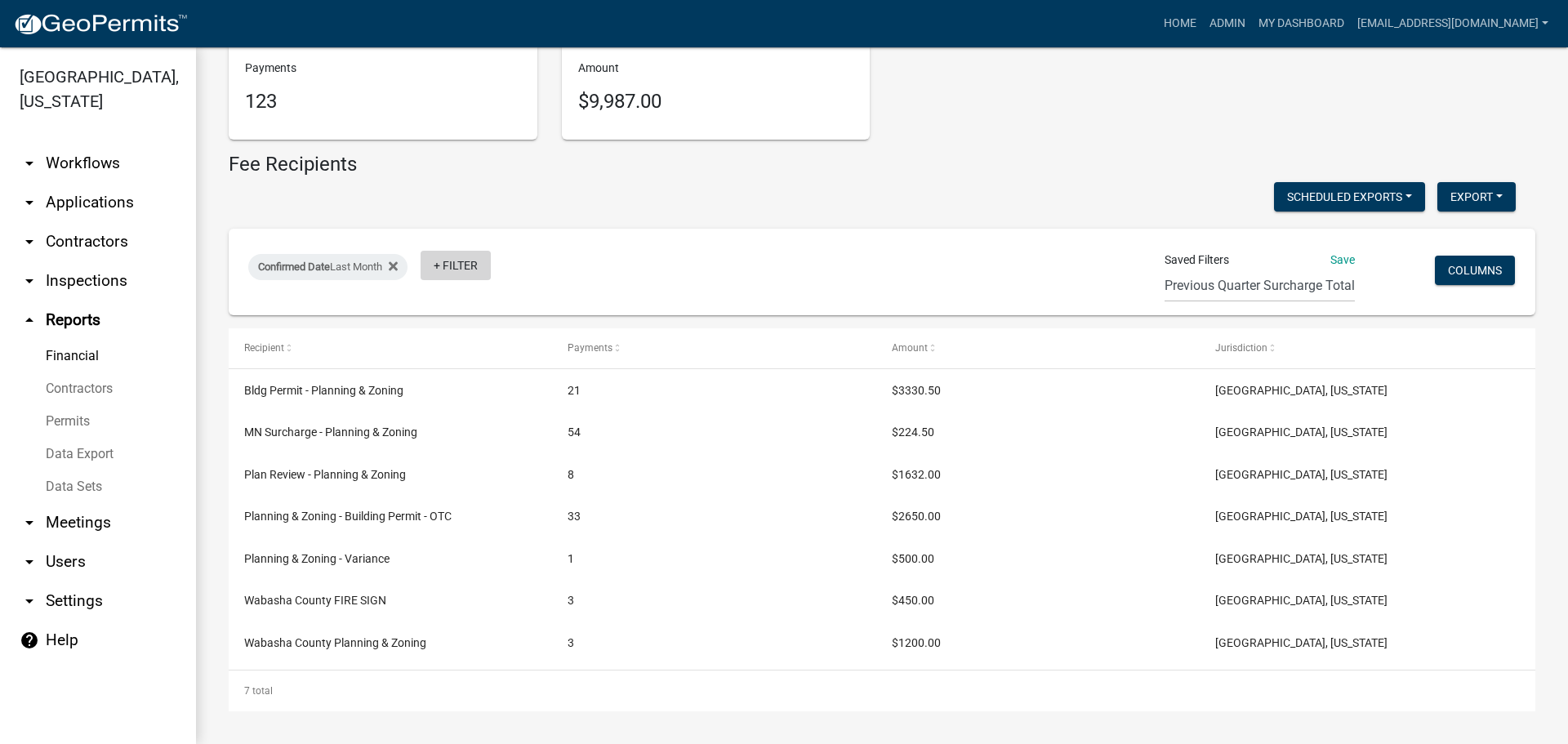
click at [467, 264] on link "+ Filter" at bounding box center [456, 266] width 70 height 30
click at [444, 356] on li "Recipient Name" at bounding box center [464, 353] width 150 height 38
click at [441, 333] on input "text" at bounding box center [484, 328] width 150 height 34
click at [622, 192] on div "Scheduled Exports + Create New Previous Quarter Surcharge Total Export Excel Fo…" at bounding box center [873, 199] width 1311 height 34
click at [519, 265] on icon at bounding box center [514, 266] width 9 height 9
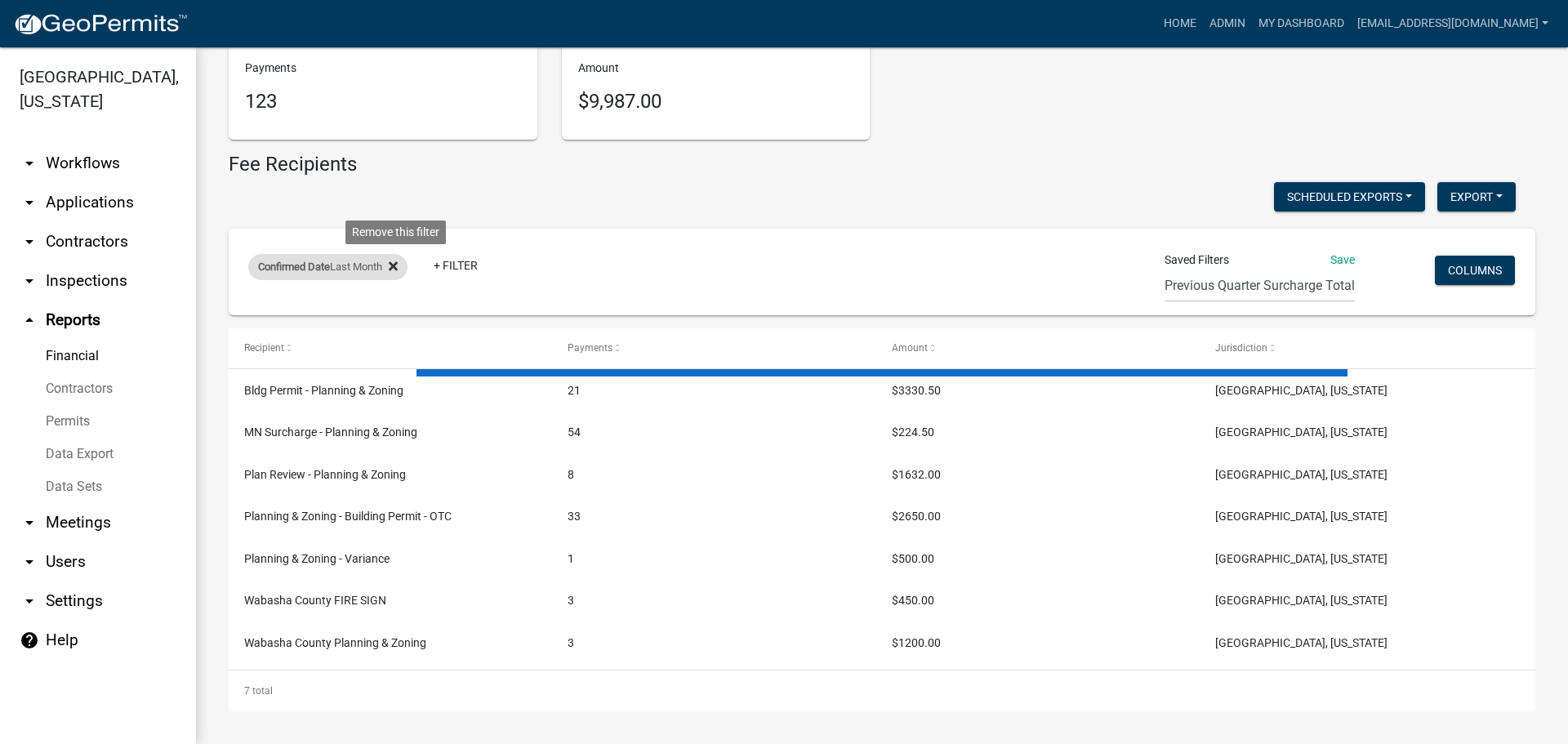
click at [398, 269] on icon at bounding box center [393, 266] width 9 height 9
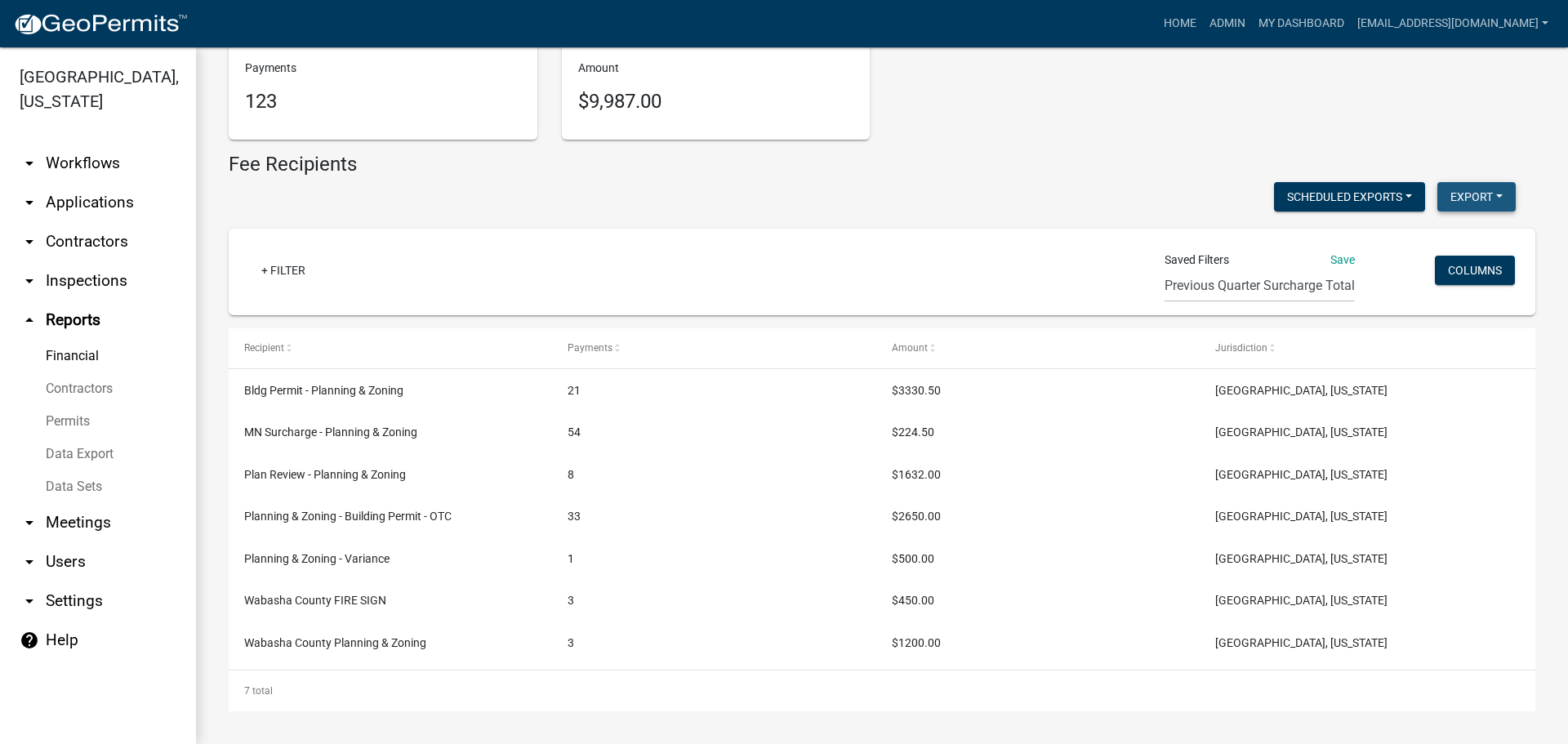
click at [1457, 193] on button "Export" at bounding box center [1476, 197] width 78 height 30
click at [1404, 242] on button "Excel Format (.xlsx)" at bounding box center [1439, 240] width 153 height 40
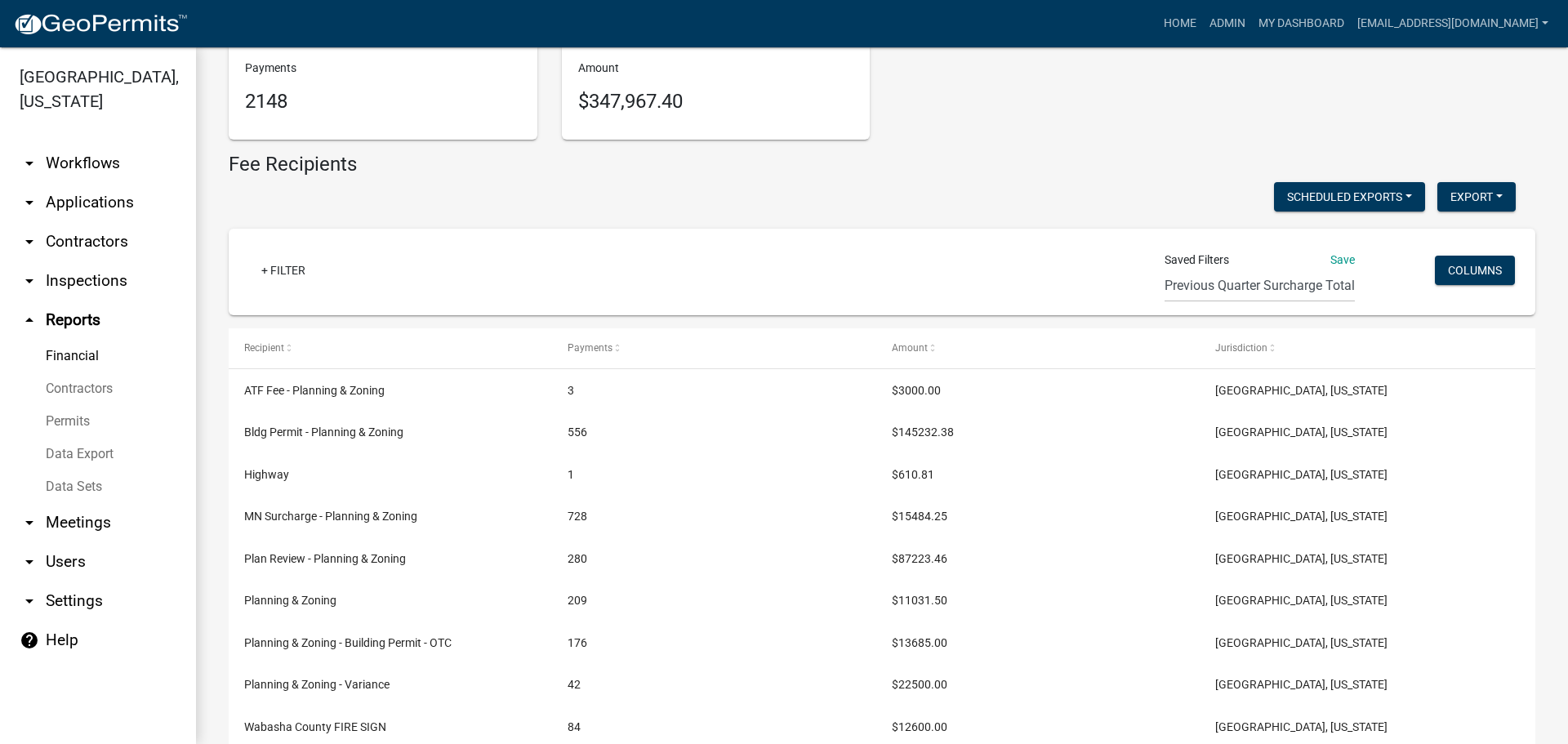
click at [64, 419] on link "Permits" at bounding box center [98, 421] width 196 height 33
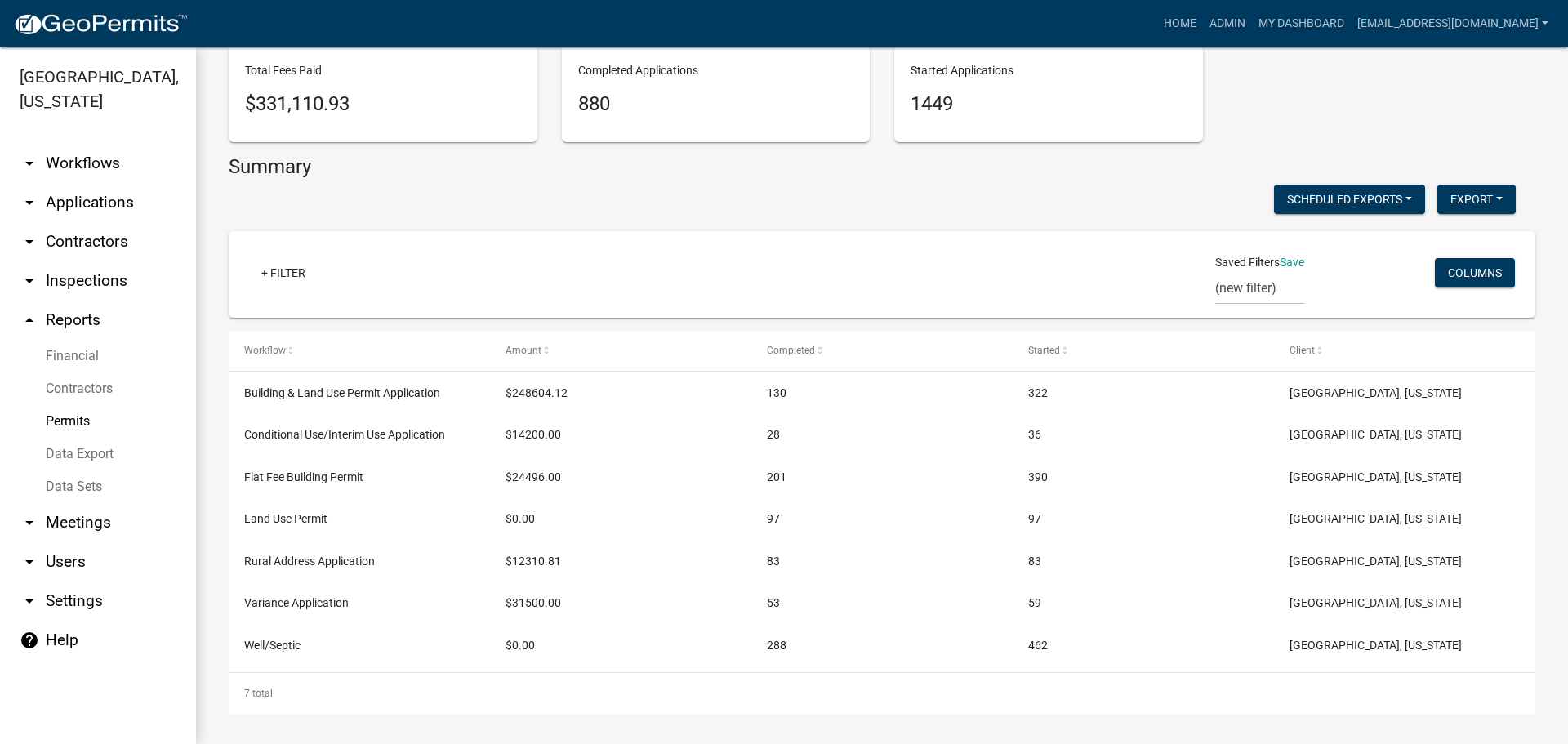
scroll to position [172, 0]
click at [83, 455] on link "Data Export" at bounding box center [98, 454] width 196 height 33
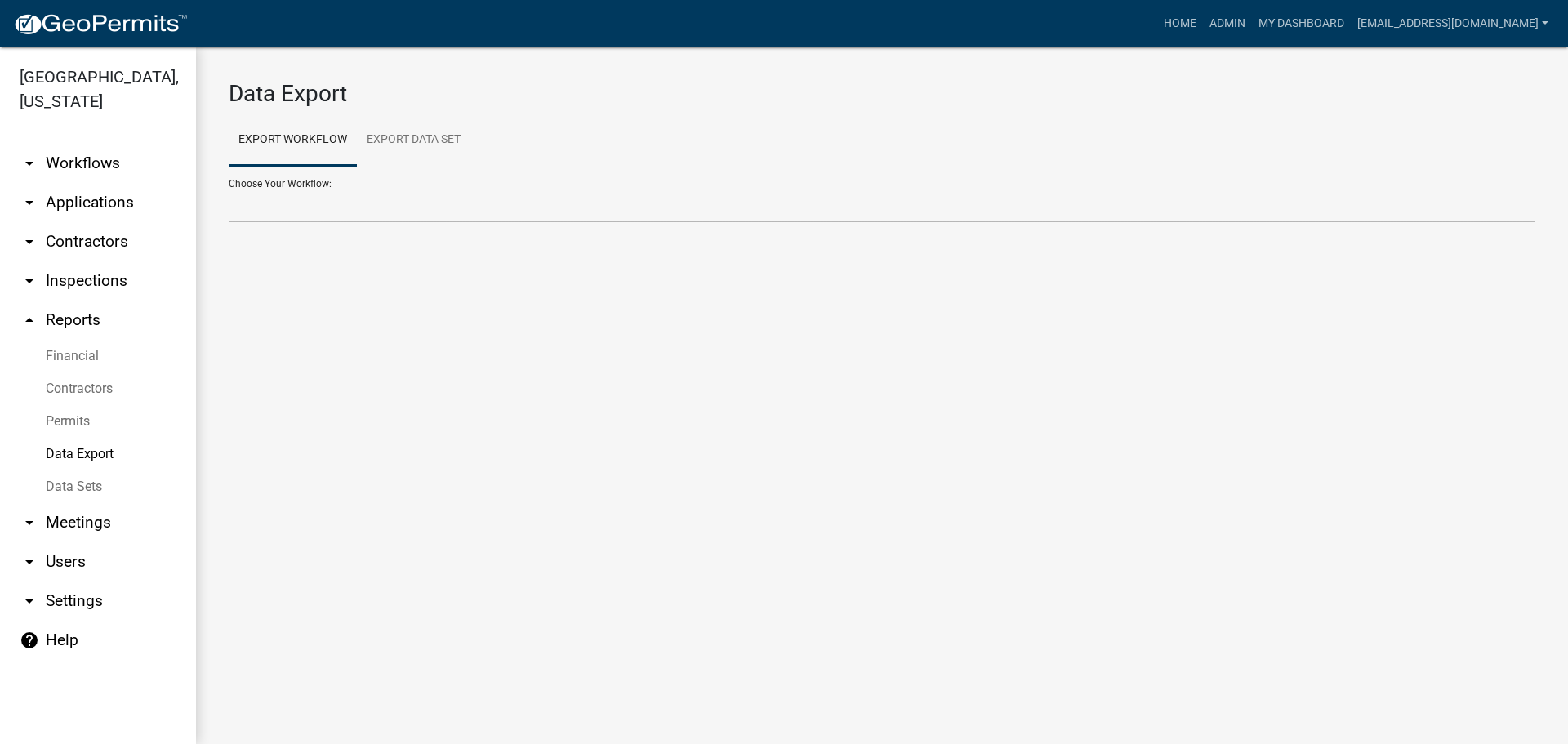
click at [379, 210] on select "Add/Modify Parcel Notes Building & Land Use Permit Application Conditional Use/…" at bounding box center [882, 206] width 1307 height 34
click at [678, 119] on ul "Export Workflow Export Data Set" at bounding box center [882, 140] width 1307 height 52
click at [83, 420] on link "Permits" at bounding box center [98, 421] width 196 height 33
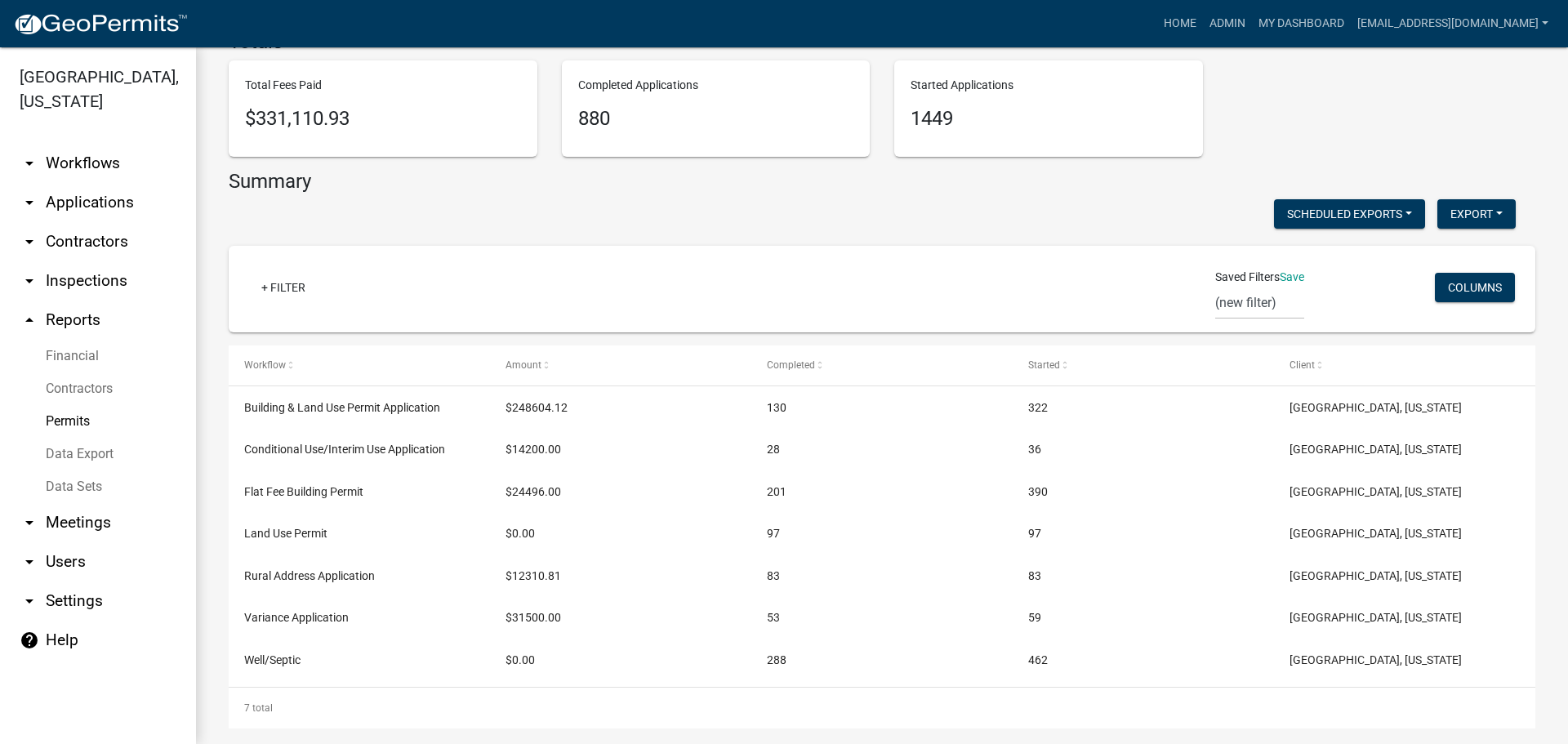
scroll to position [172, 0]
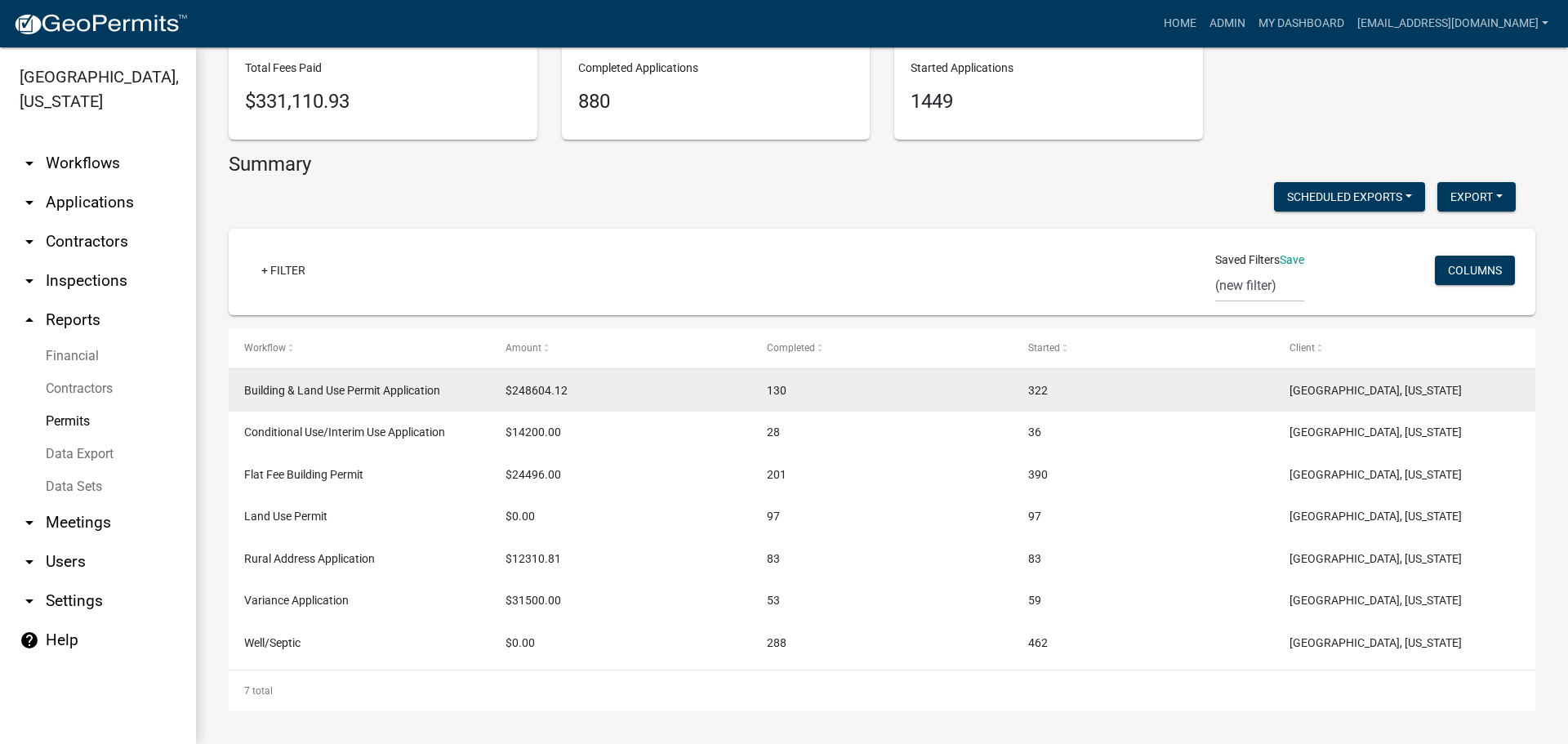
click at [412, 399] on div "Building & Land Use Permit Application" at bounding box center [360, 390] width 231 height 19
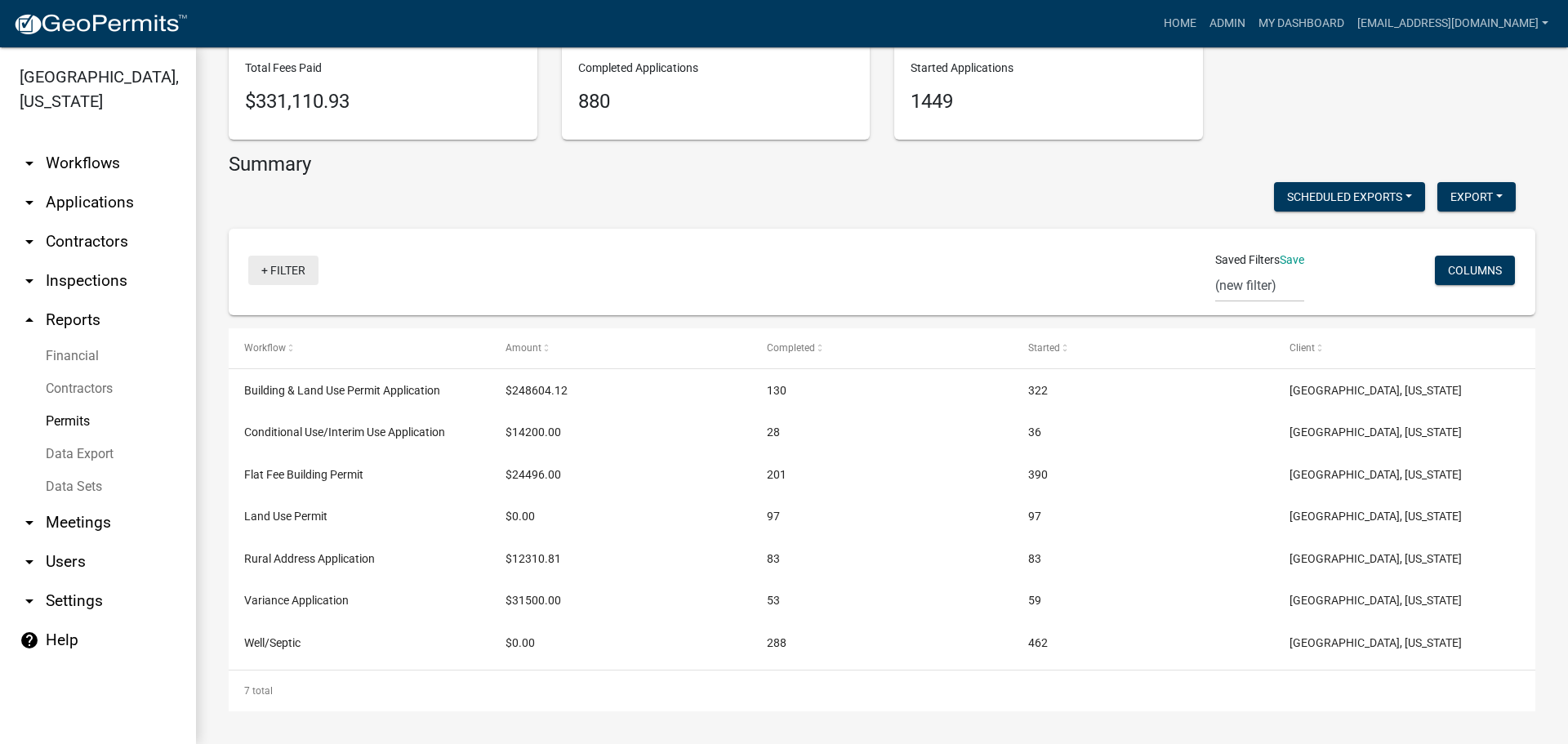
click at [292, 269] on link "+ Filter" at bounding box center [283, 270] width 70 height 30
click at [243, 355] on li "Workflow" at bounding box center [286, 358] width 150 height 38
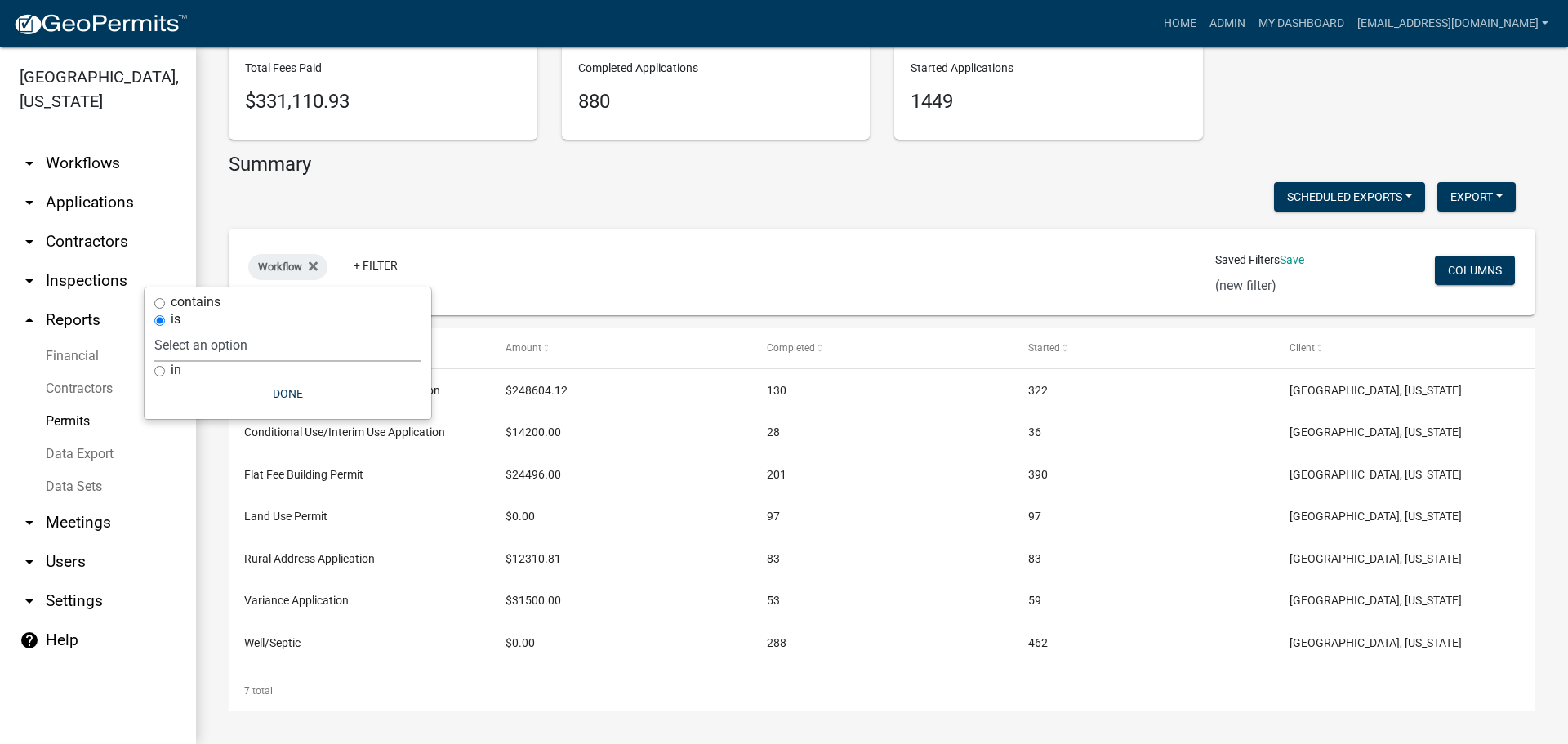
click at [270, 349] on select "Select an option Ag Structure Land Use Permit Building & Land Use Permit Applic…" at bounding box center [288, 346] width 267 height 34
select select "Variance Application"
click at [209, 329] on select "Select an option Ag Structure Land Use Permit Building & Land Use Permit Applic…" at bounding box center [288, 346] width 267 height 34
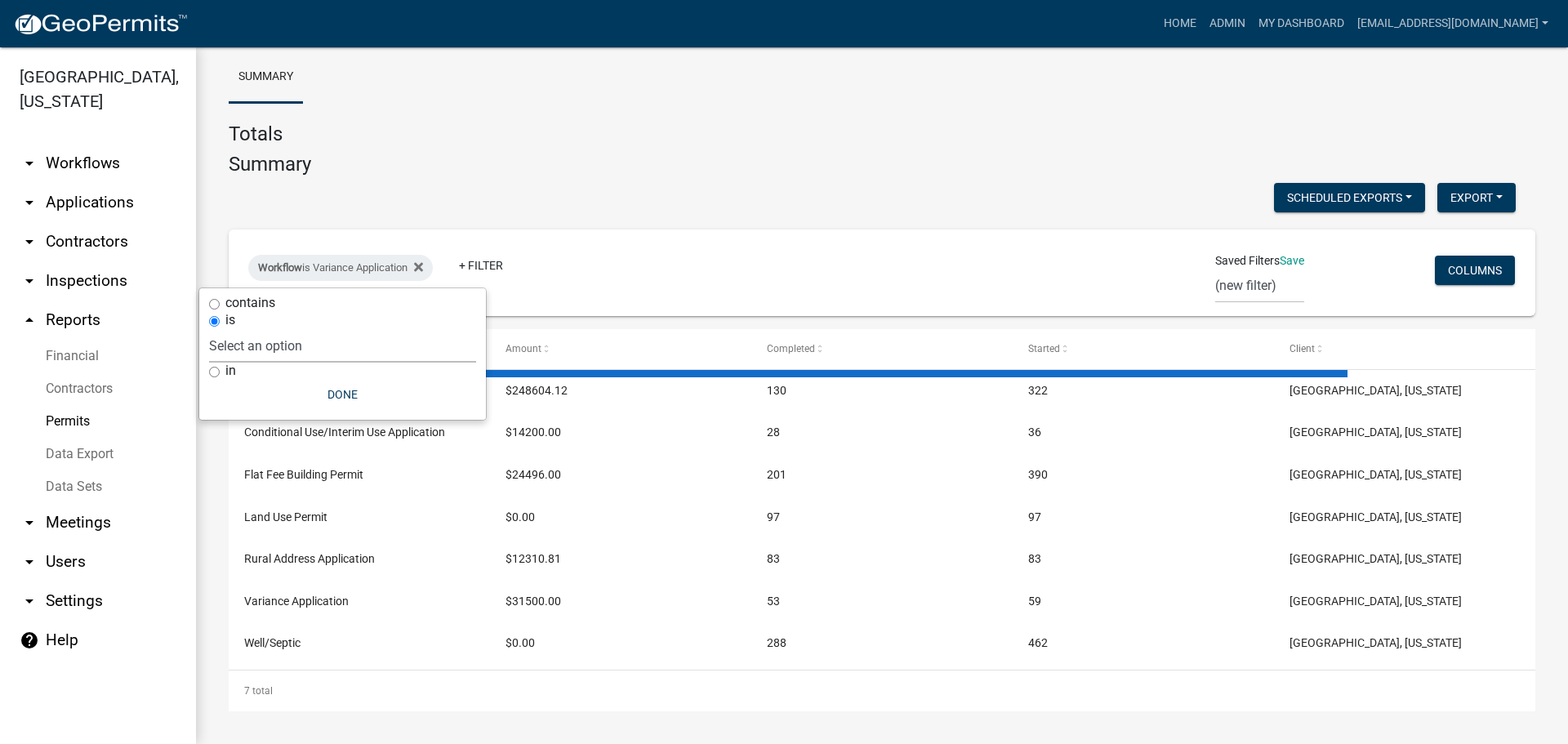
scroll to position [0, 0]
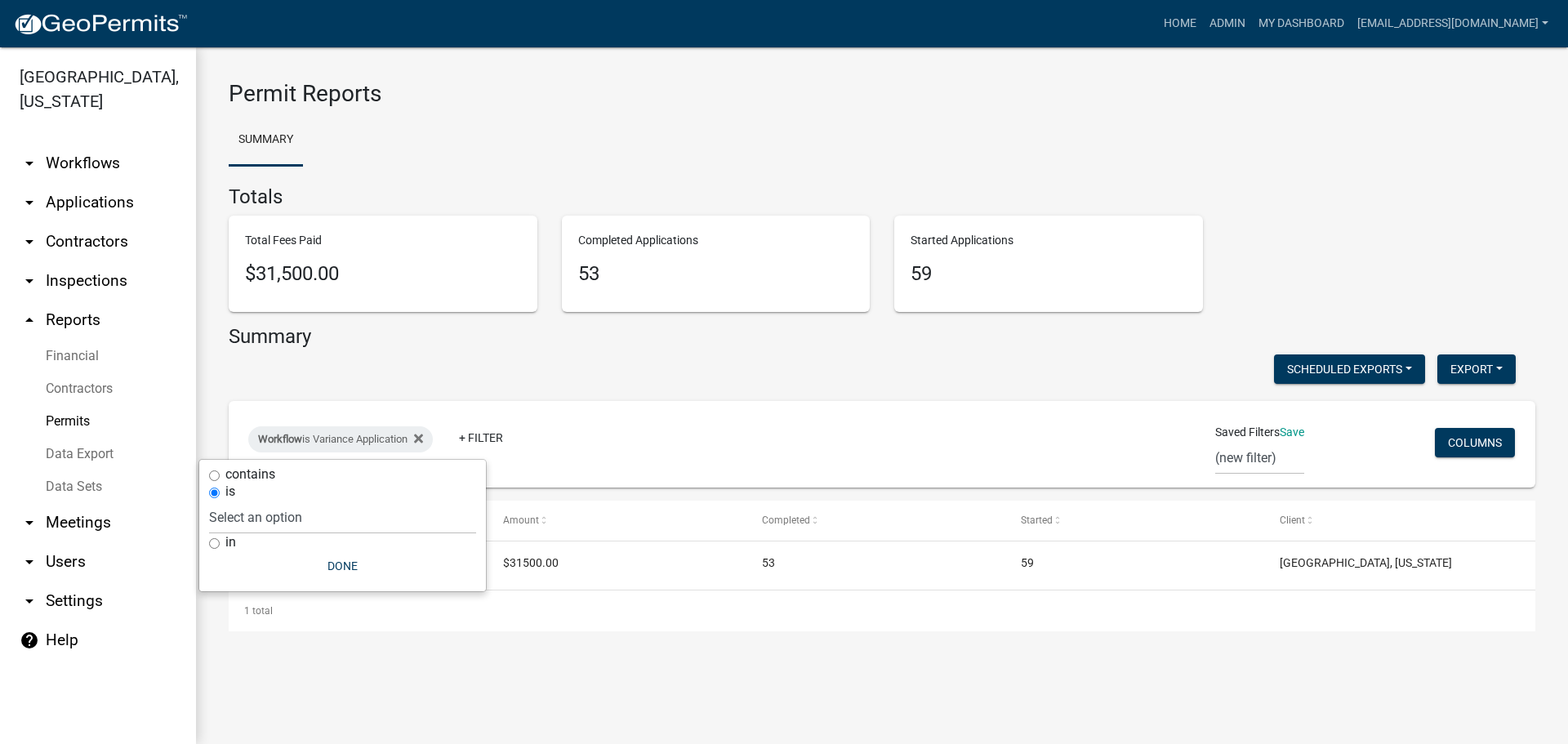
click at [278, 538] on div "in" at bounding box center [343, 542] width 267 height 17
click at [273, 508] on select "Select an option Ag Structure Land Use Permit Building & Land Use Permit Applic…" at bounding box center [343, 518] width 267 height 34
click at [618, 510] on datatable-header-cell "Amount" at bounding box center [616, 521] width 259 height 40
click at [72, 354] on link "Financial" at bounding box center [98, 356] width 196 height 33
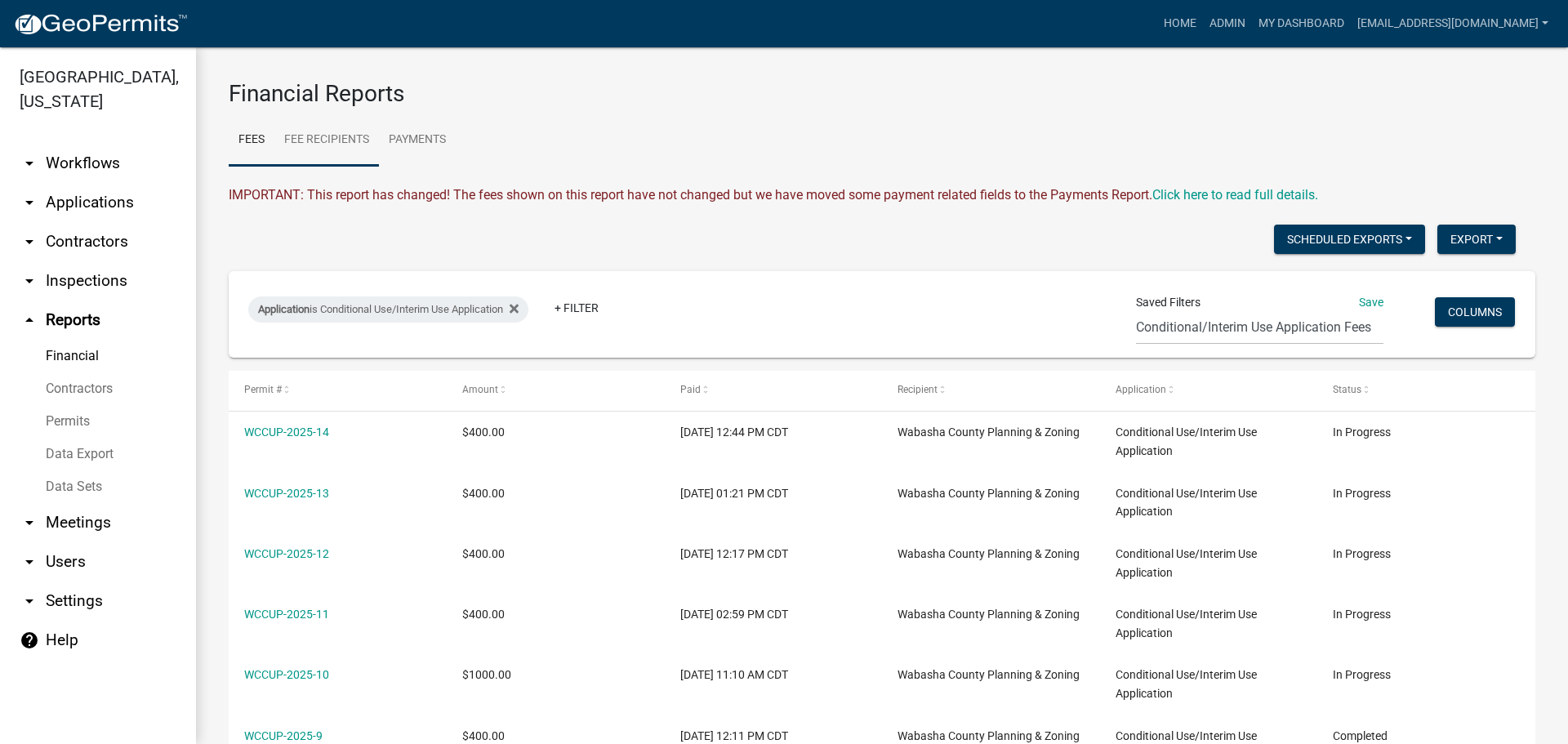
click at [340, 142] on link "Fee Recipients" at bounding box center [327, 140] width 105 height 53
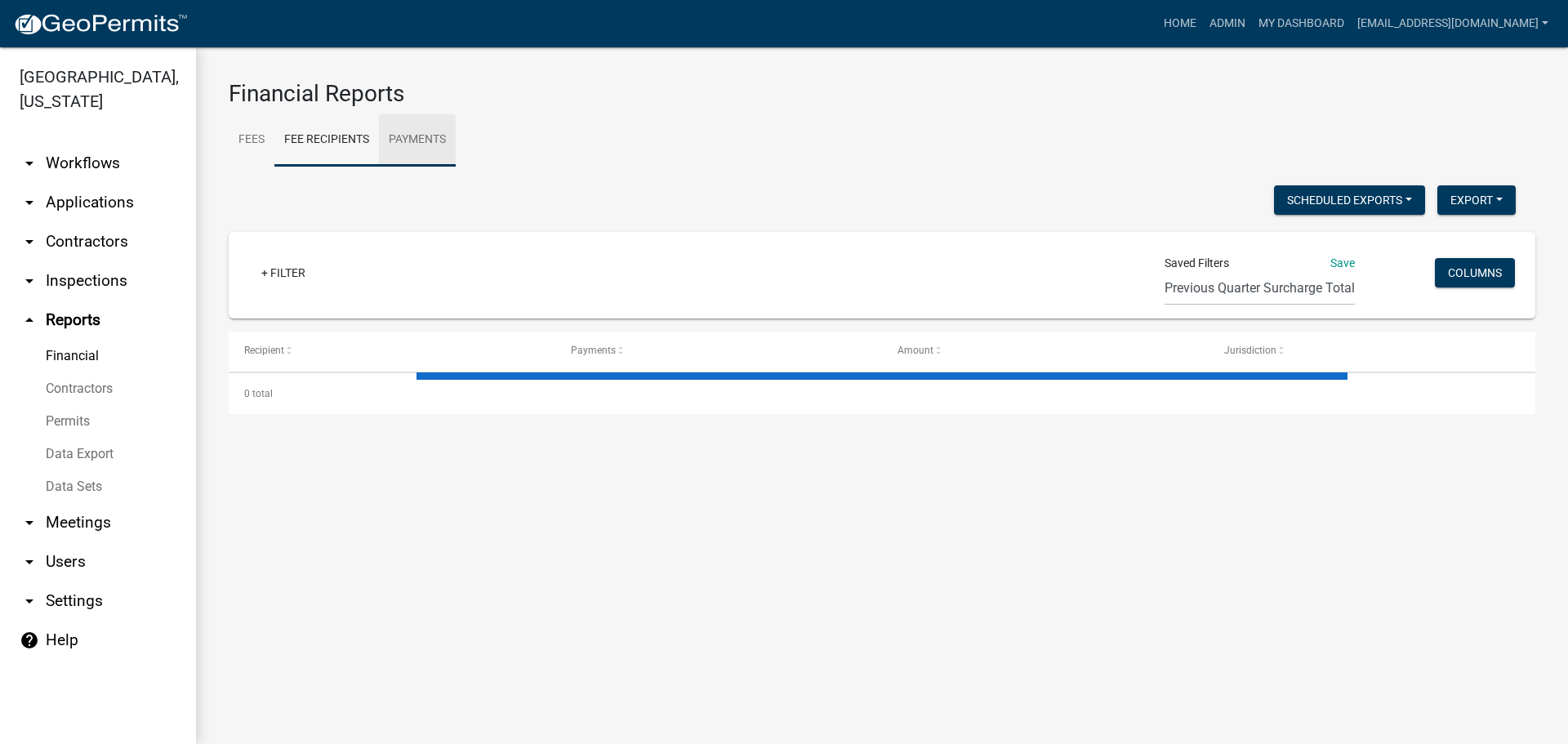
click at [408, 142] on link "Payments" at bounding box center [418, 140] width 77 height 53
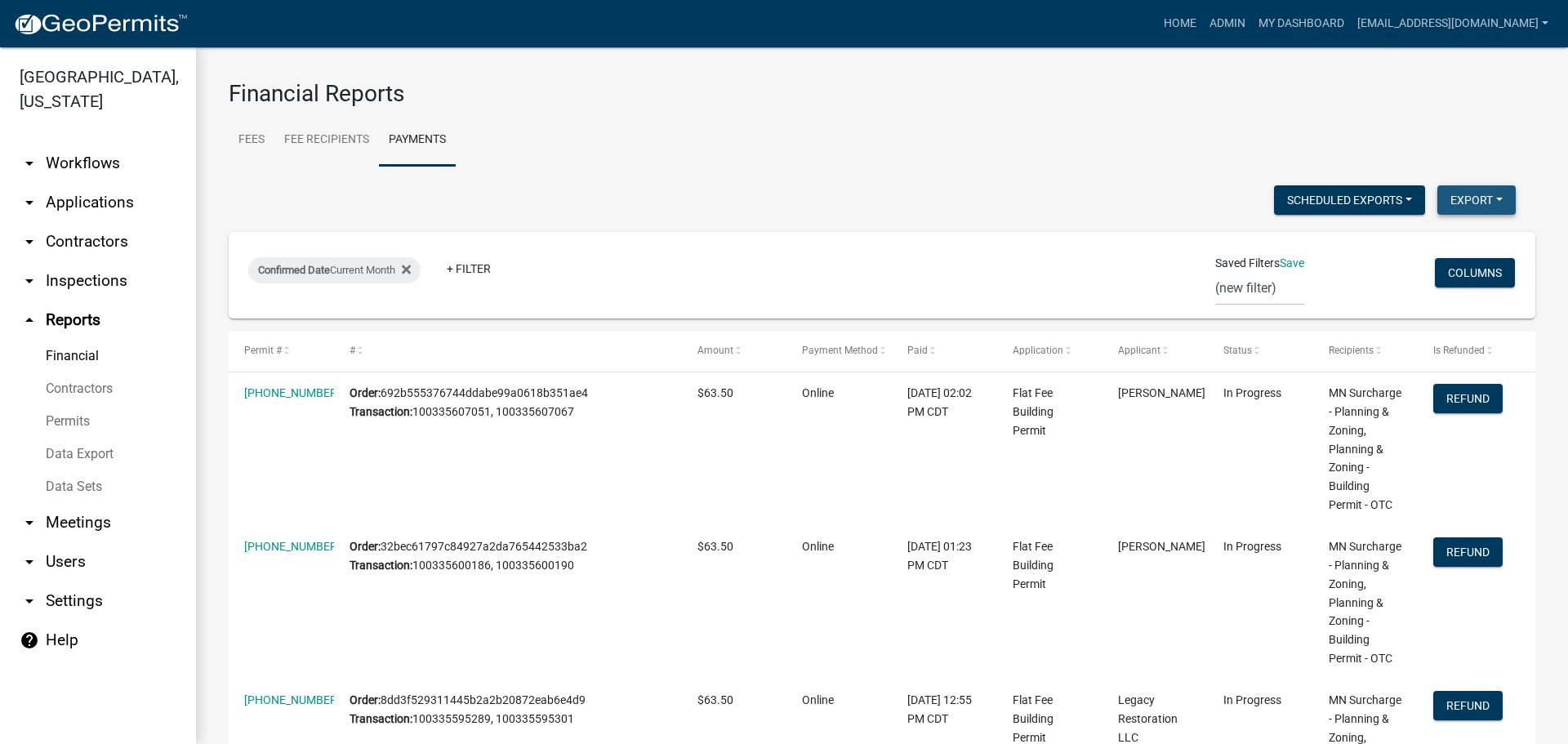
click at [1458, 200] on button "Export" at bounding box center [1476, 200] width 78 height 30
click at [1414, 249] on button "Excel Format (.xlsx)" at bounding box center [1439, 243] width 153 height 40
click at [411, 272] on icon at bounding box center [406, 269] width 9 height 9
click at [1465, 198] on button "Export" at bounding box center [1476, 200] width 78 height 30
click at [1428, 240] on button "Excel Format (.xlsx)" at bounding box center [1439, 243] width 153 height 40
